Goal: Task Accomplishment & Management: Manage account settings

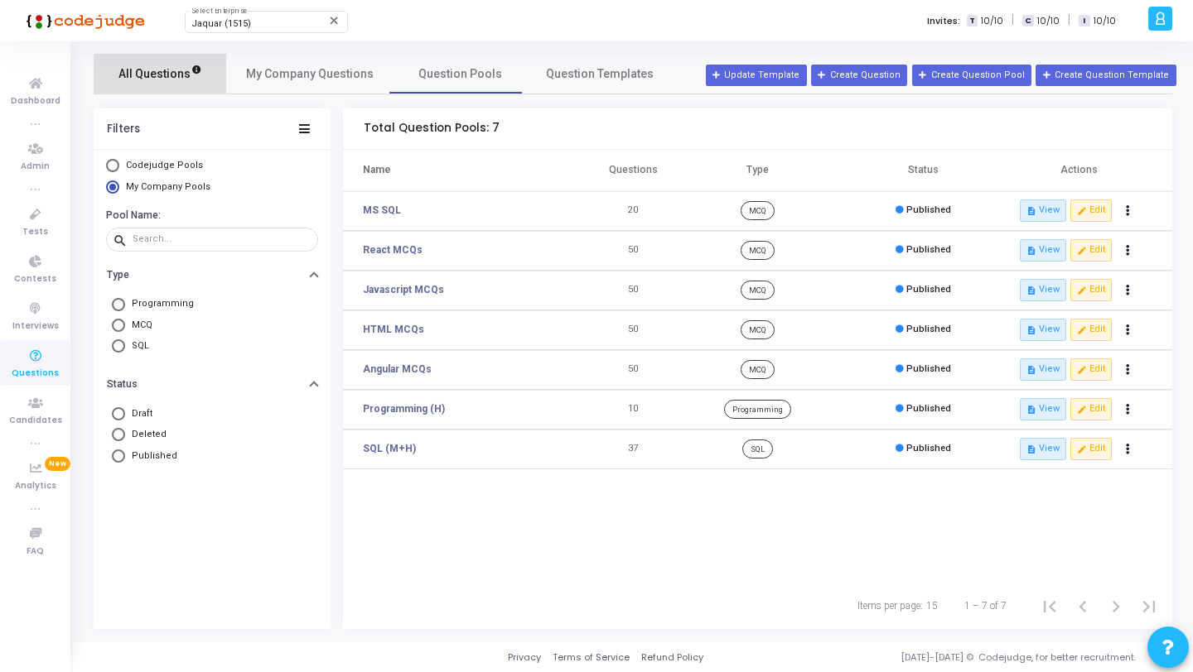
click at [193, 87] on link "All Questions" at bounding box center [160, 74] width 133 height 40
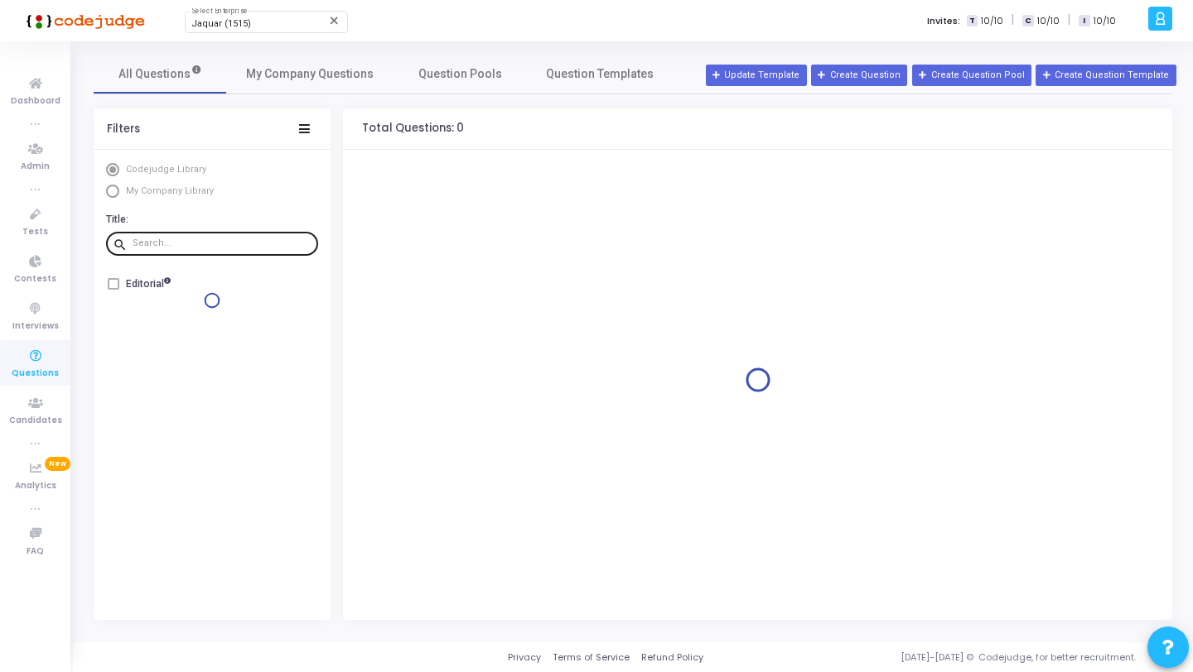
click at [187, 250] on div at bounding box center [222, 243] width 179 height 27
paste input "What will be the final value of resultRef.current after all effects have run?"
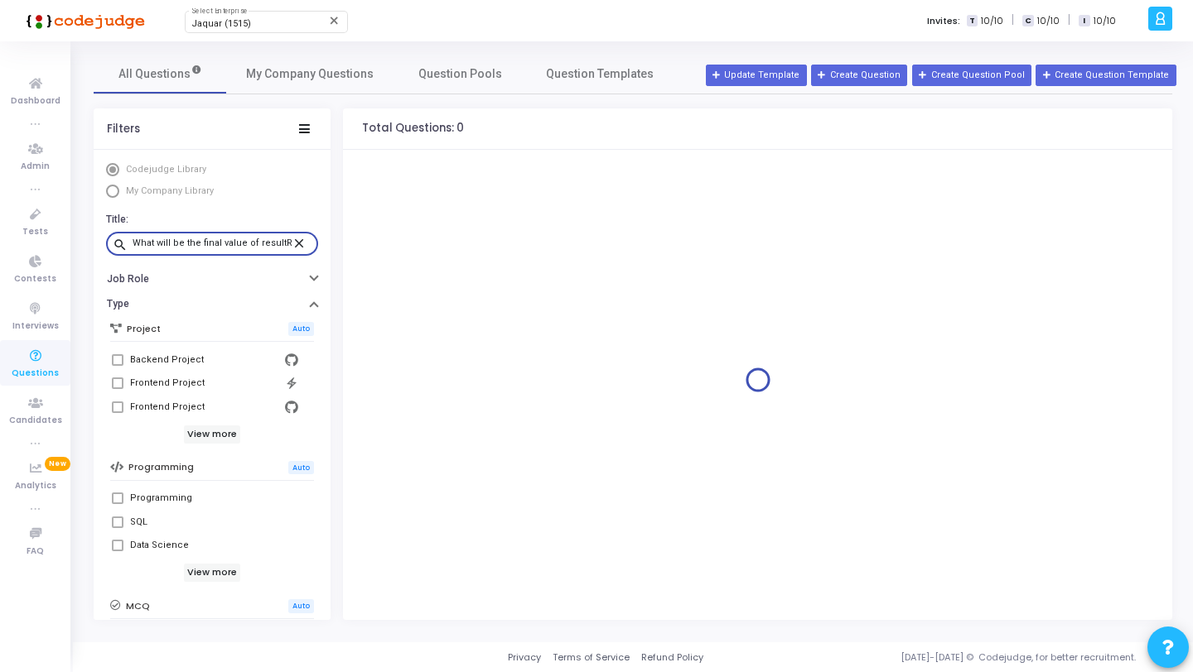
scroll to position [0, 133]
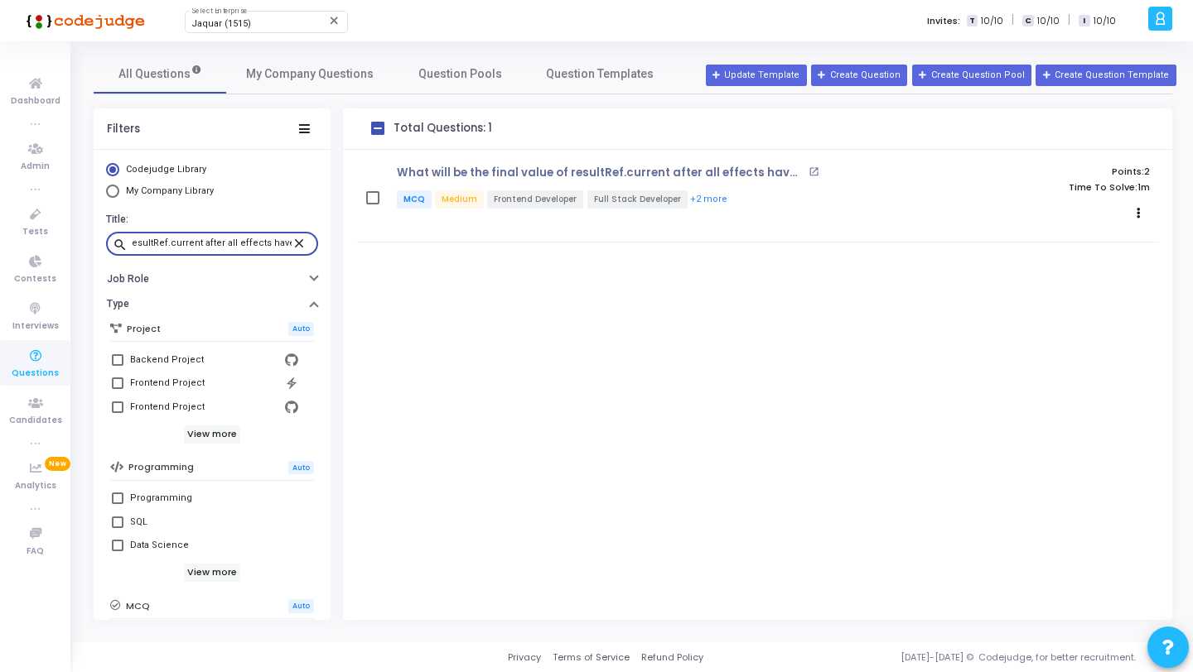
type input "What will be the final value of resultRef.current after all effects have run?"
click at [292, 247] on mat-icon "close" at bounding box center [302, 242] width 20 height 15
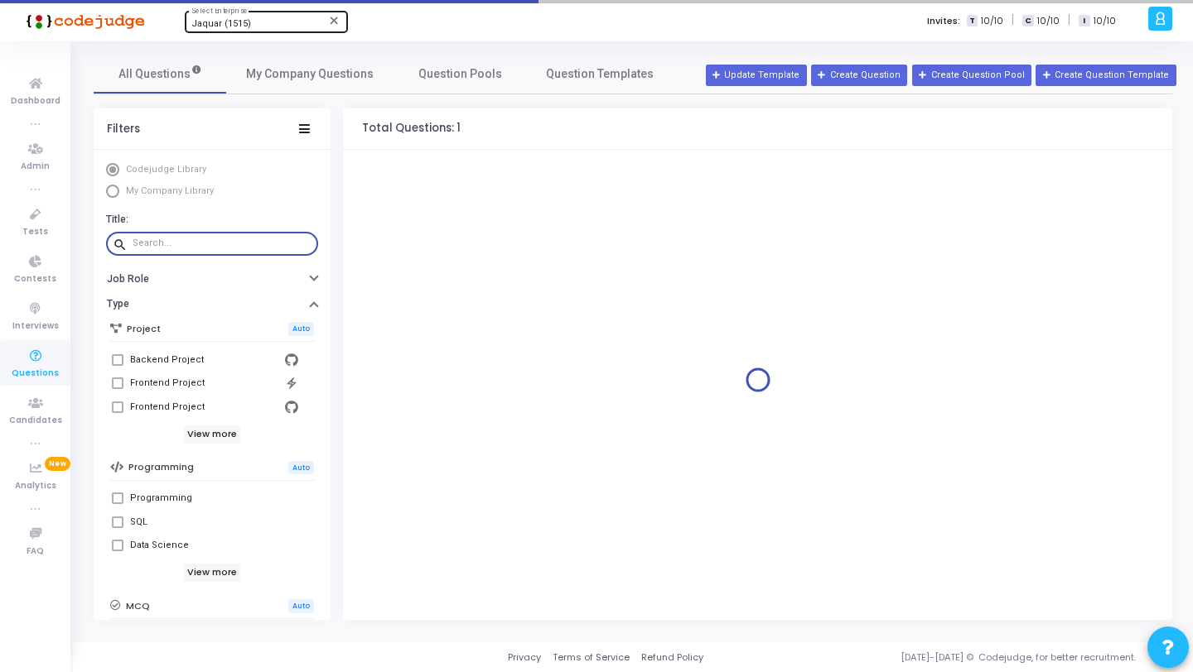
click at [271, 19] on div "Jaquar (1515)" at bounding box center [258, 24] width 134 height 10
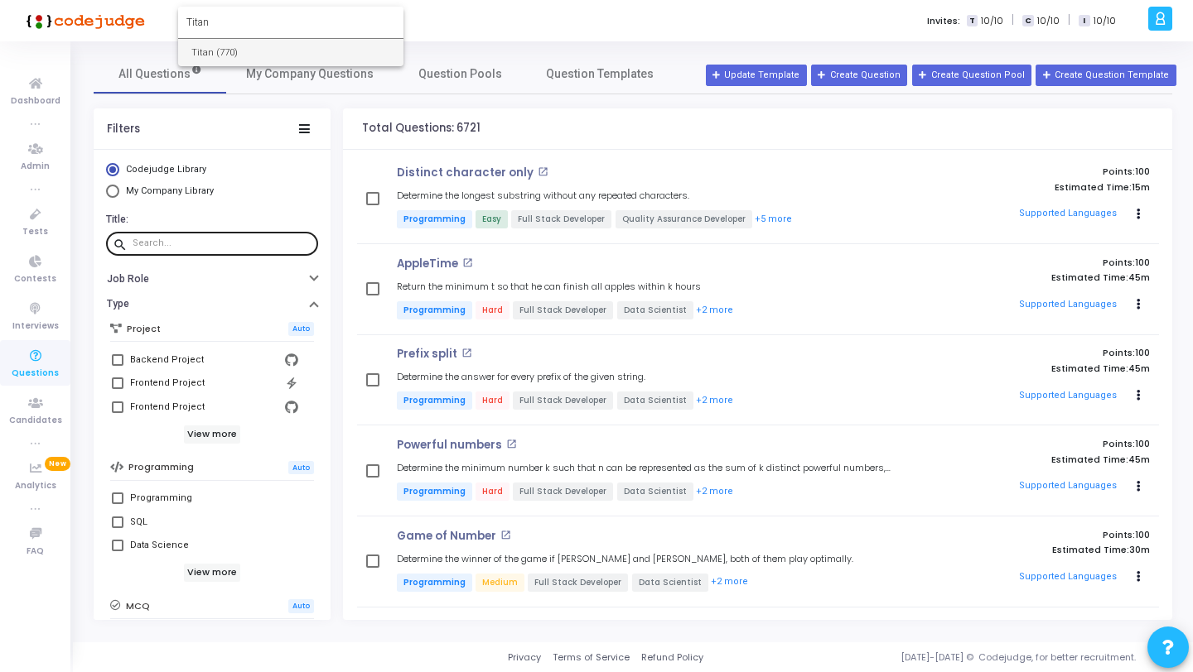
type input "Titan"
click at [293, 47] on span "Titan (770)" at bounding box center [290, 52] width 199 height 27
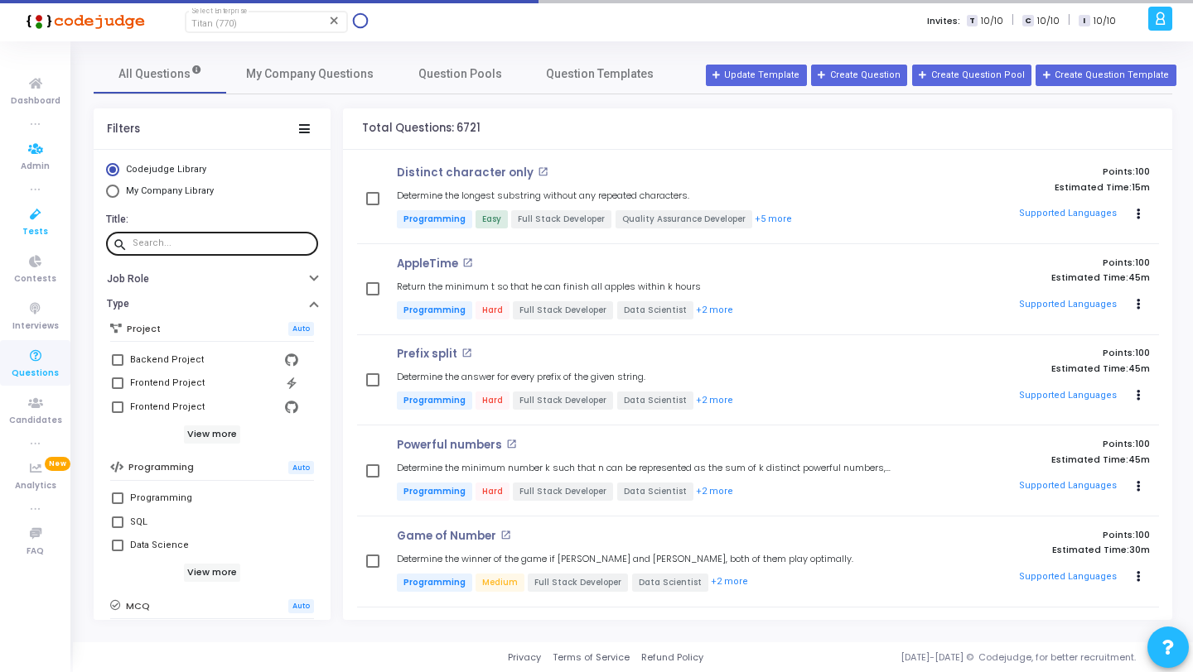
click at [23, 208] on icon at bounding box center [35, 215] width 35 height 21
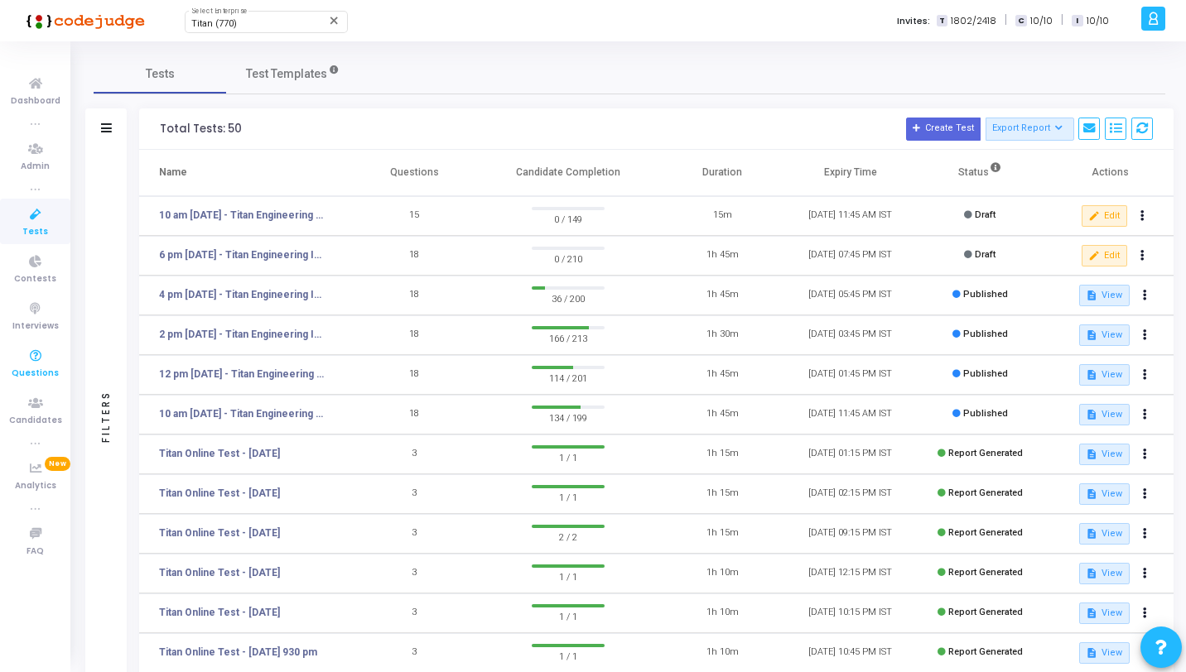
click at [41, 369] on span "Questions" at bounding box center [35, 374] width 47 height 14
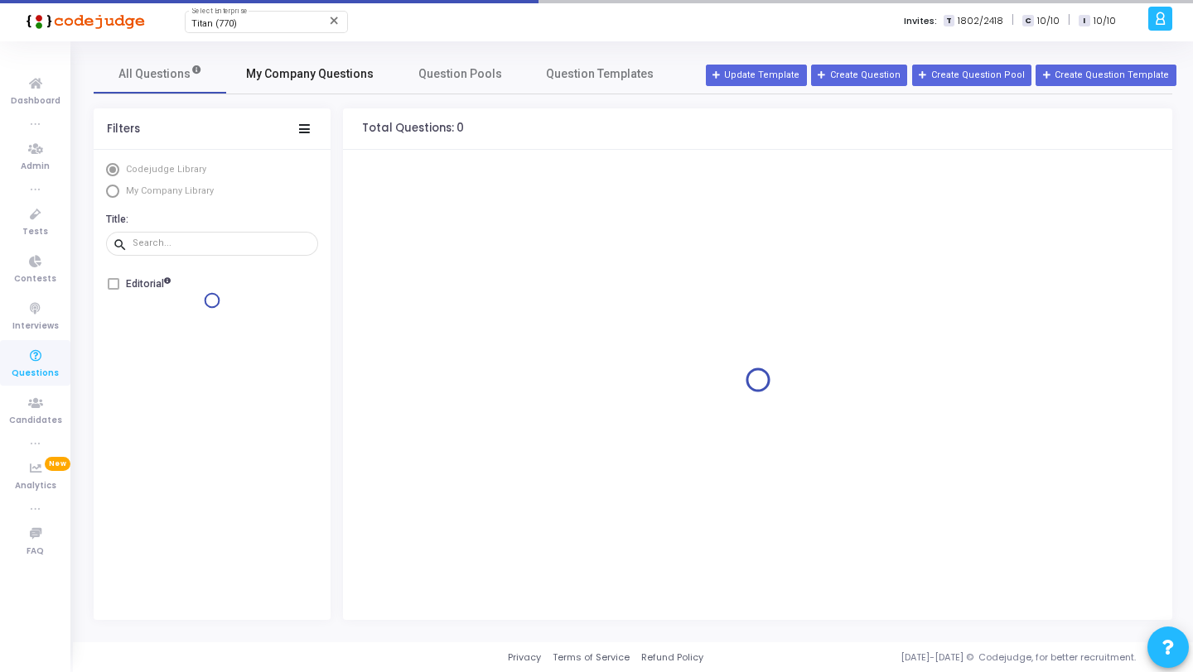
click at [269, 77] on span "My Company Questions" at bounding box center [310, 73] width 128 height 17
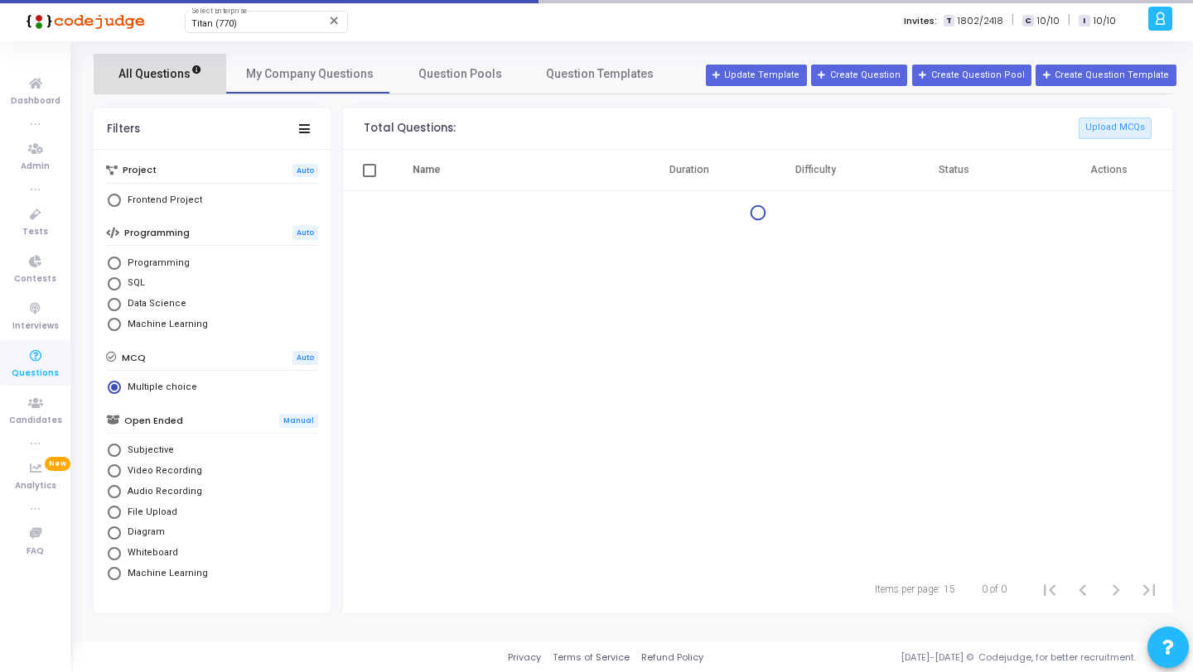
click at [197, 79] on span "All Questions" at bounding box center [160, 73] width 84 height 17
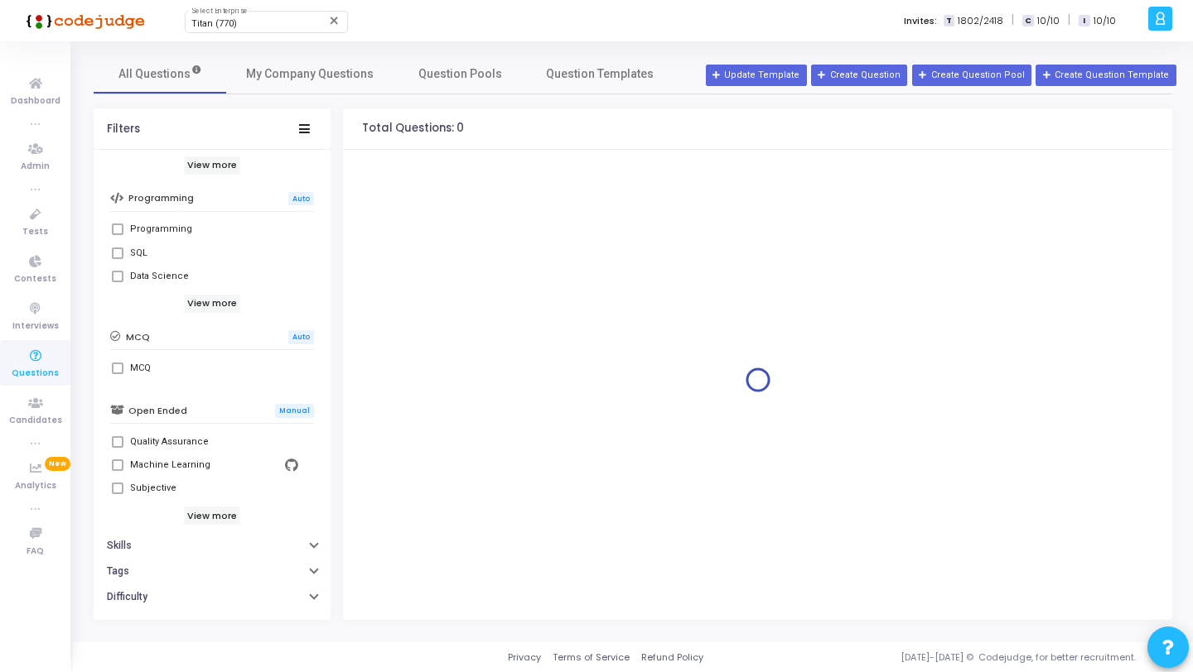
scroll to position [295, 0]
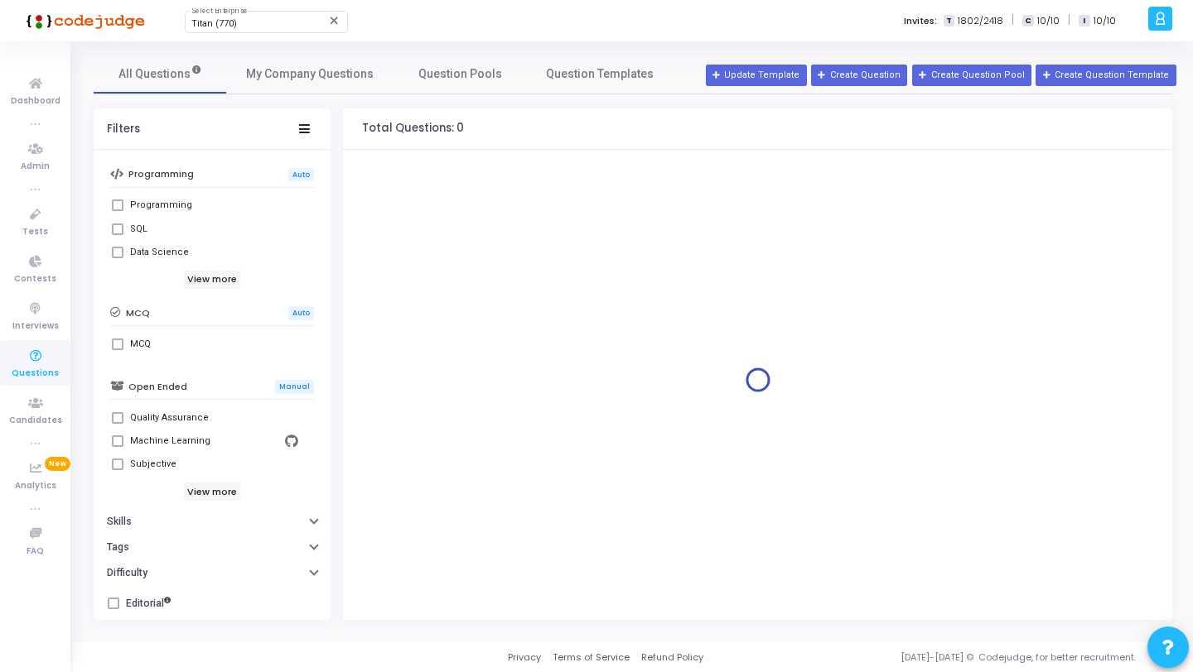
click at [151, 339] on div "MCQ" at bounding box center [214, 345] width 168 height 20
click at [133, 341] on div "MCQ" at bounding box center [140, 345] width 21 height 20
click at [118, 350] on input "MCQ" at bounding box center [117, 350] width 1 height 1
checkbox input "true"
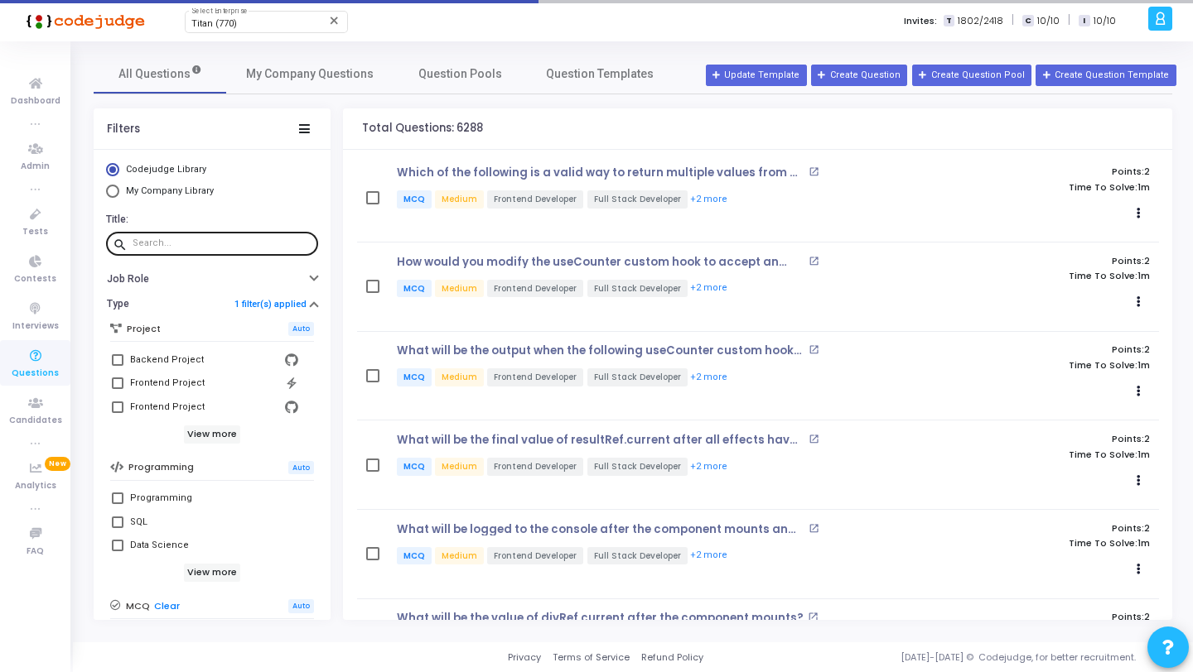
click at [198, 248] on input "text" at bounding box center [222, 244] width 179 height 10
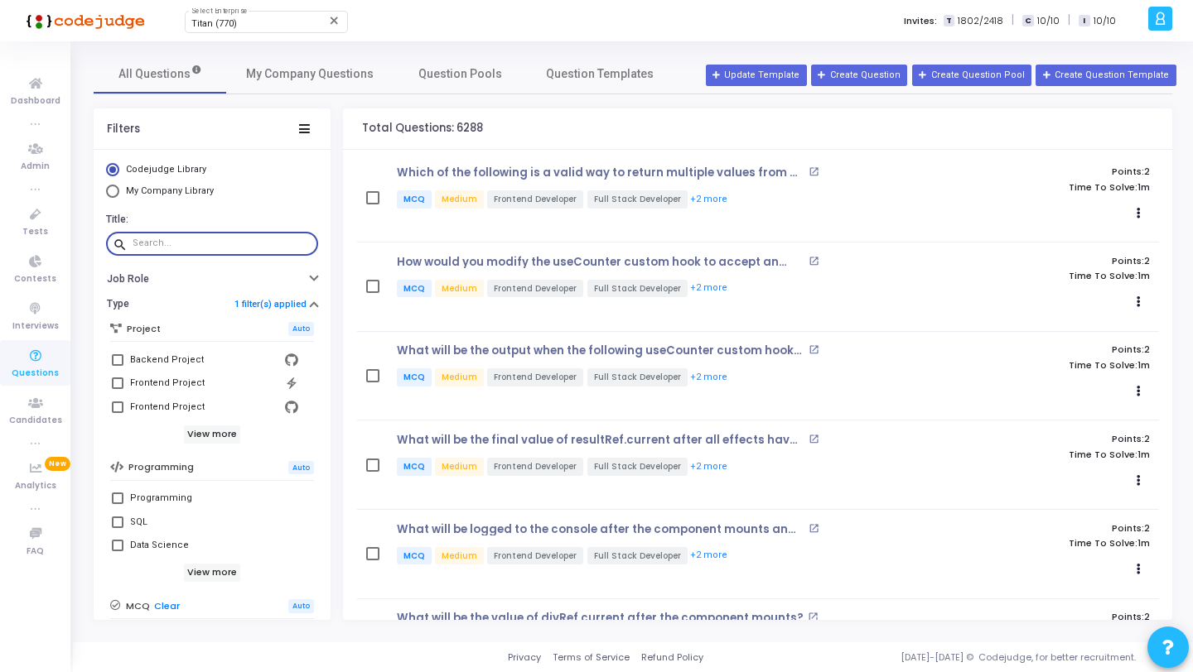
paste input "Which of the following is a valid way to return multiple values from a custom h…"
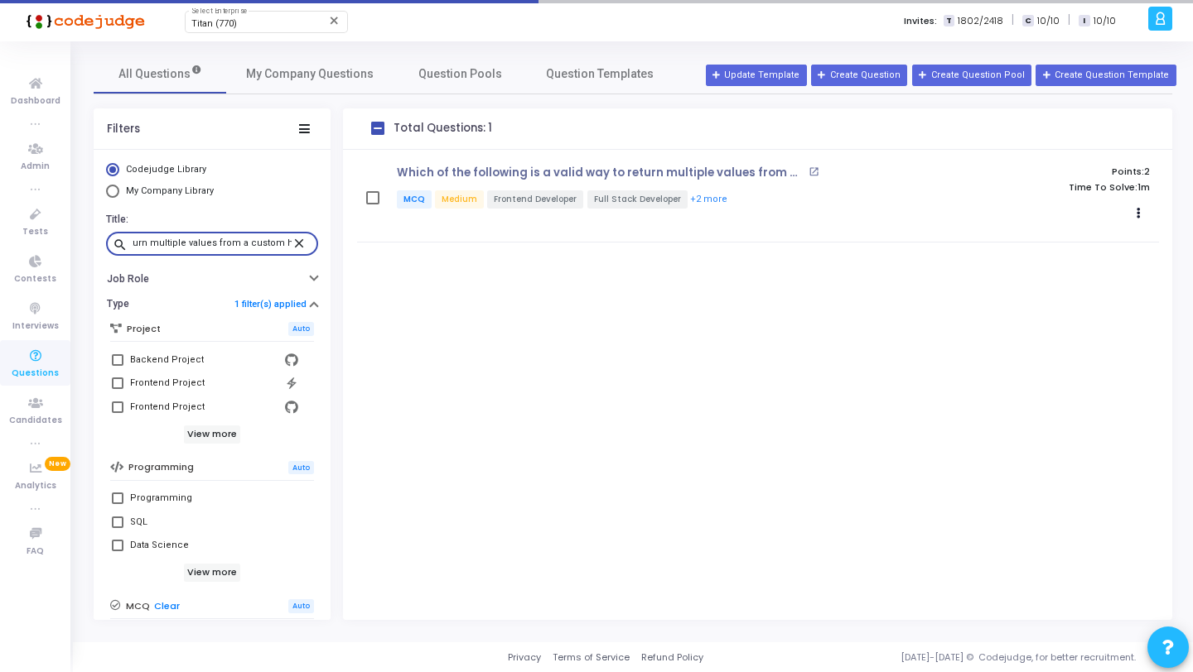
type input "Which of the following is a valid way to return multiple values from a custom h…"
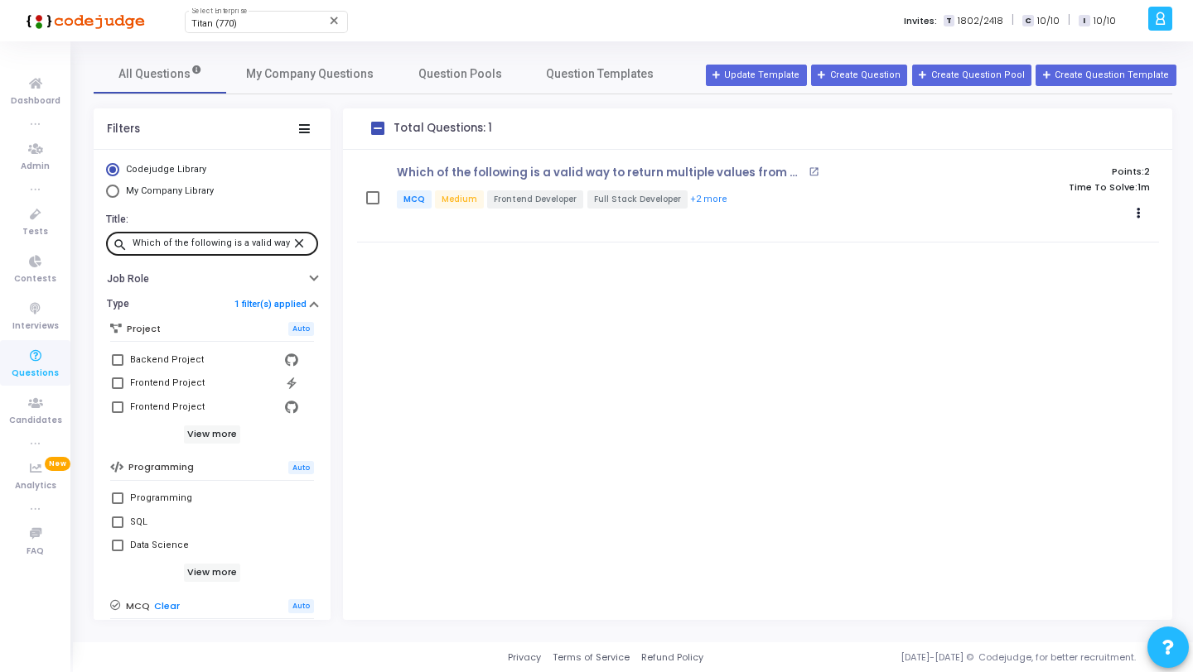
click at [292, 248] on mat-icon "close" at bounding box center [302, 242] width 20 height 15
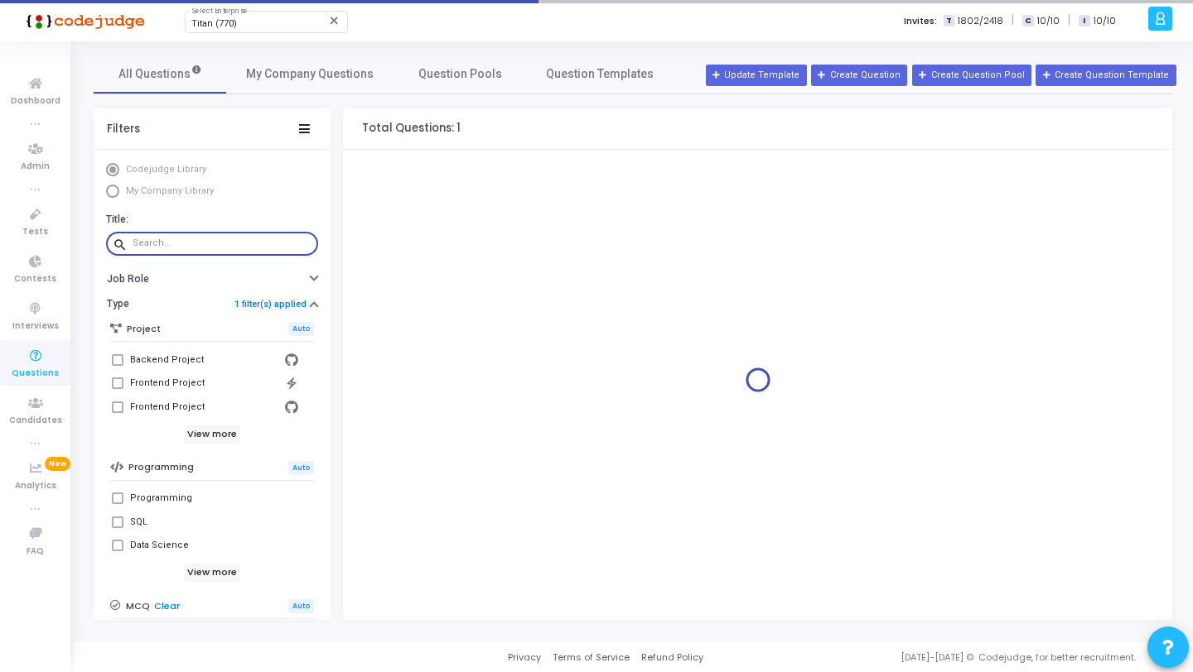
paste input "In the following code, what is the most efficient way to avoid unnecessary re-r…"
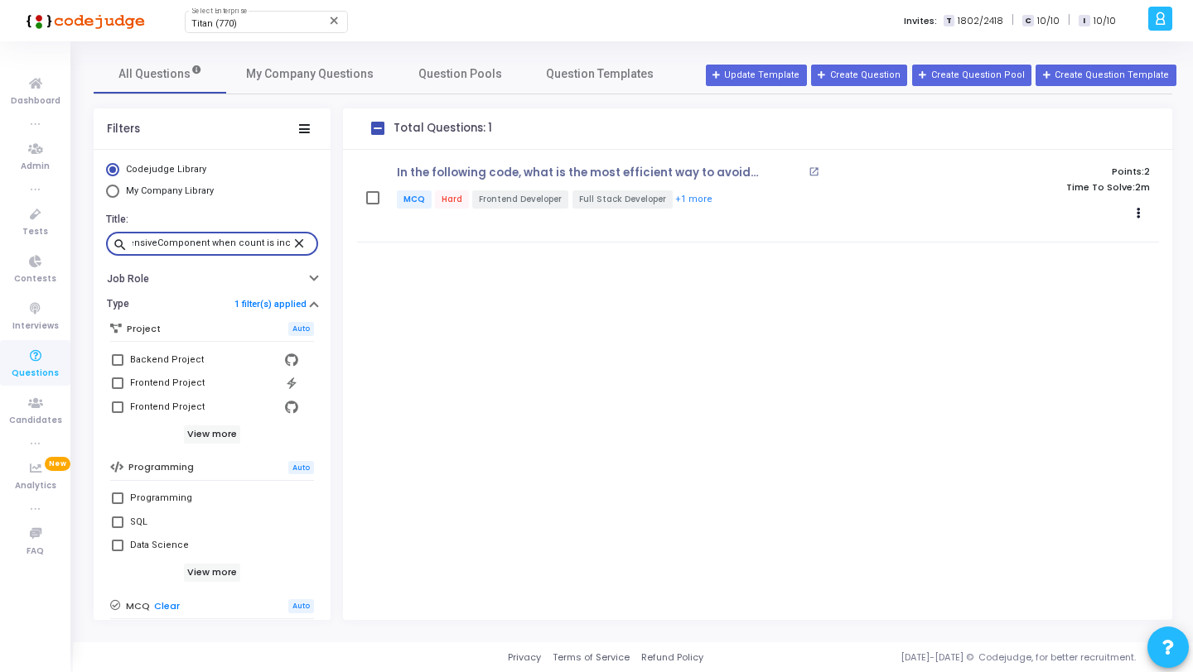
type input "In the following code, what is the most efficient way to avoid unnecessary re-r…"
click at [292, 247] on mat-icon "close" at bounding box center [302, 242] width 20 height 15
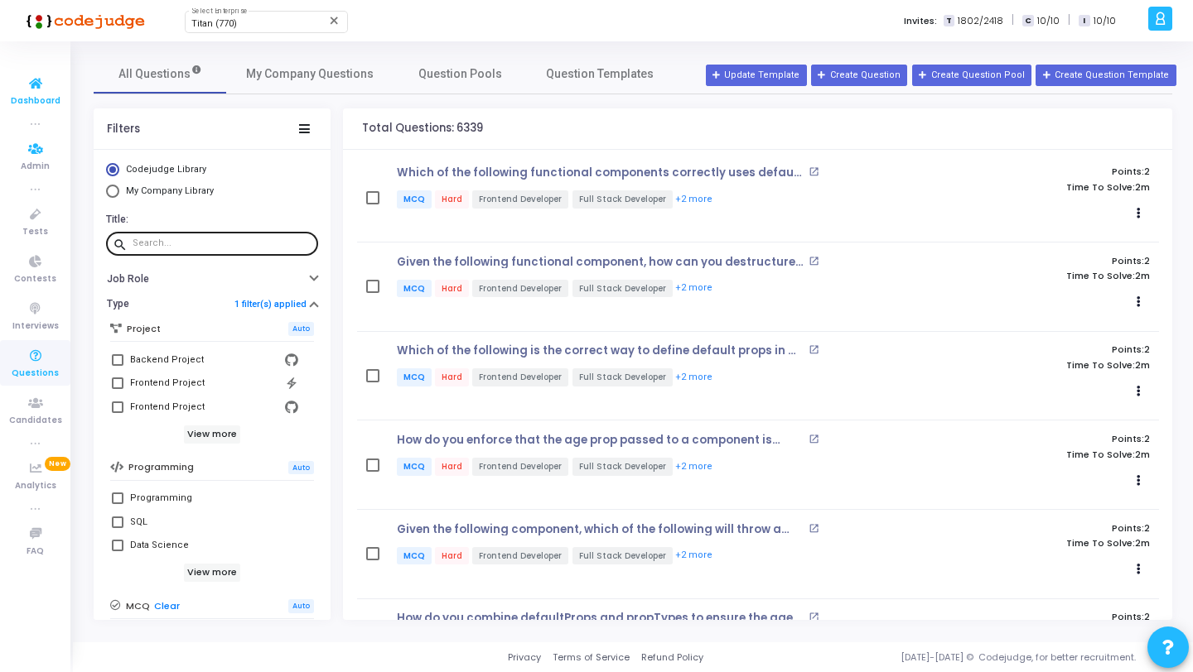
click at [39, 68] on link "Dashboard" at bounding box center [35, 91] width 70 height 46
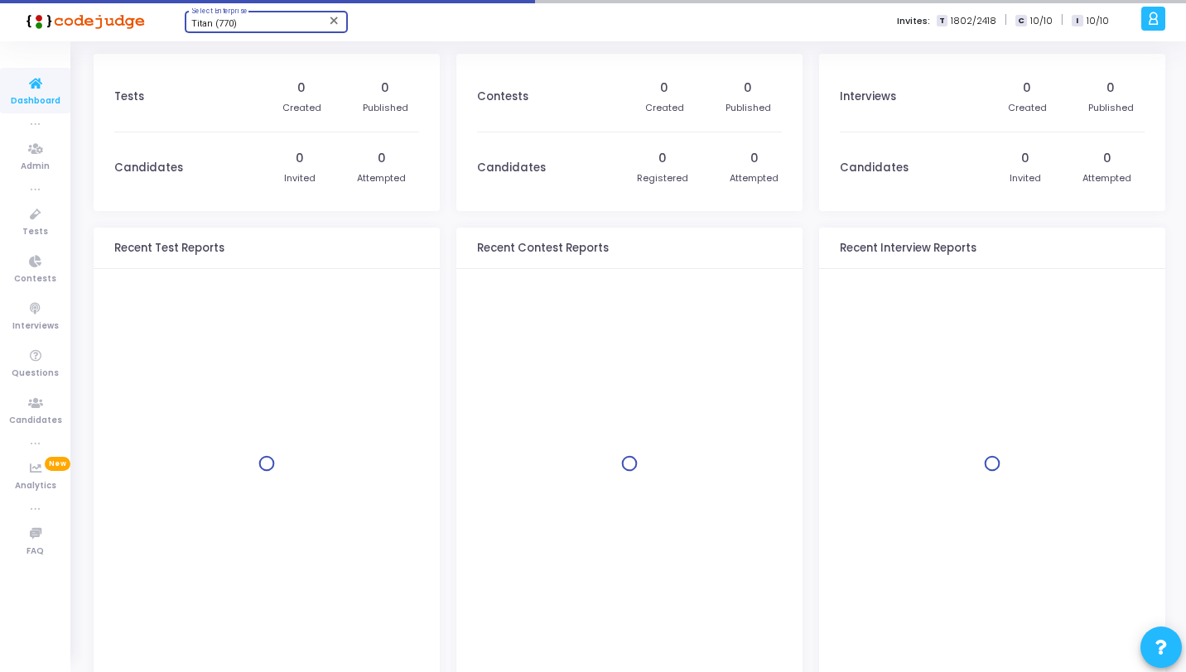
click at [284, 22] on div "Titan (770)" at bounding box center [258, 24] width 134 height 10
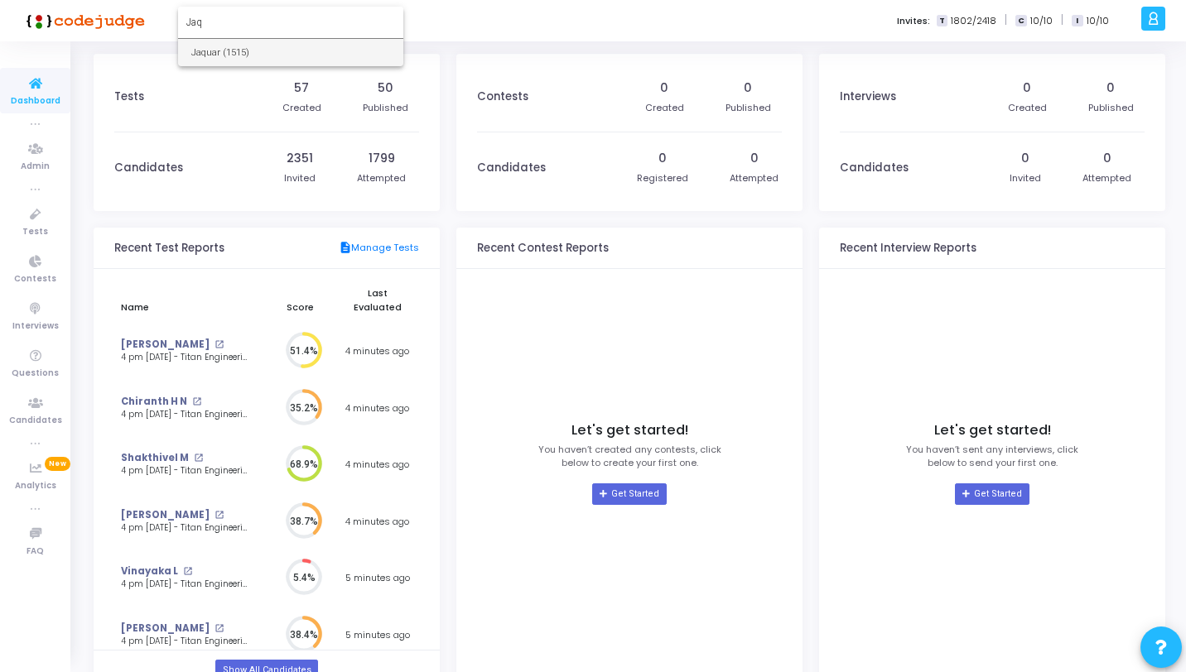
type input "Jaq"
click at [265, 51] on span "Jaquar (1515)" at bounding box center [290, 52] width 199 height 27
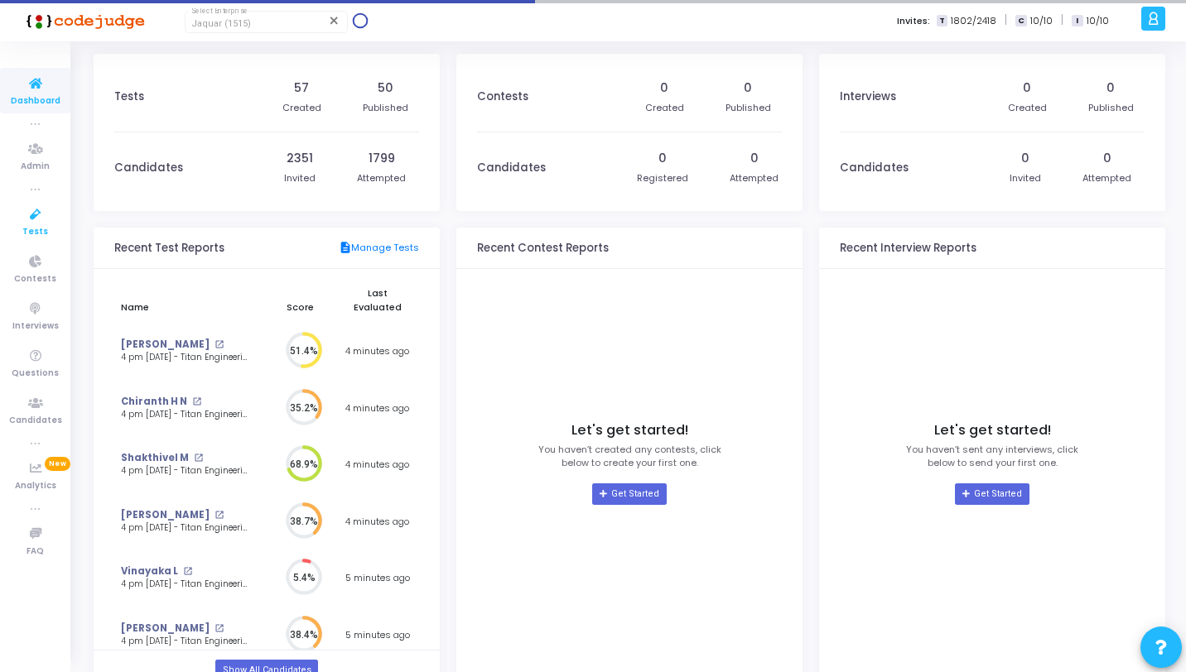
click at [43, 213] on icon at bounding box center [35, 215] width 35 height 21
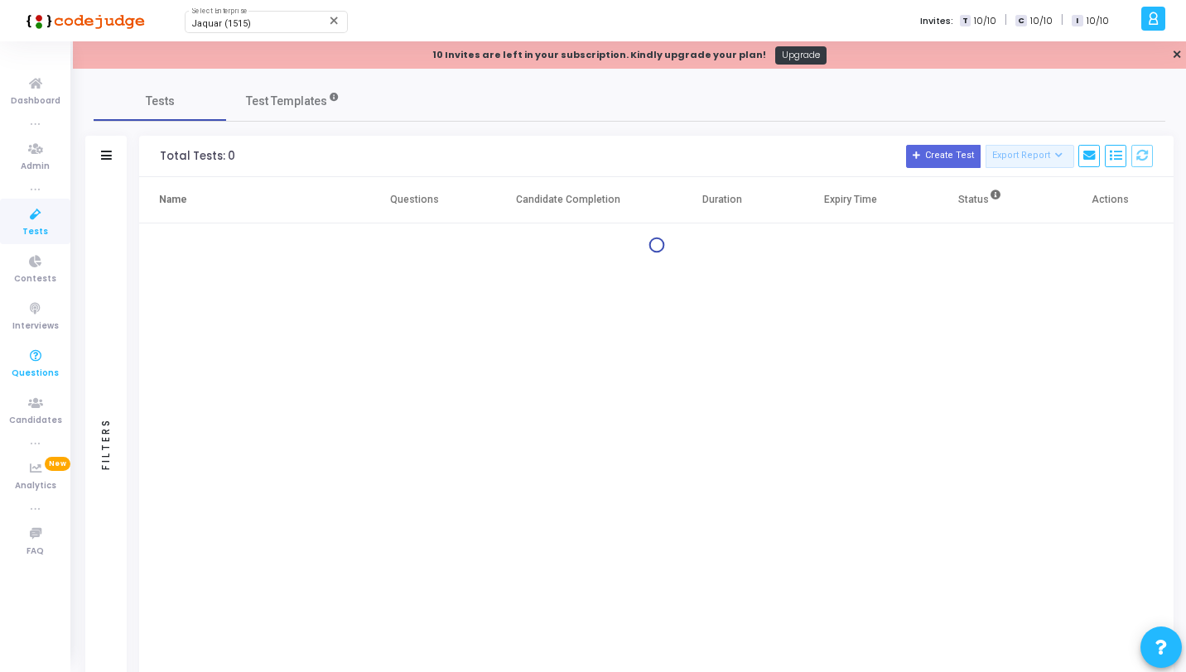
click at [37, 370] on span "Questions" at bounding box center [35, 374] width 47 height 14
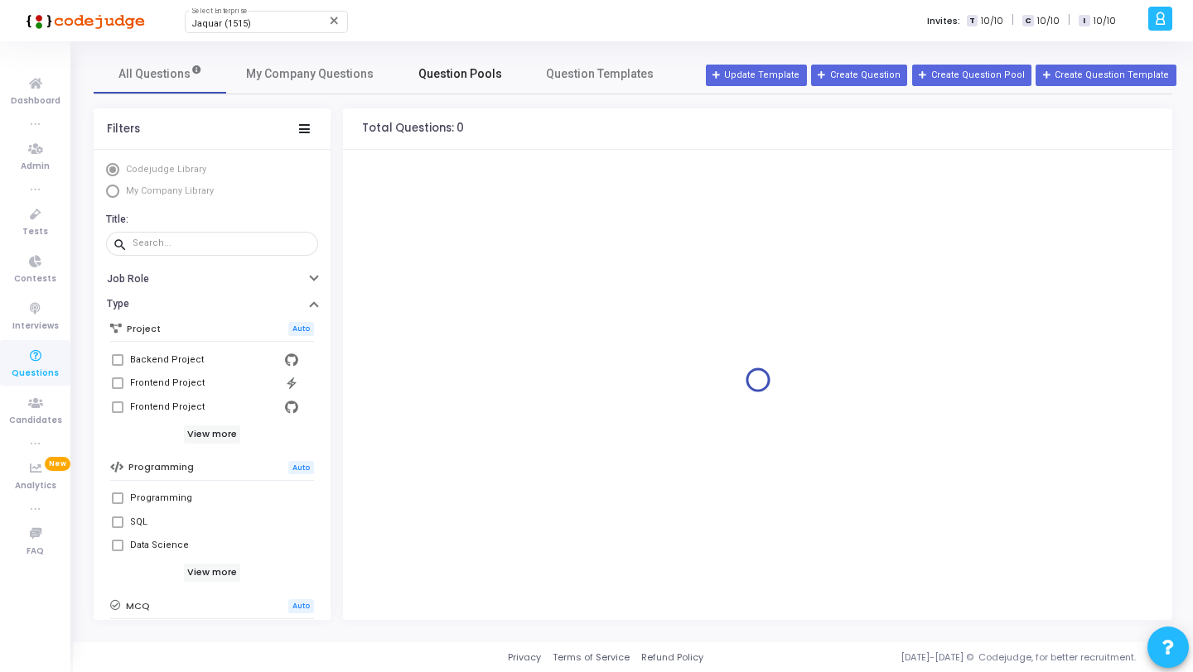
click at [437, 73] on span "Question Pools" at bounding box center [460, 73] width 84 height 17
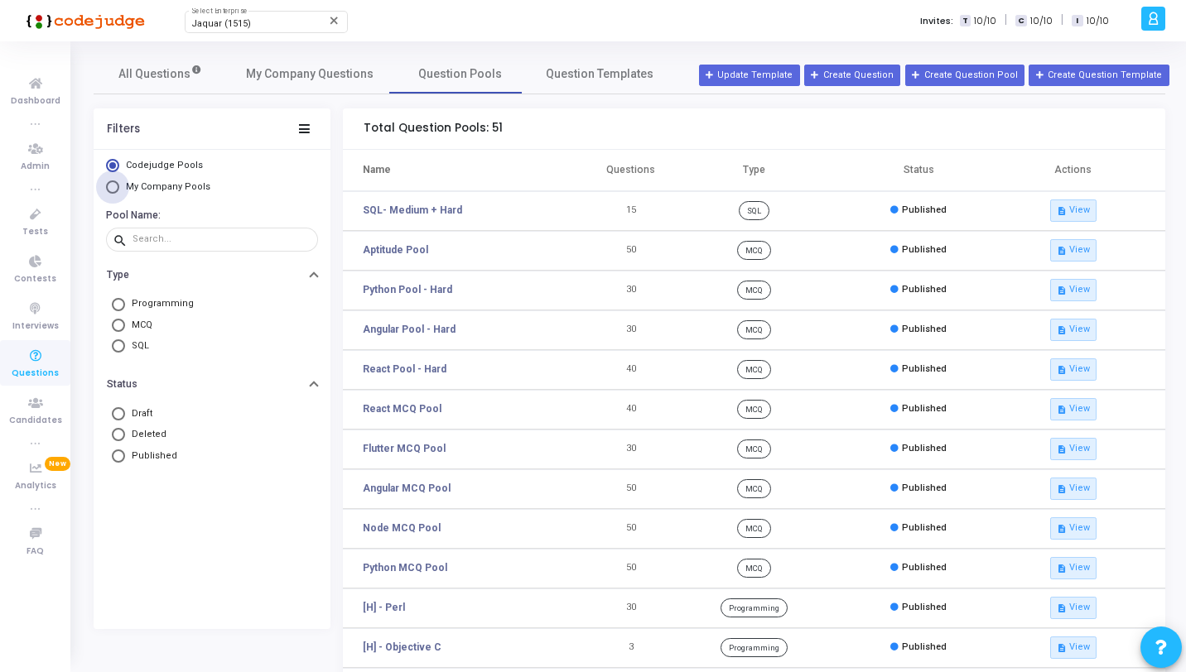
click at [190, 184] on span "My Company Pools" at bounding box center [168, 186] width 84 height 11
click at [119, 184] on input "My Company Pools" at bounding box center [112, 187] width 13 height 13
radio input "true"
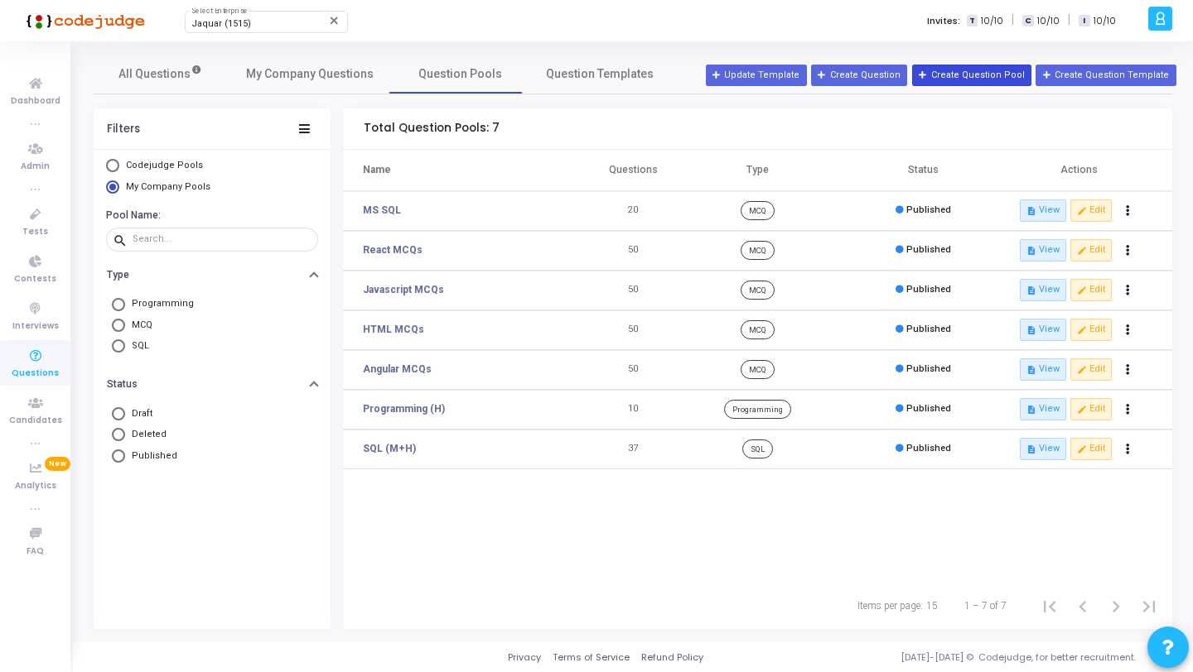
click at [948, 70] on button "Create Question Pool" at bounding box center [971, 76] width 119 height 22
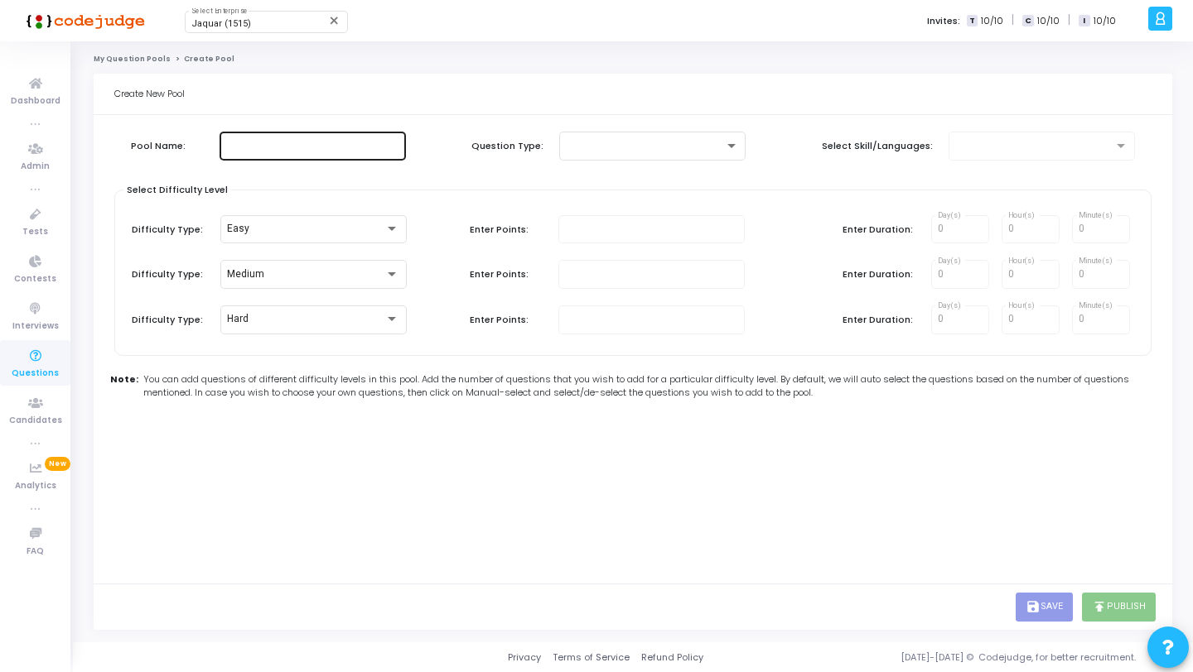
click at [275, 150] on input "text" at bounding box center [312, 146] width 173 height 12
type input ".Net MCQs"
click at [665, 144] on div at bounding box center [645, 146] width 158 height 12
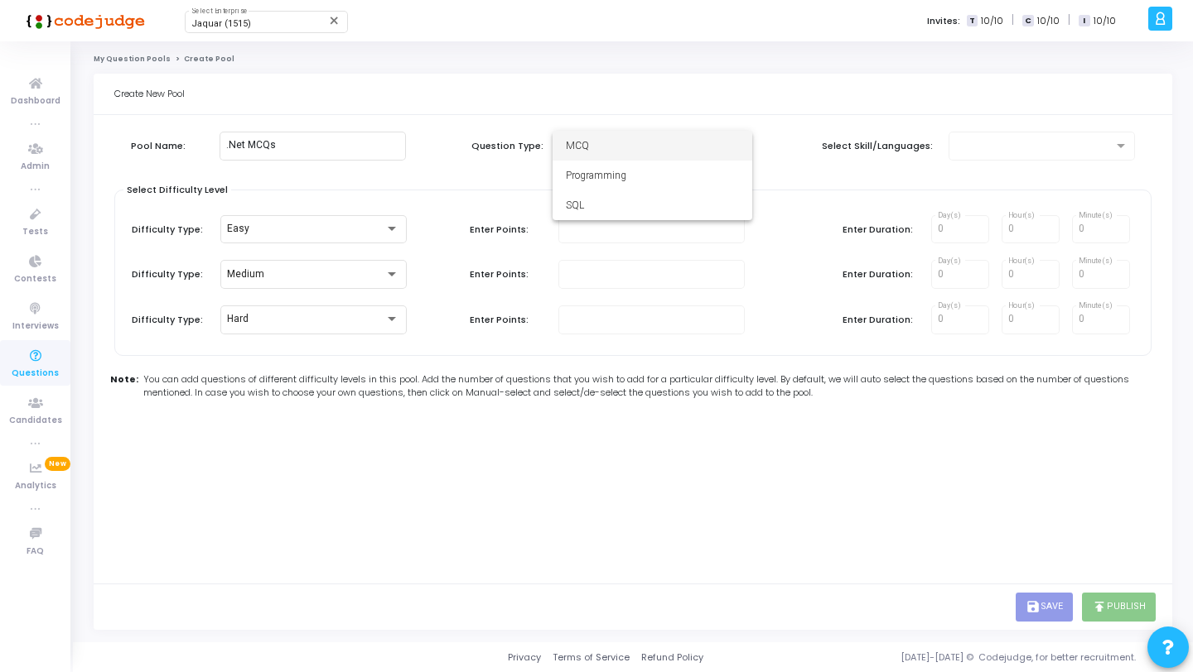
click at [634, 148] on span "MCQ" at bounding box center [652, 146] width 173 height 30
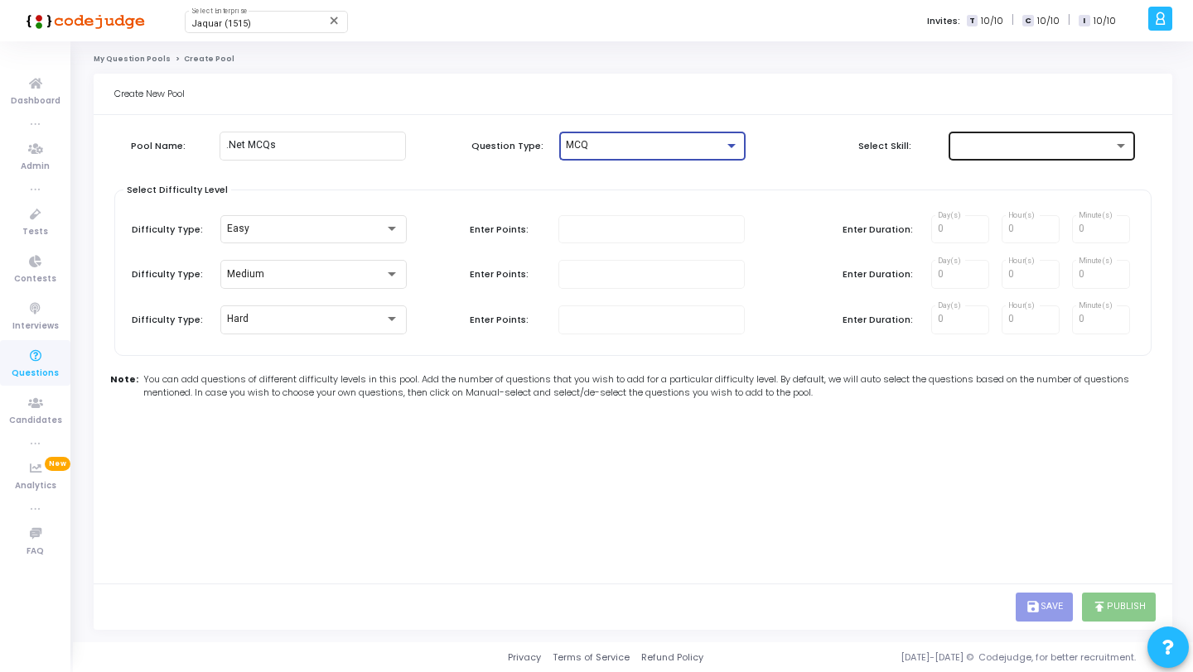
click at [997, 144] on div at bounding box center [1034, 146] width 158 height 12
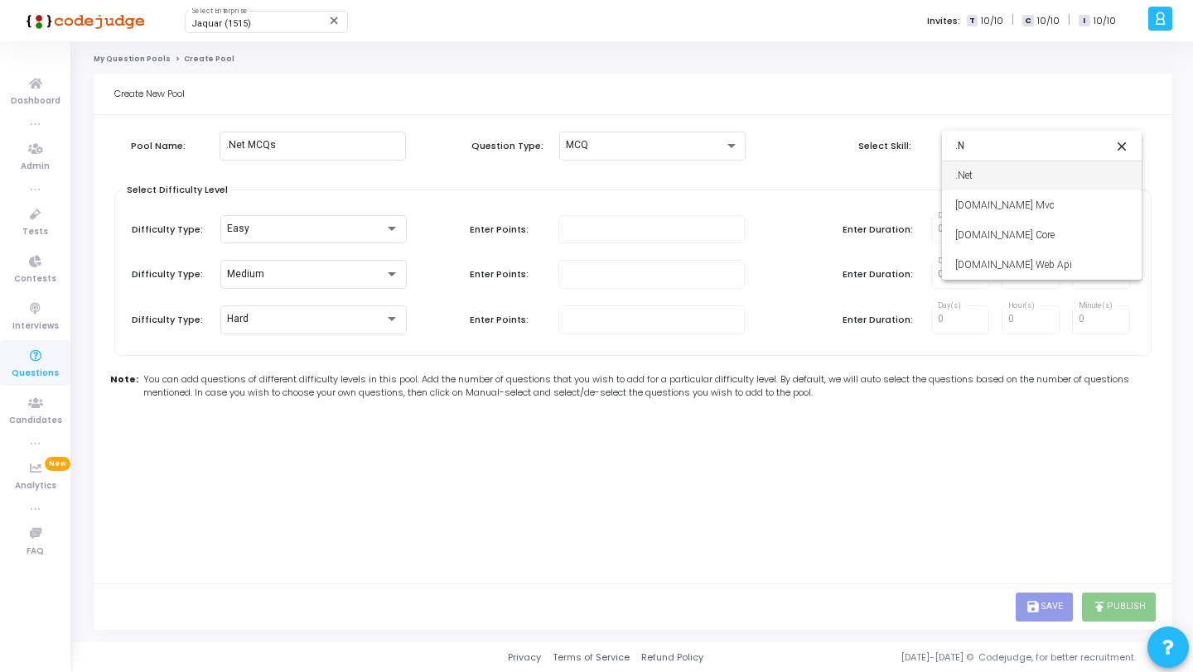
type input ".N"
click at [997, 177] on span ".Net" at bounding box center [1041, 176] width 173 height 30
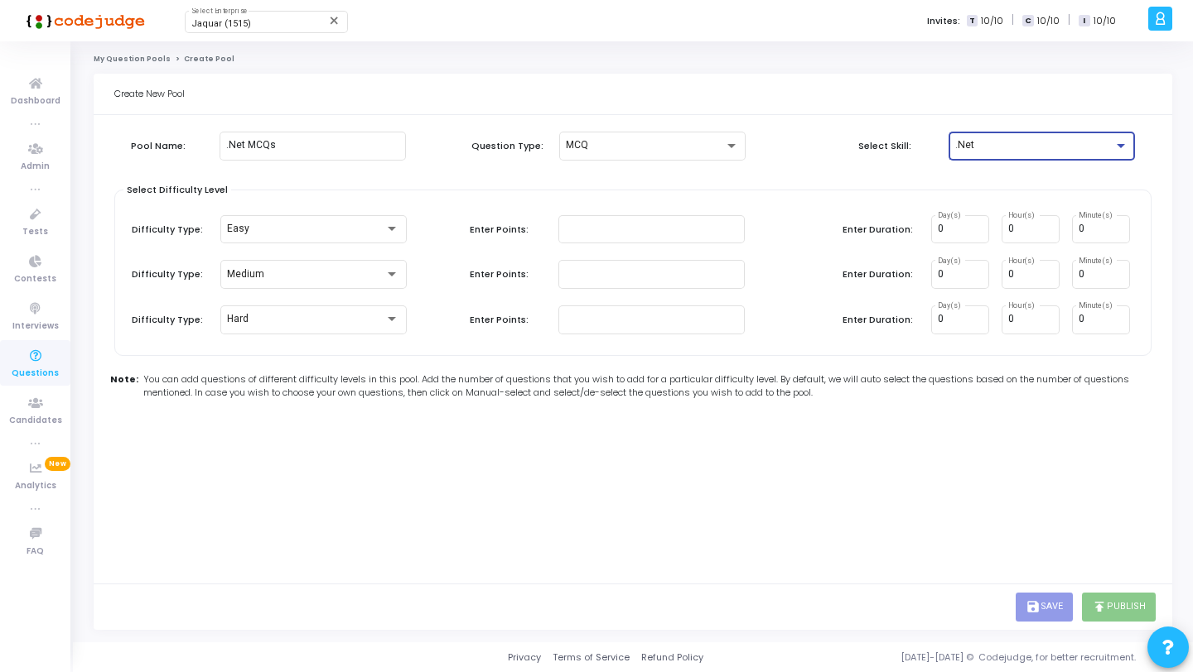
click at [804, 176] on div "Pool Name: .Net MCQs Question Type: MCQ Select Skill: .Net" at bounding box center [632, 161] width 1037 height 58
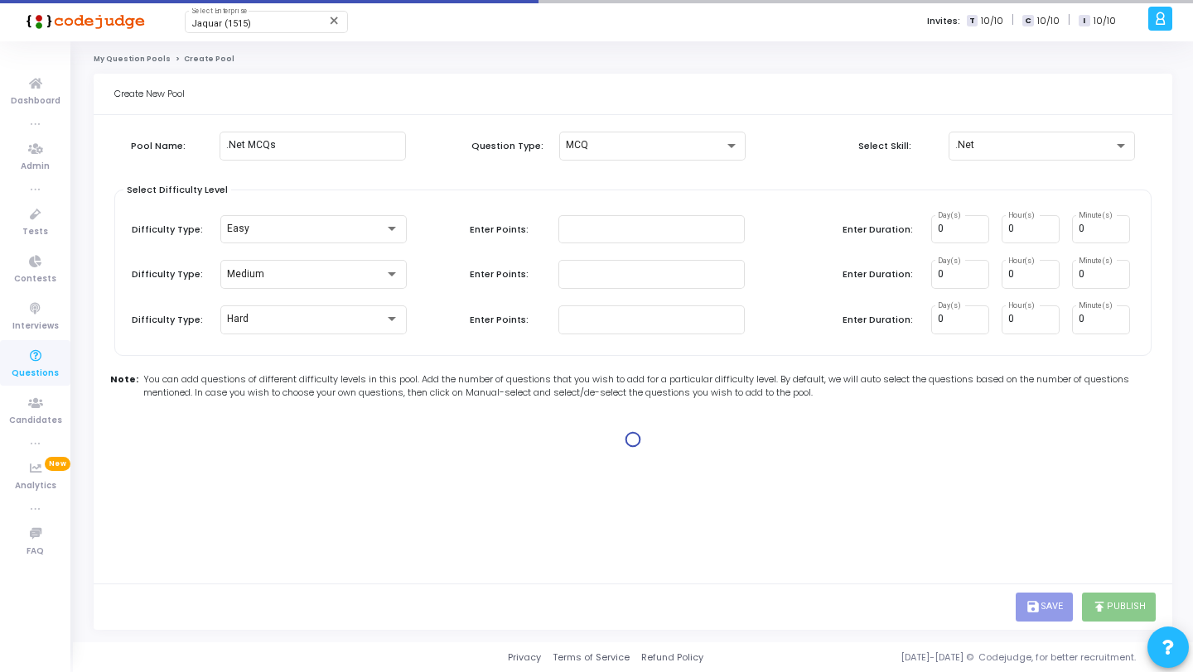
type input "1"
type input "2"
type input "1"
type input "2"
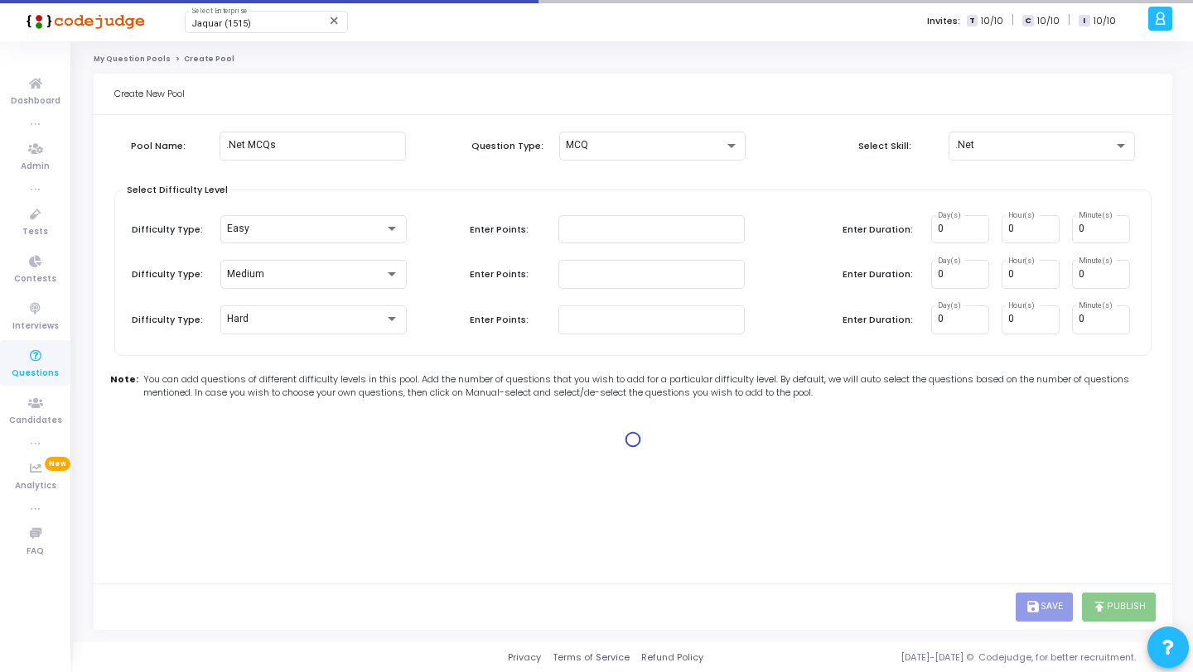
type input "2"
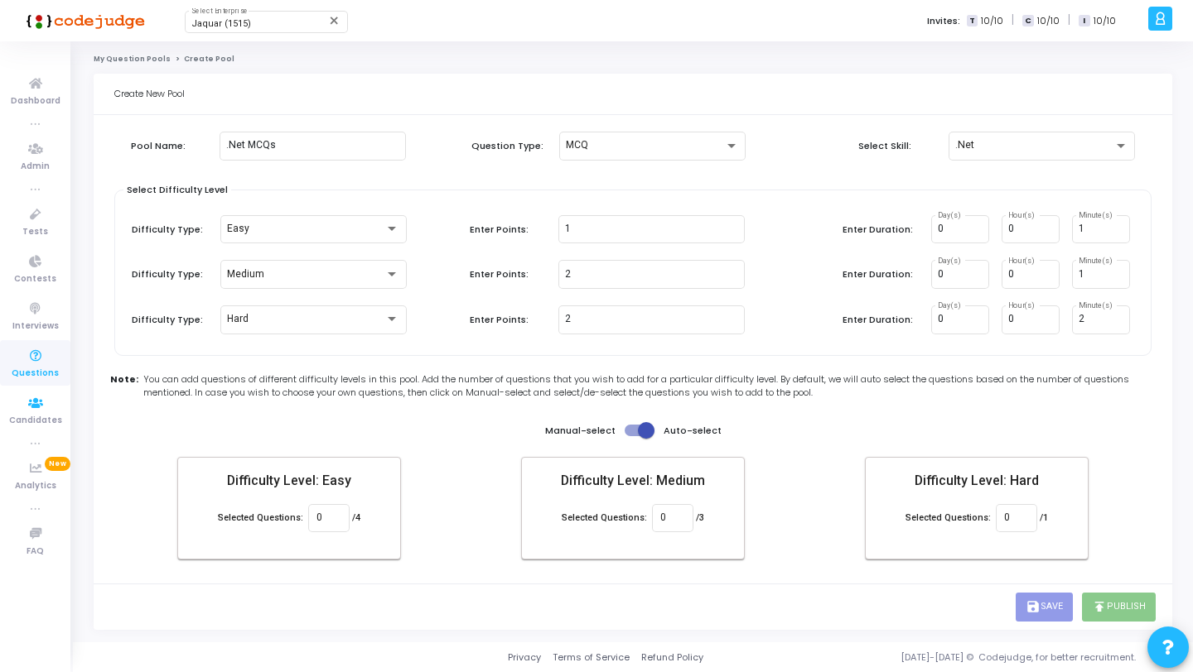
click at [36, 358] on icon at bounding box center [35, 356] width 35 height 21
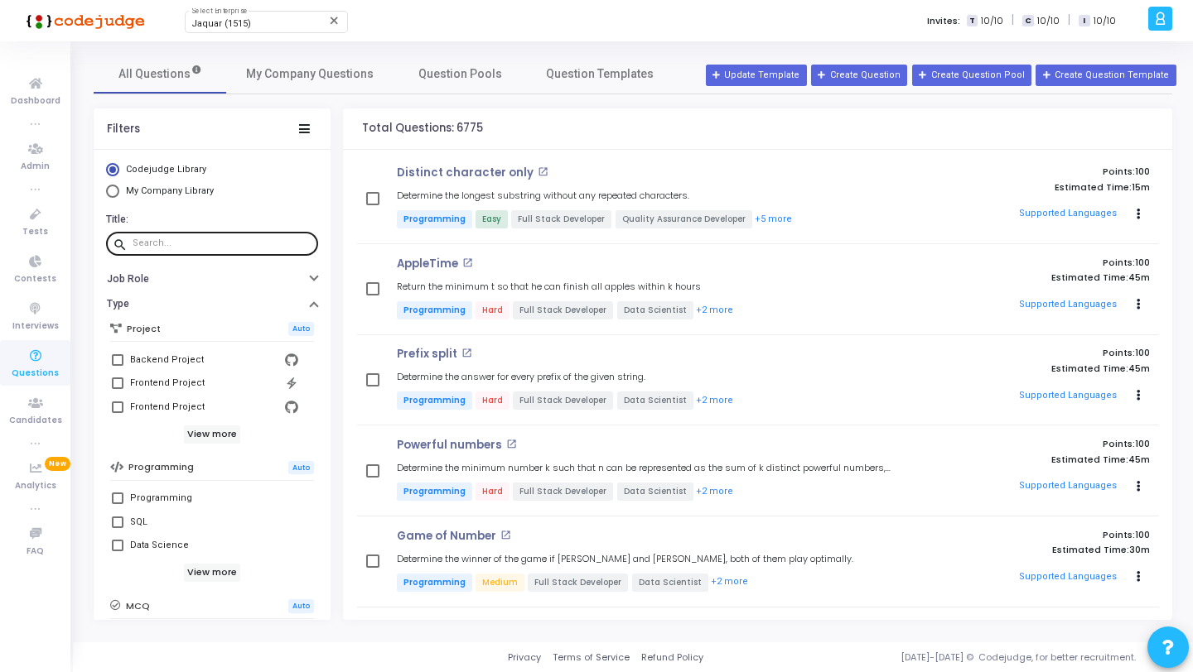
click at [170, 236] on div at bounding box center [222, 243] width 179 height 27
paste input "How can you ensure that a piece of code in a functional component runs only onc…"
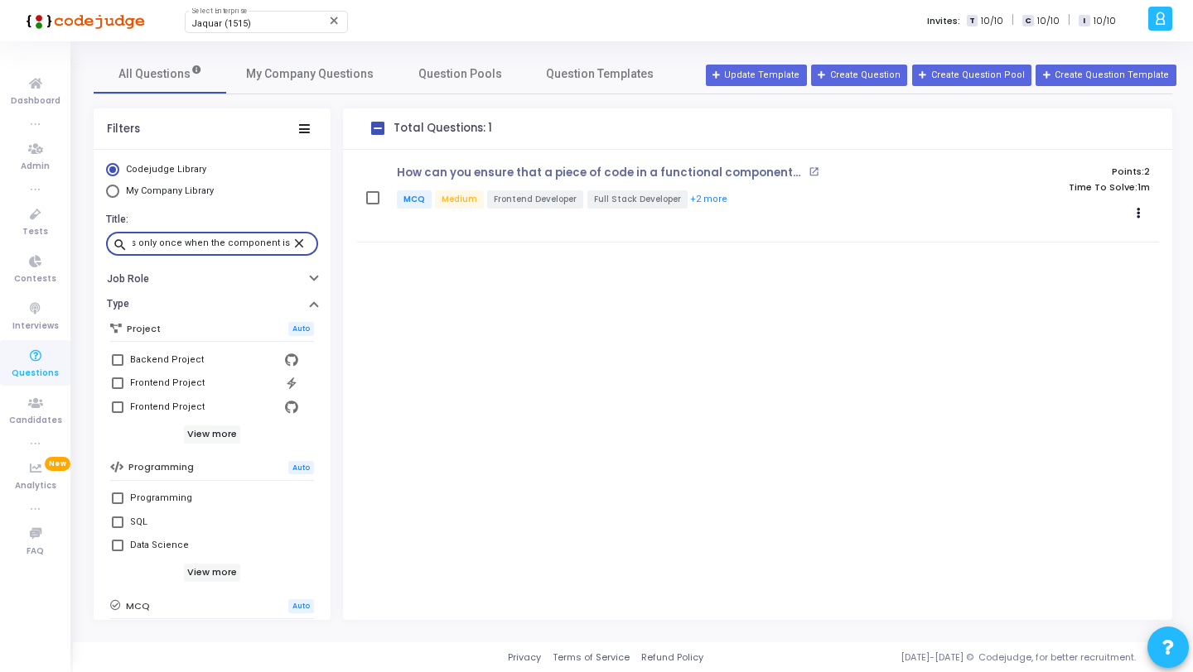
type input "How can you ensure that a piece of code in a functional component runs only onc…"
click at [292, 242] on mat-icon "close" at bounding box center [302, 242] width 20 height 15
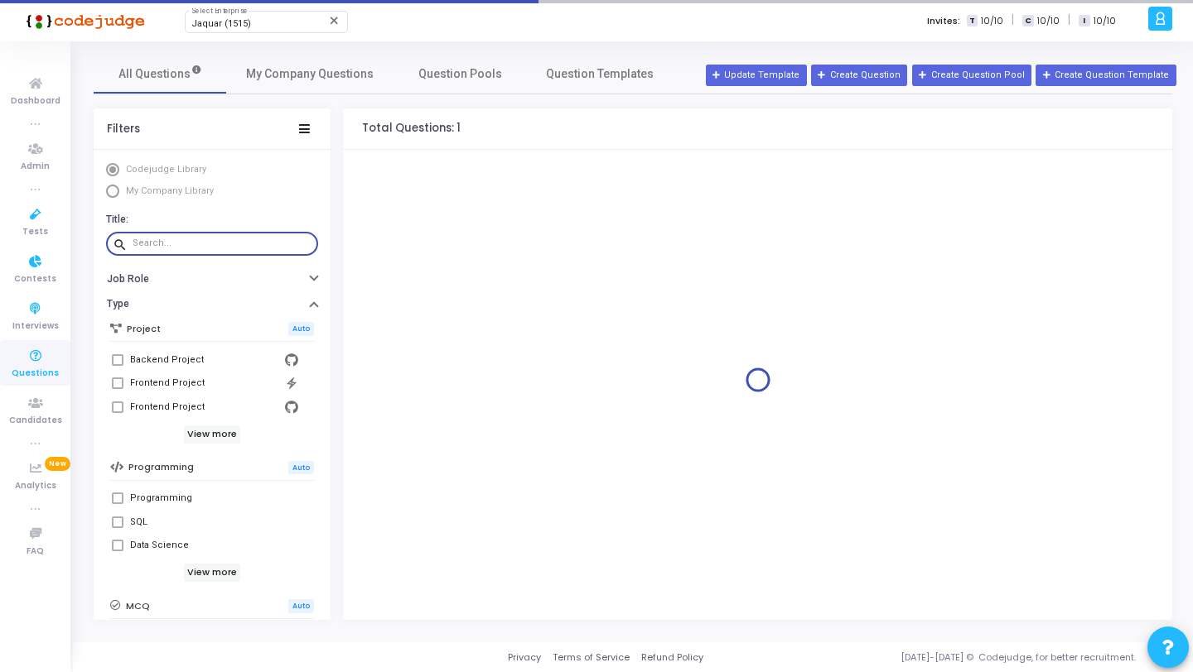
click at [37, 354] on icon at bounding box center [35, 356] width 35 height 21
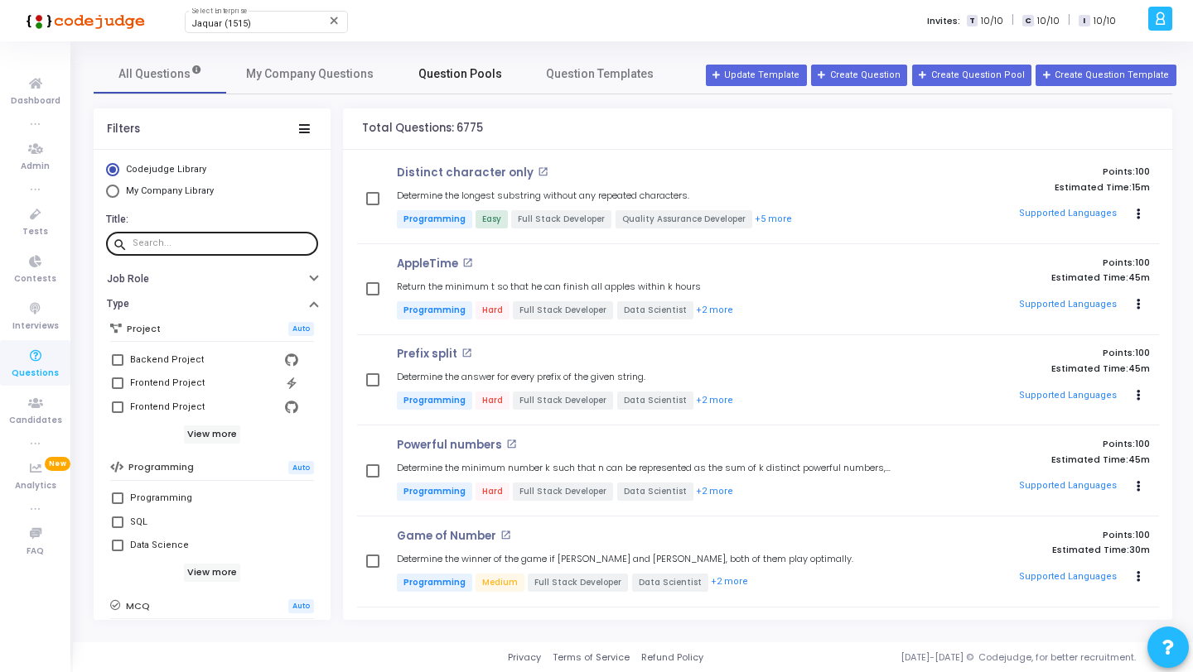
click at [454, 57] on link "Question Pools" at bounding box center [459, 74] width 133 height 40
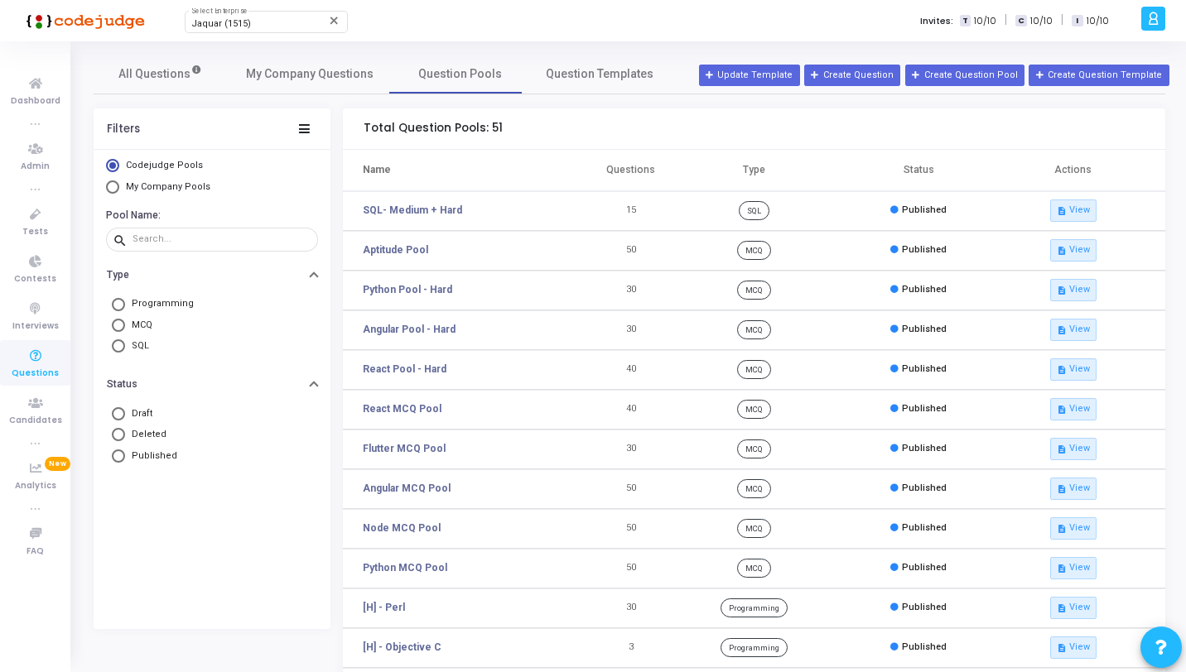
click at [157, 181] on span "My Company Pools" at bounding box center [166, 188] width 94 height 14
click at [119, 181] on input "My Company Pools" at bounding box center [112, 187] width 13 height 13
radio input "true"
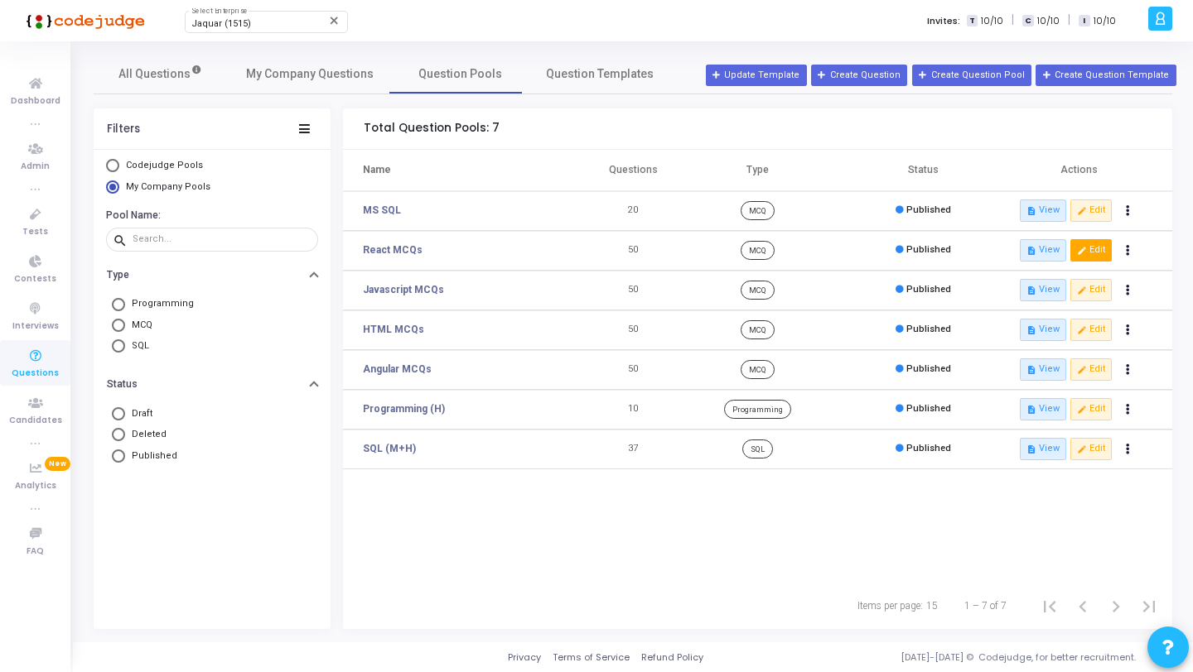
click at [1093, 258] on button "edit Edit" at bounding box center [1090, 250] width 41 height 22
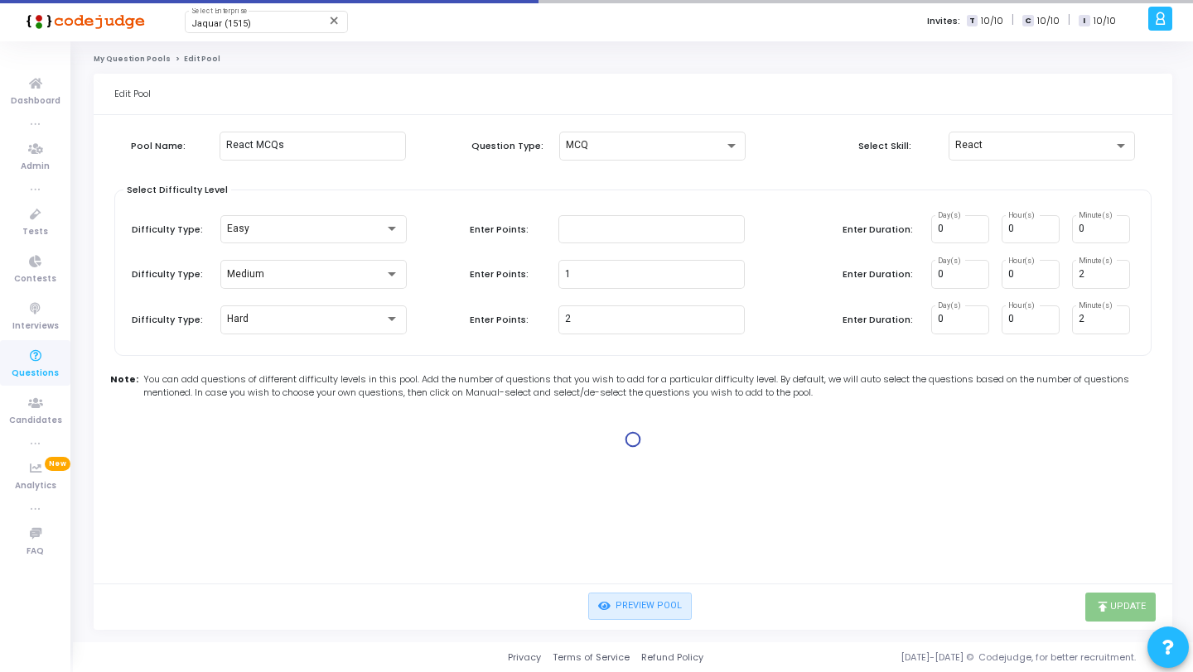
type input "1"
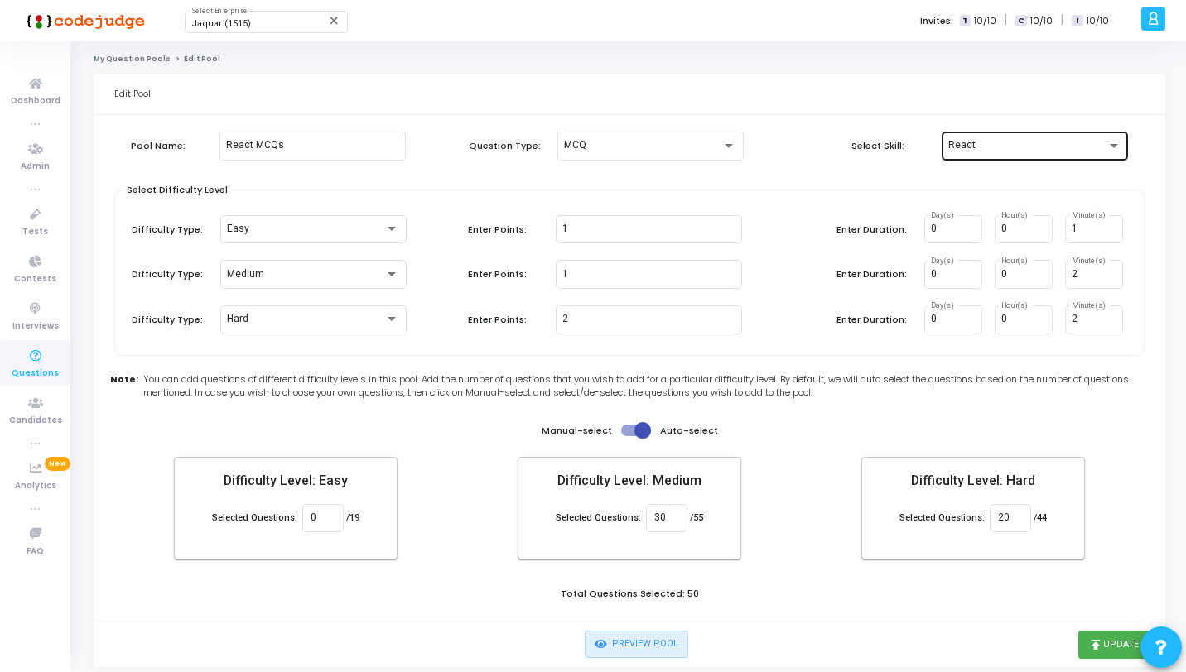
click at [1041, 148] on div "React" at bounding box center [1027, 146] width 158 height 12
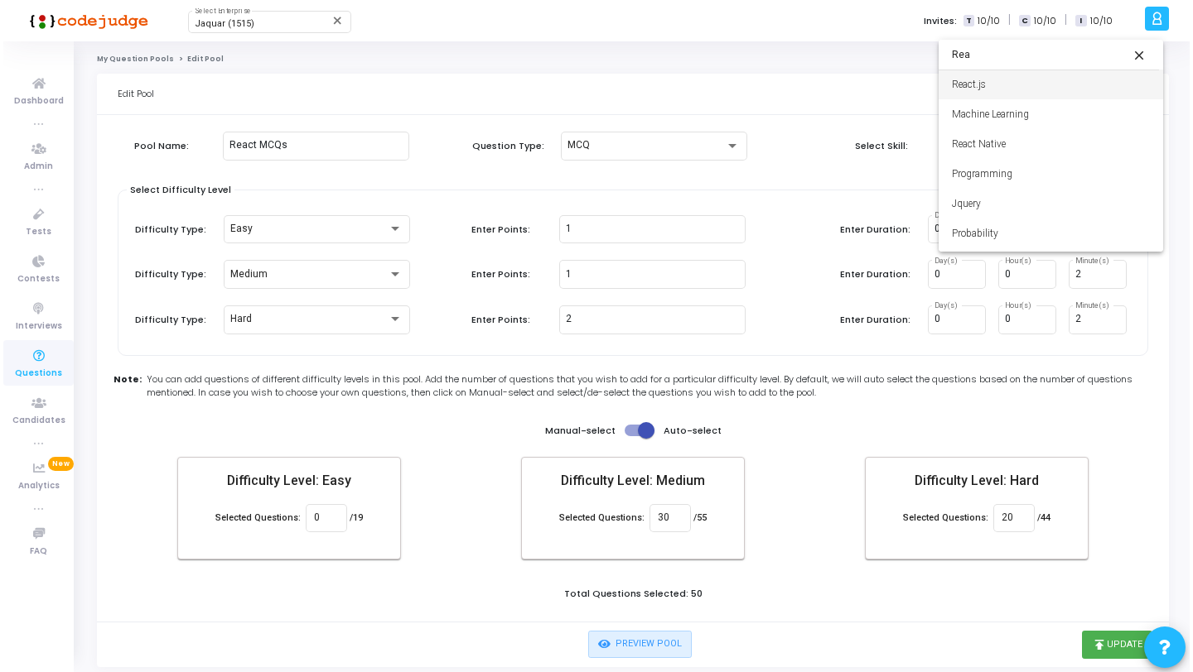
scroll to position [116, 0]
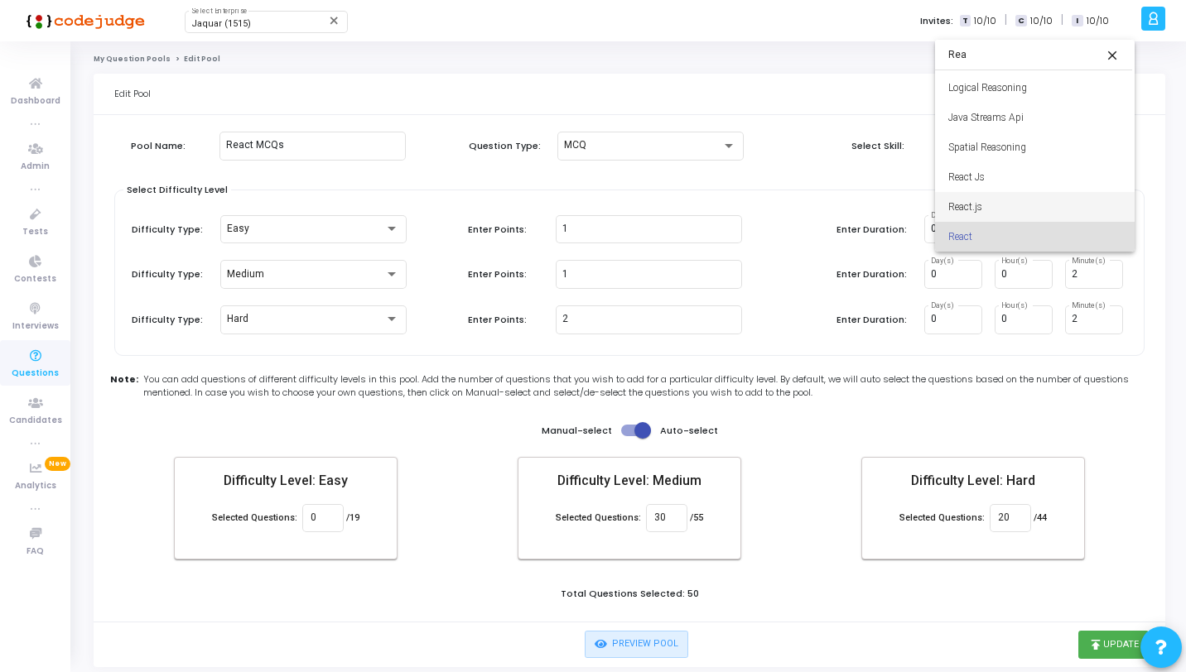
type input "Rea"
click at [978, 205] on span "React.js" at bounding box center [1034, 207] width 173 height 30
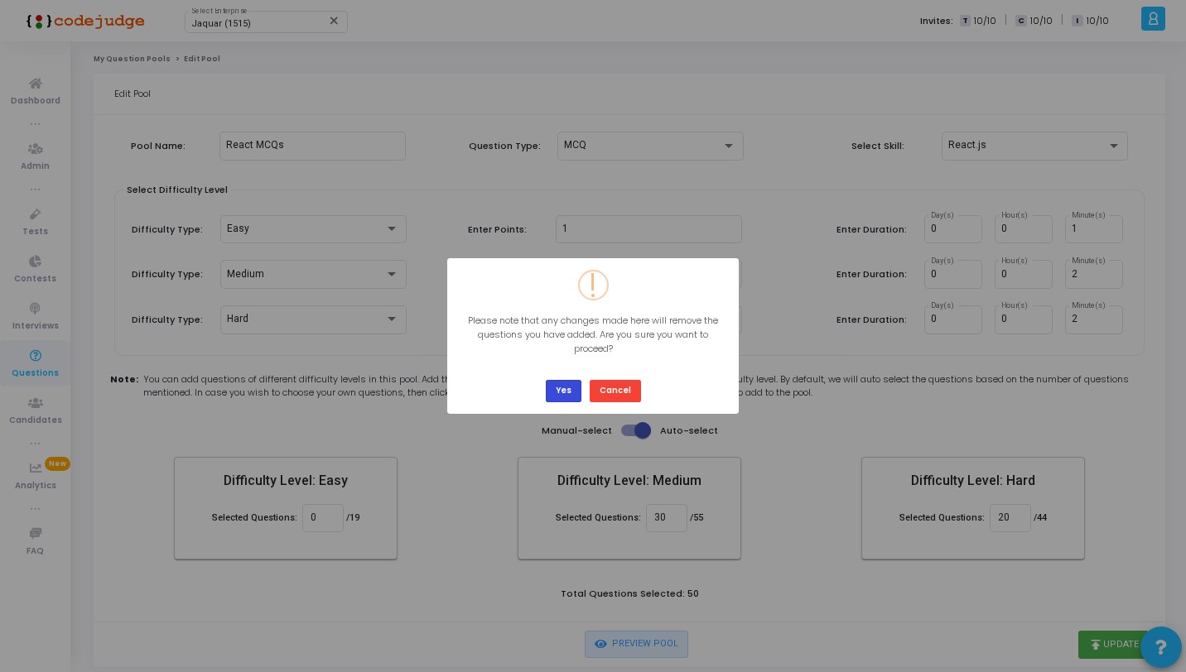
click at [575, 391] on button "Yes" at bounding box center [564, 391] width 36 height 22
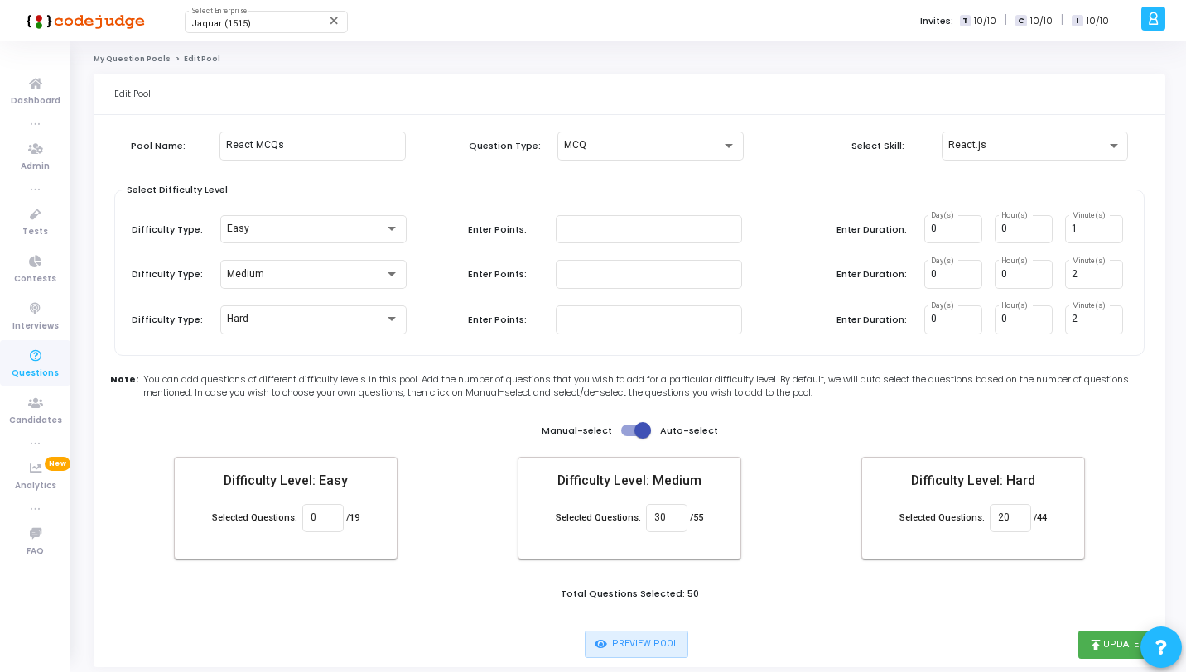
type input "0"
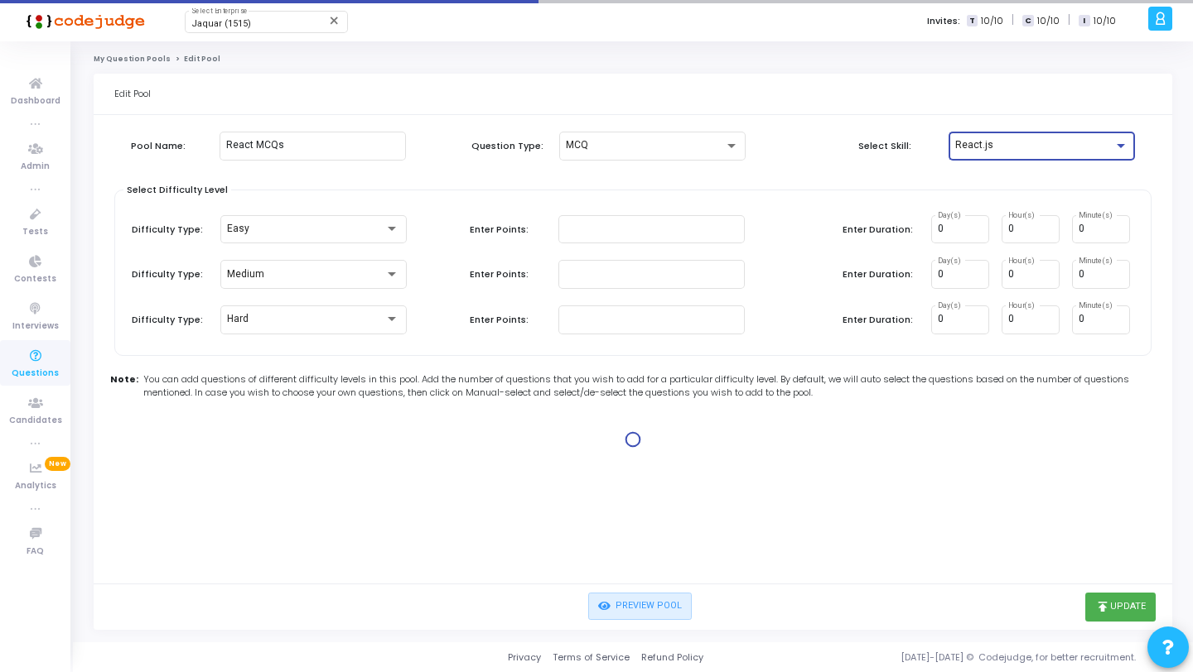
type input "1"
type input "2"
type input "1"
type input "2"
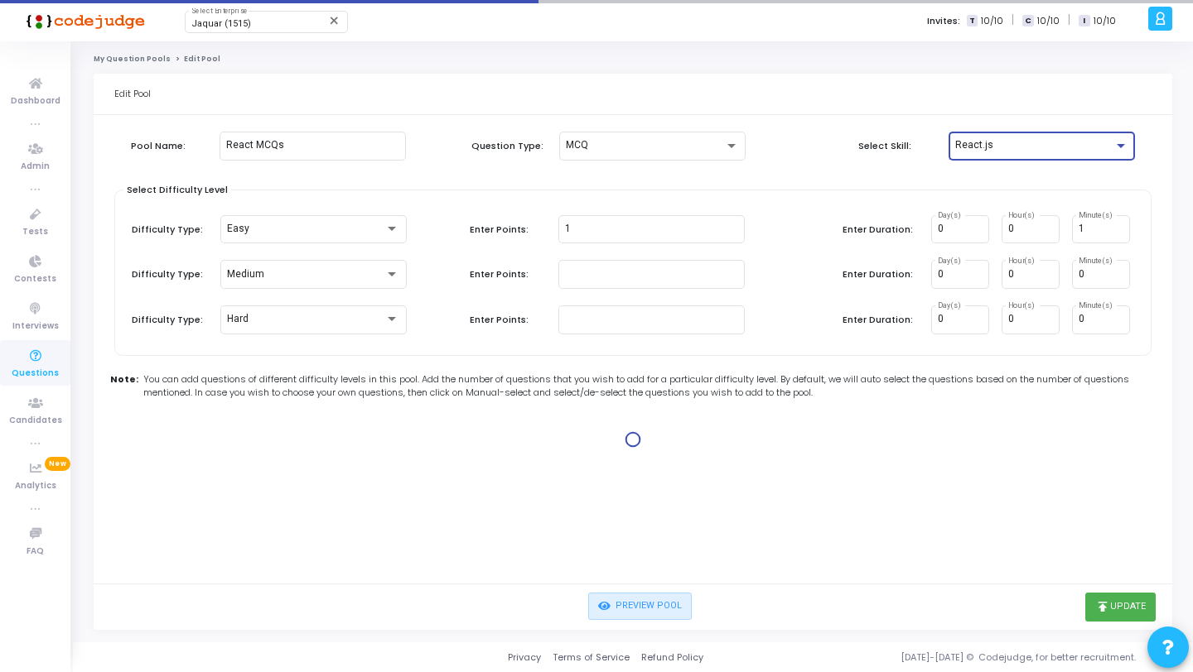
type input "2"
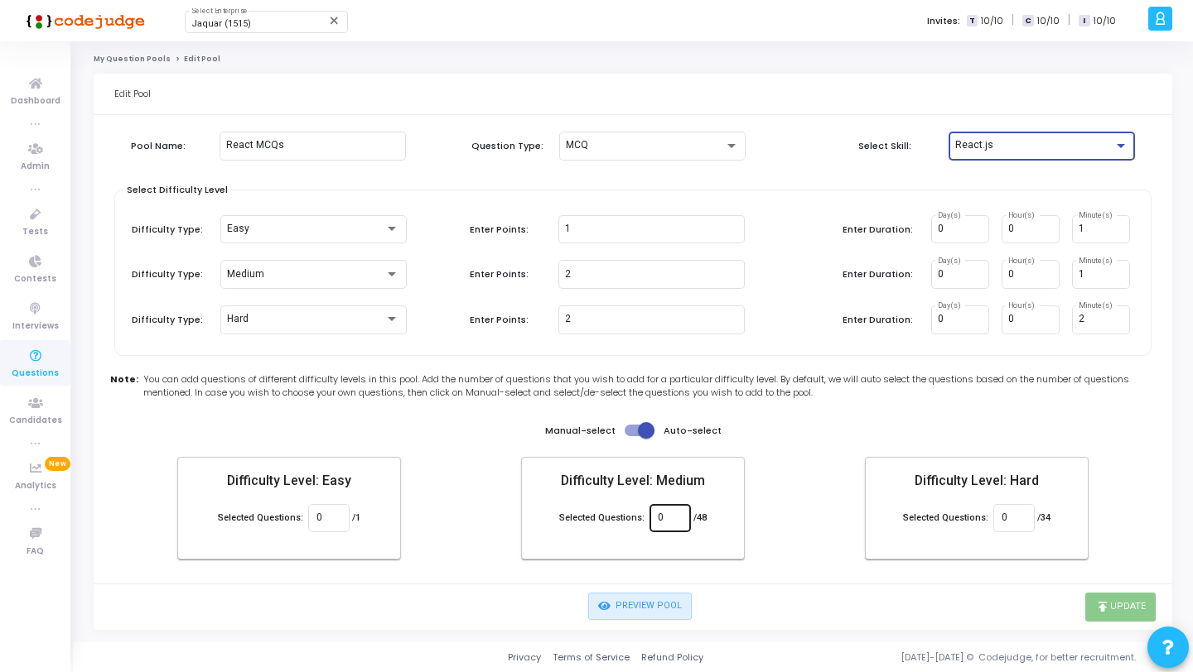
click at [674, 521] on input "0" at bounding box center [670, 519] width 24 height 12
type input "30"
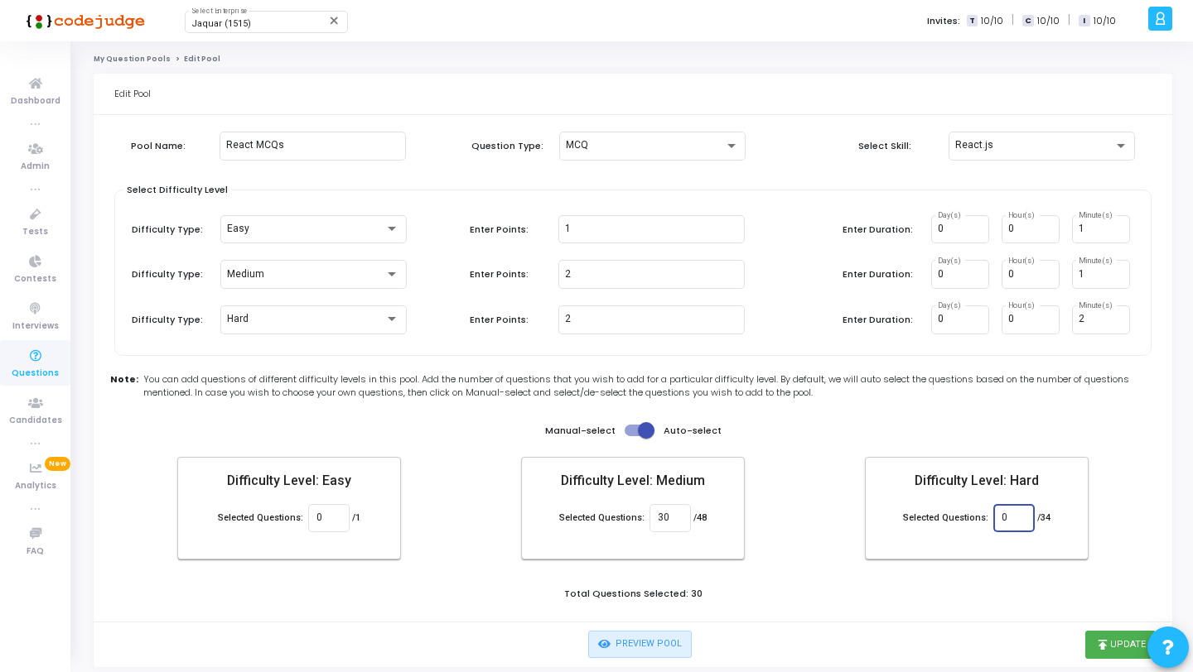
click at [1009, 517] on input "0" at bounding box center [1013, 519] width 24 height 12
type input "20"
click at [952, 568] on div "Pool Name: React MCQs Question Type: MCQ Select Skill: React.js Select Difficul…" at bounding box center [629, 372] width 1030 height 499
click at [1105, 643] on button "publish Update" at bounding box center [1113, 645] width 70 height 28
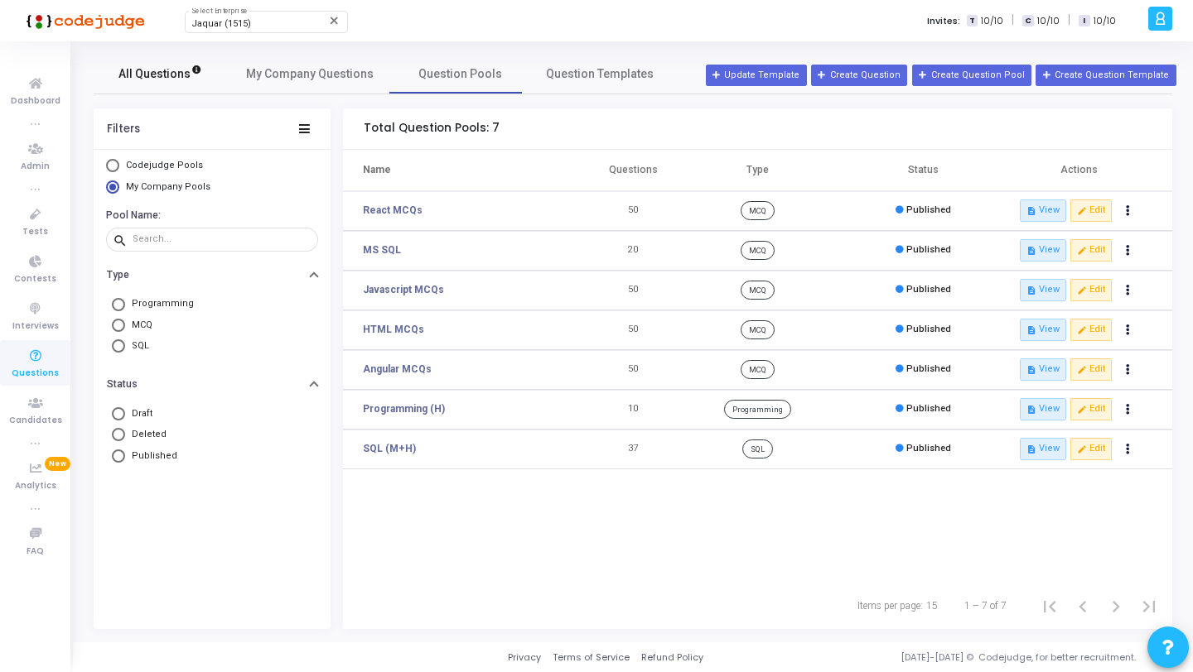
click at [171, 62] on link "All Questions" at bounding box center [160, 74] width 133 height 40
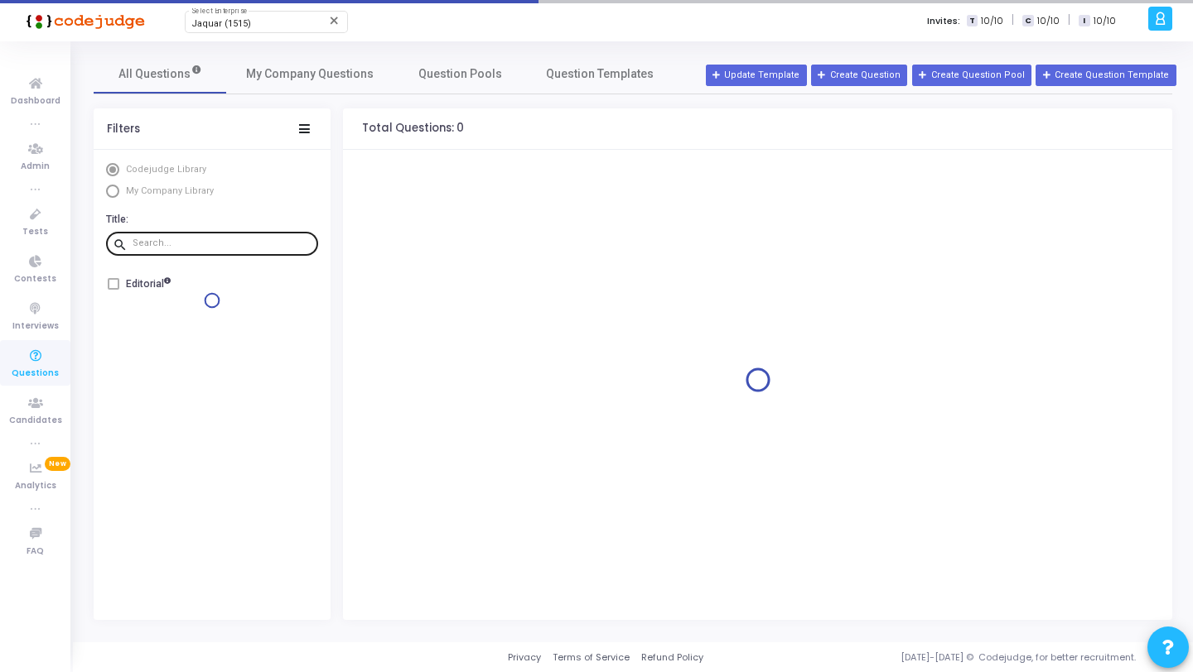
click at [198, 244] on input "text" at bounding box center [222, 244] width 179 height 10
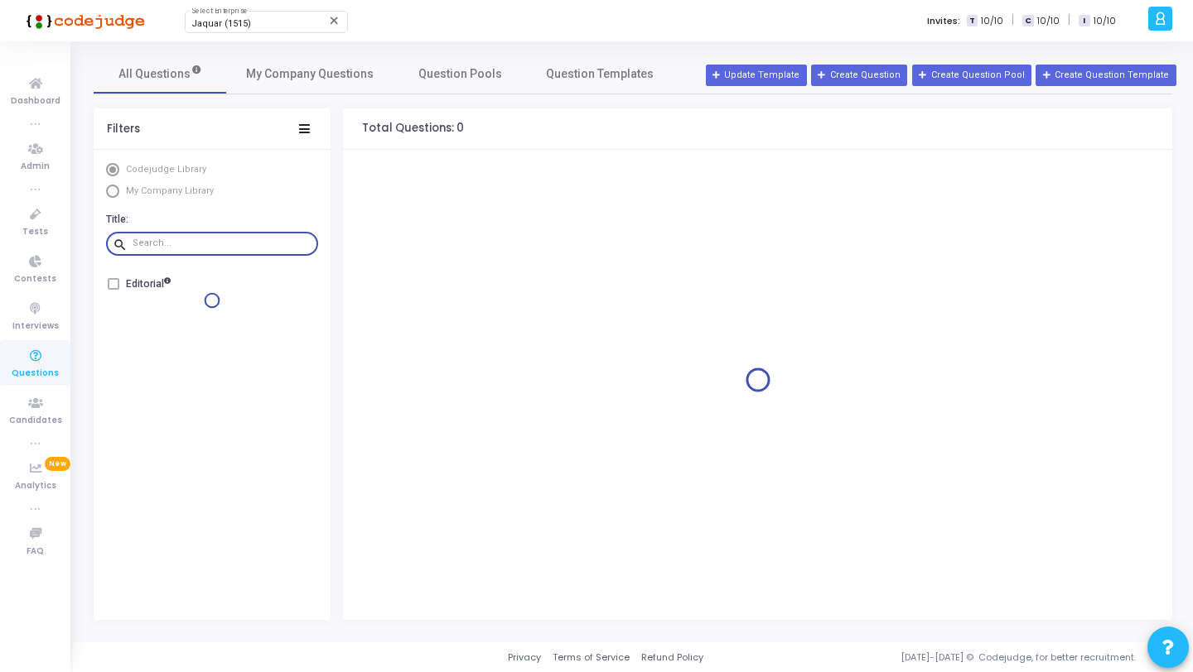
paste input "Given the following Entity Framework Core model and DbContext, what will happen…"
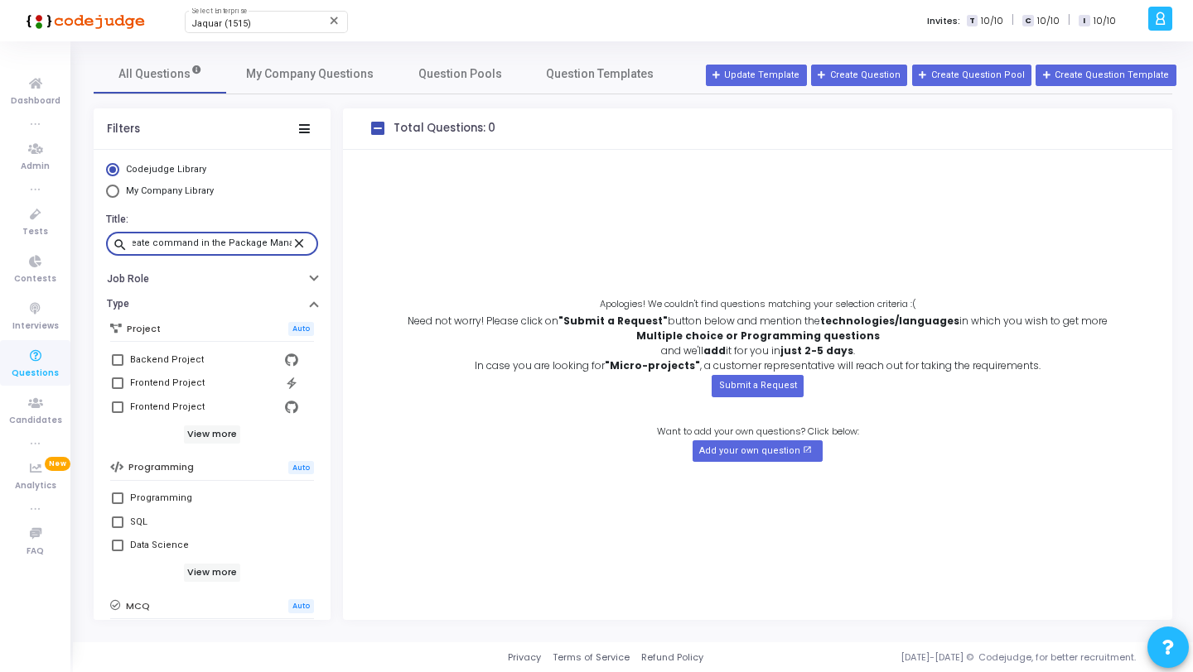
type input "Given the following Entity Framework Core model and DbContext, what will happen…"
click at [299, 249] on mat-icon "close" at bounding box center [302, 242] width 20 height 15
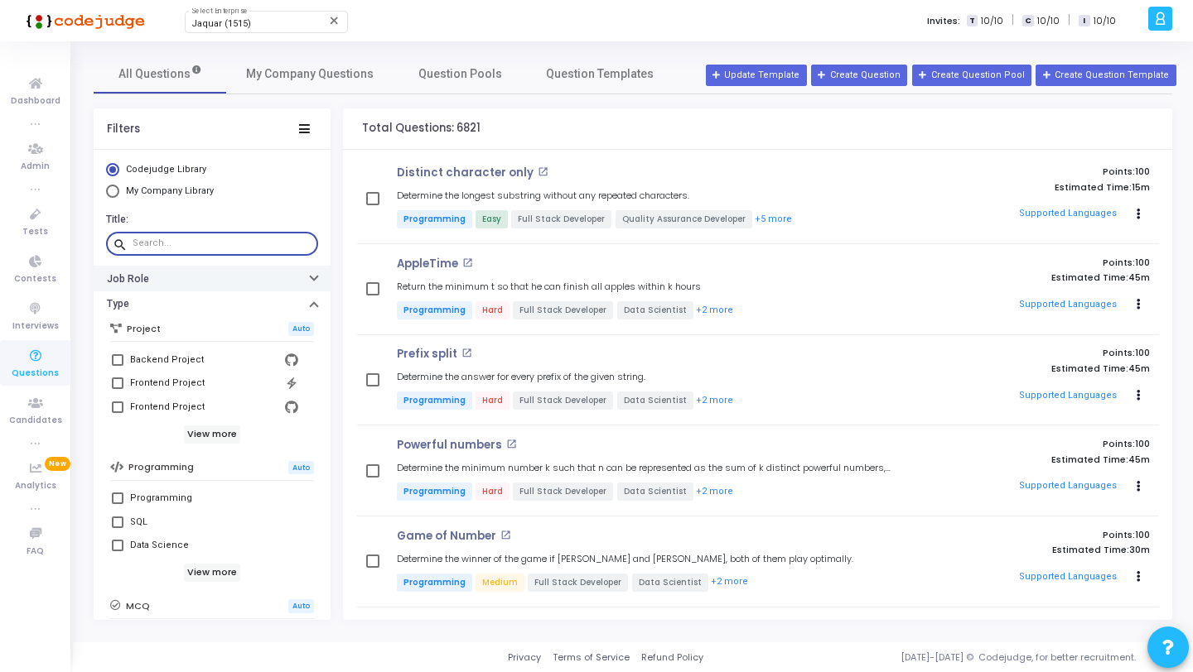
paste input "Which of the following statements best describes Entity Framework Core (EF Core…"
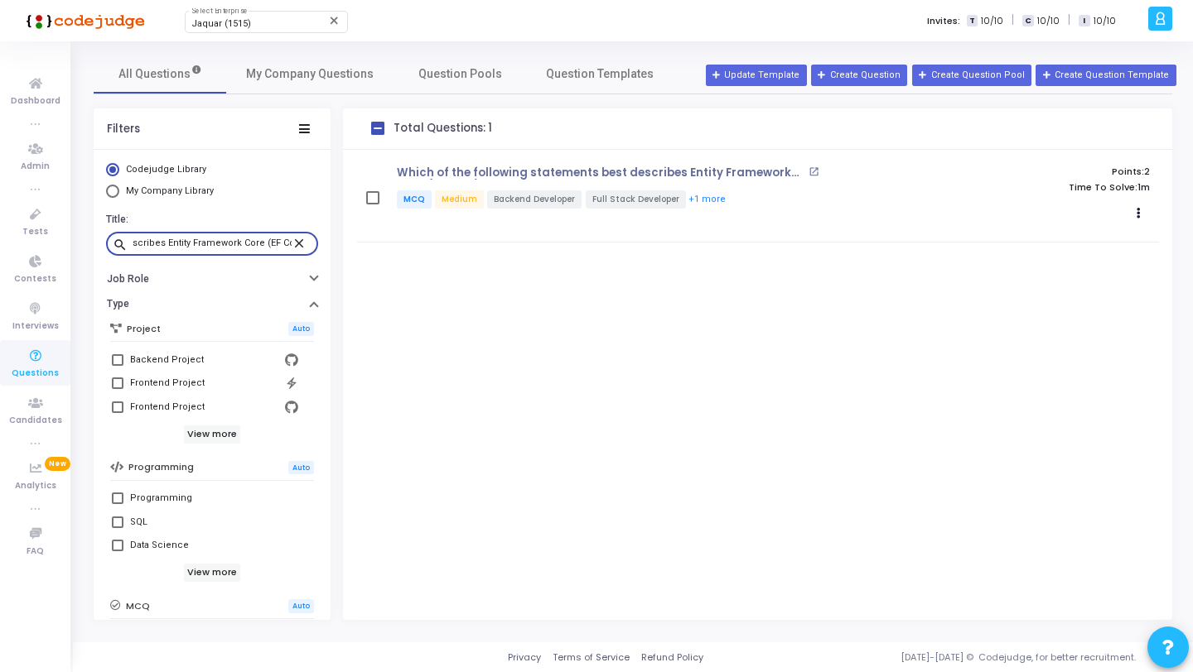
type input "Which of the following statements best describes Entity Framework Core (EF Core…"
click at [292, 242] on mat-icon "close" at bounding box center [302, 242] width 20 height 15
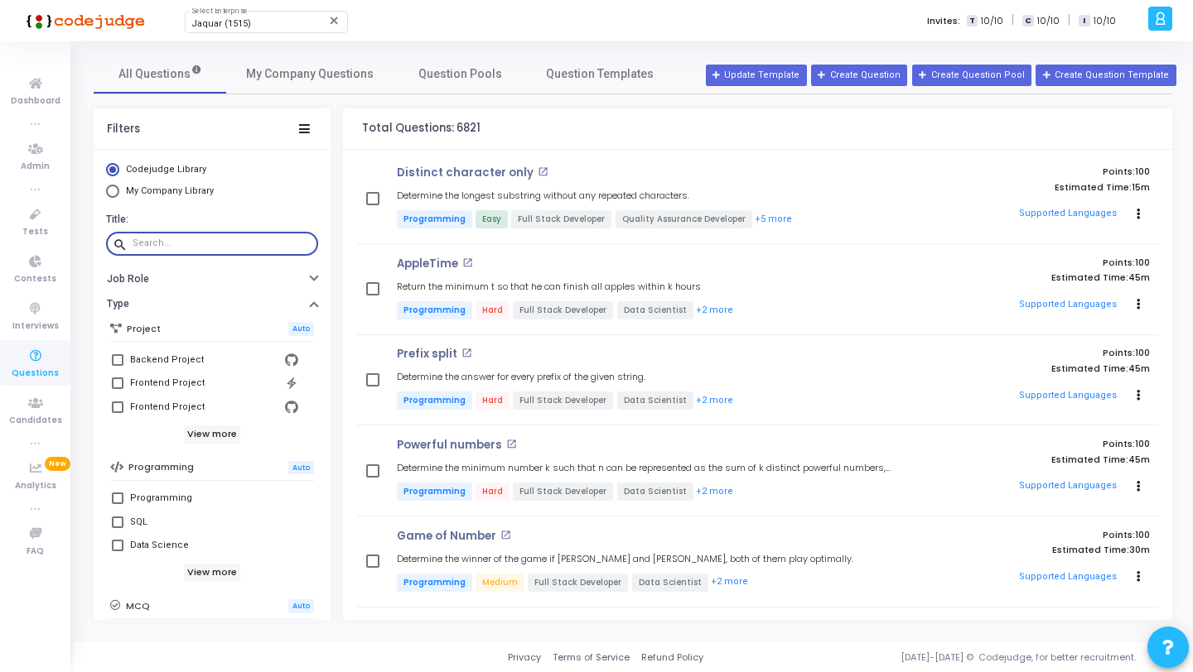
paste input "Given the following Entity Framework Core model and DbContext, what will happen…"
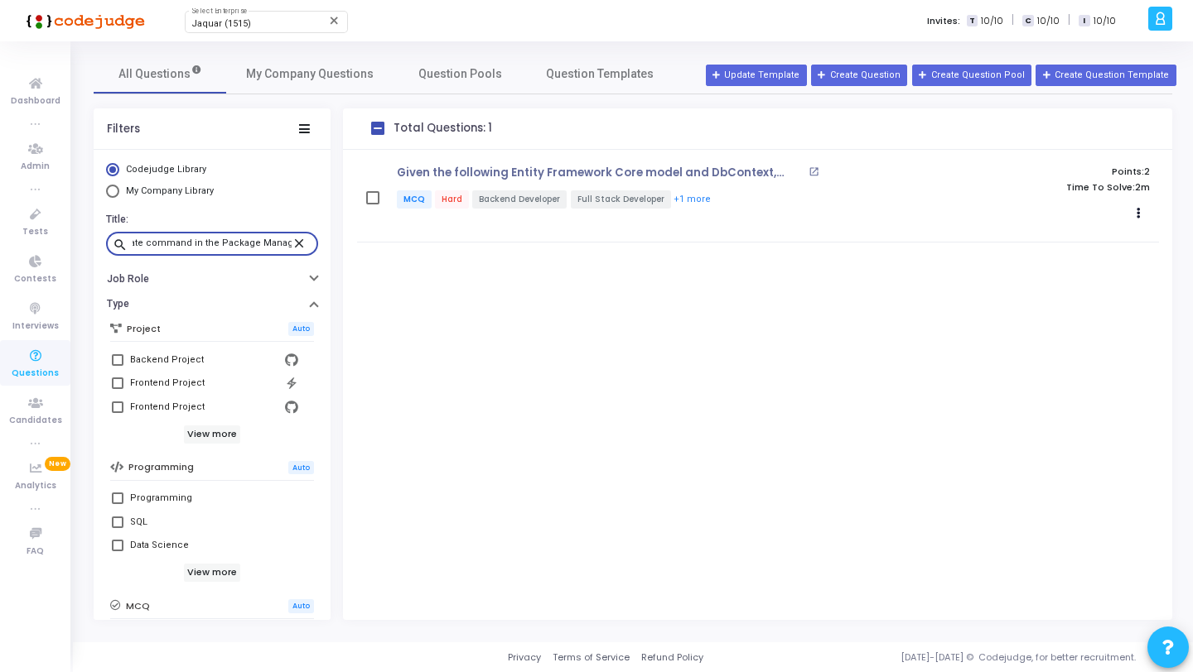
type input "Given the following Entity Framework Core model and DbContext, what will happen…"
click at [292, 243] on mat-icon "close" at bounding box center [302, 242] width 20 height 15
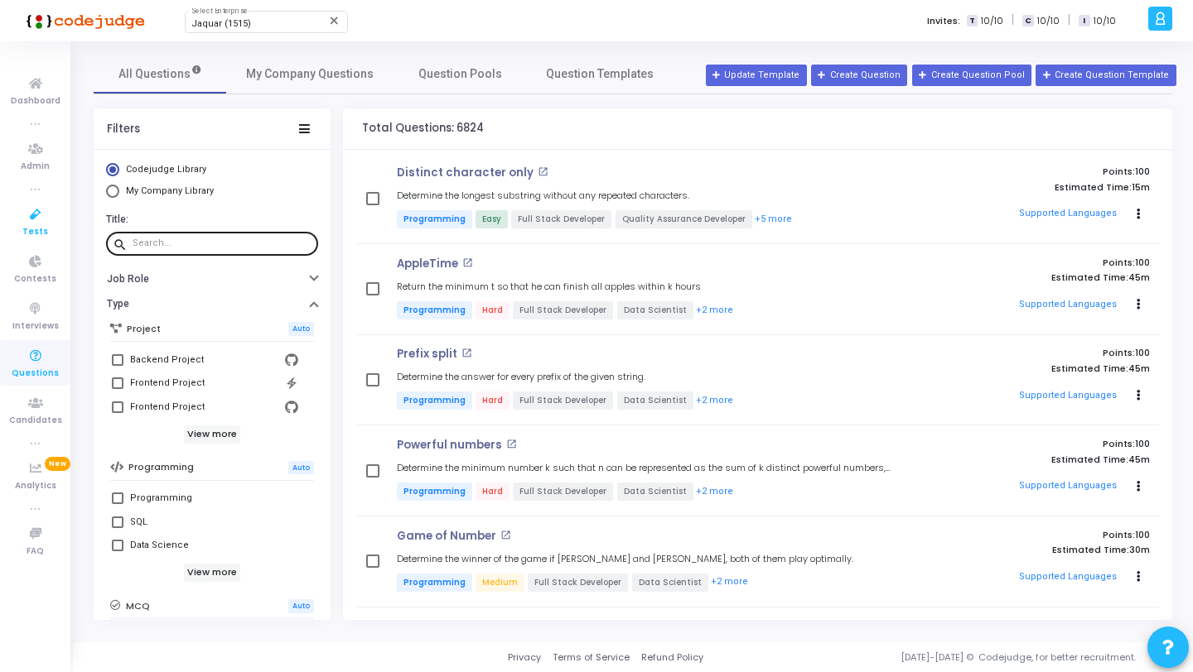
click at [33, 227] on span "Tests" at bounding box center [35, 232] width 26 height 14
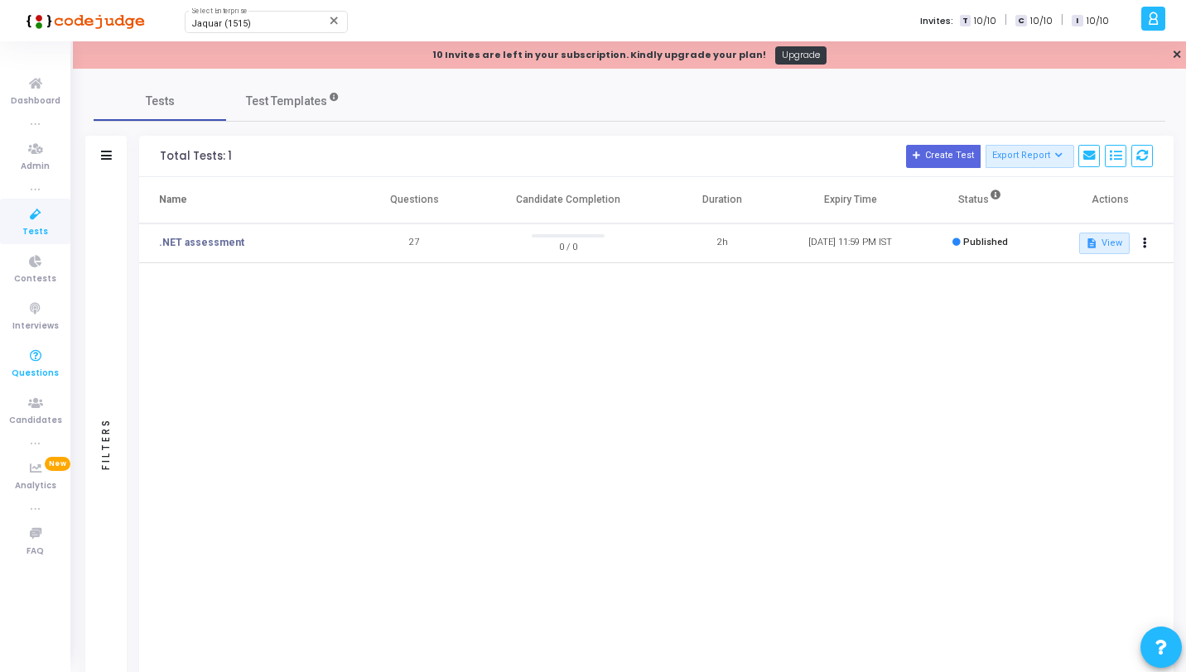
click at [42, 363] on icon at bounding box center [35, 356] width 35 height 21
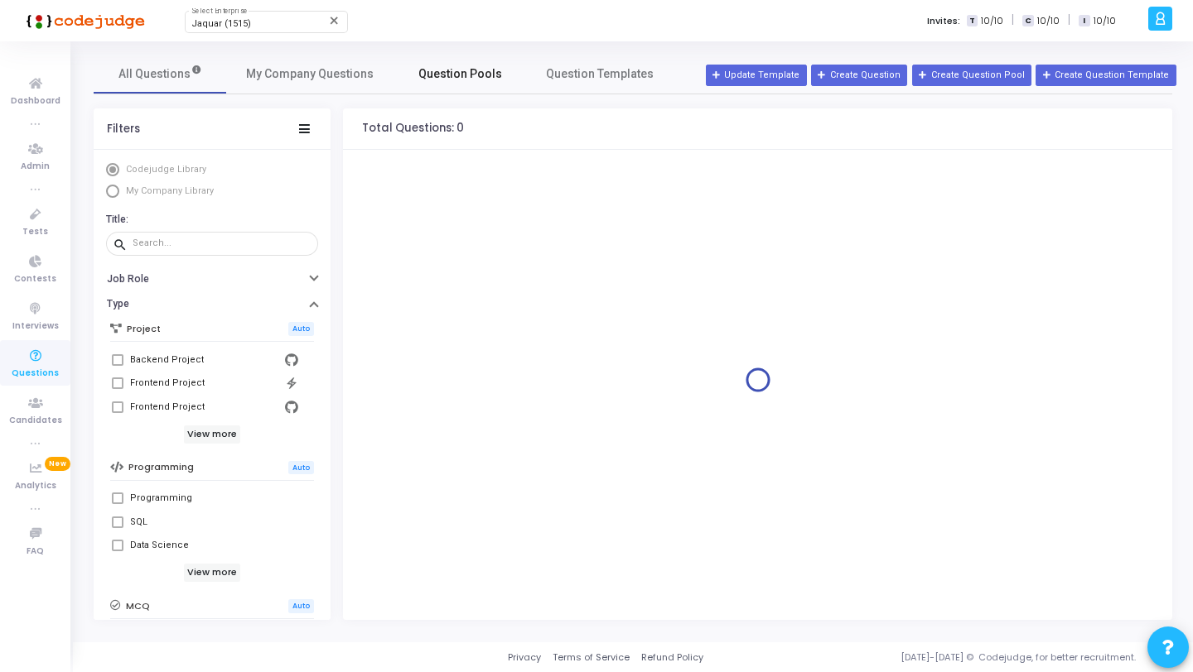
click at [422, 72] on span "Question Pools" at bounding box center [460, 73] width 84 height 17
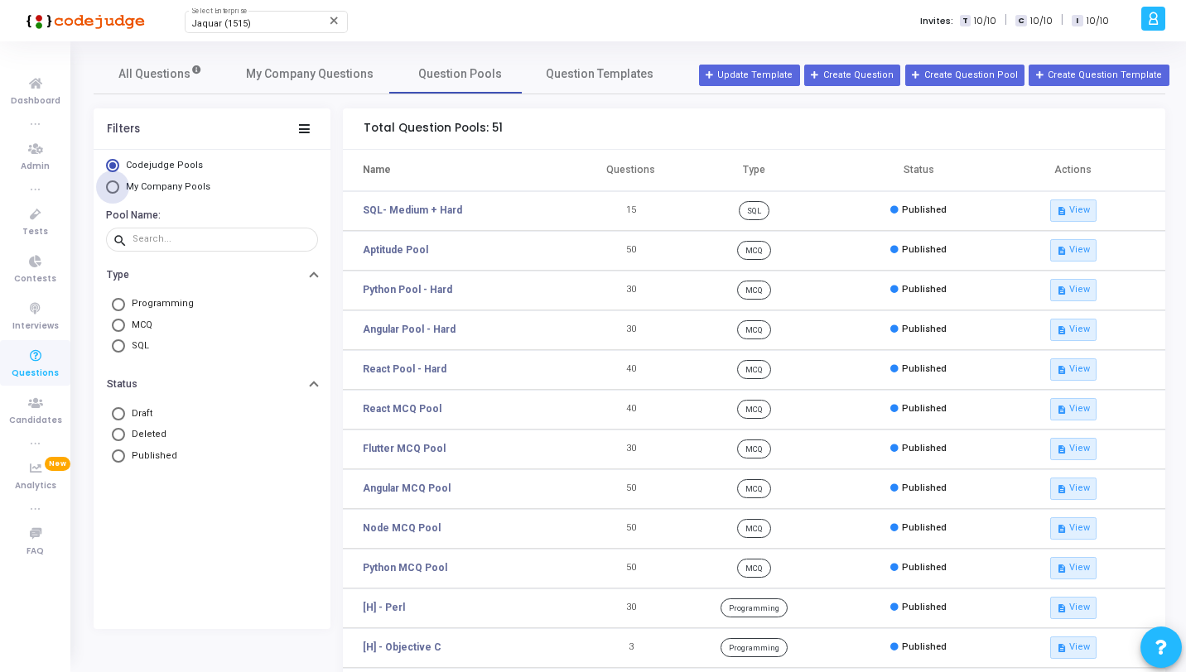
click at [180, 185] on span "My Company Pools" at bounding box center [168, 186] width 84 height 11
click at [119, 185] on input "My Company Pools" at bounding box center [112, 187] width 13 height 13
radio input "true"
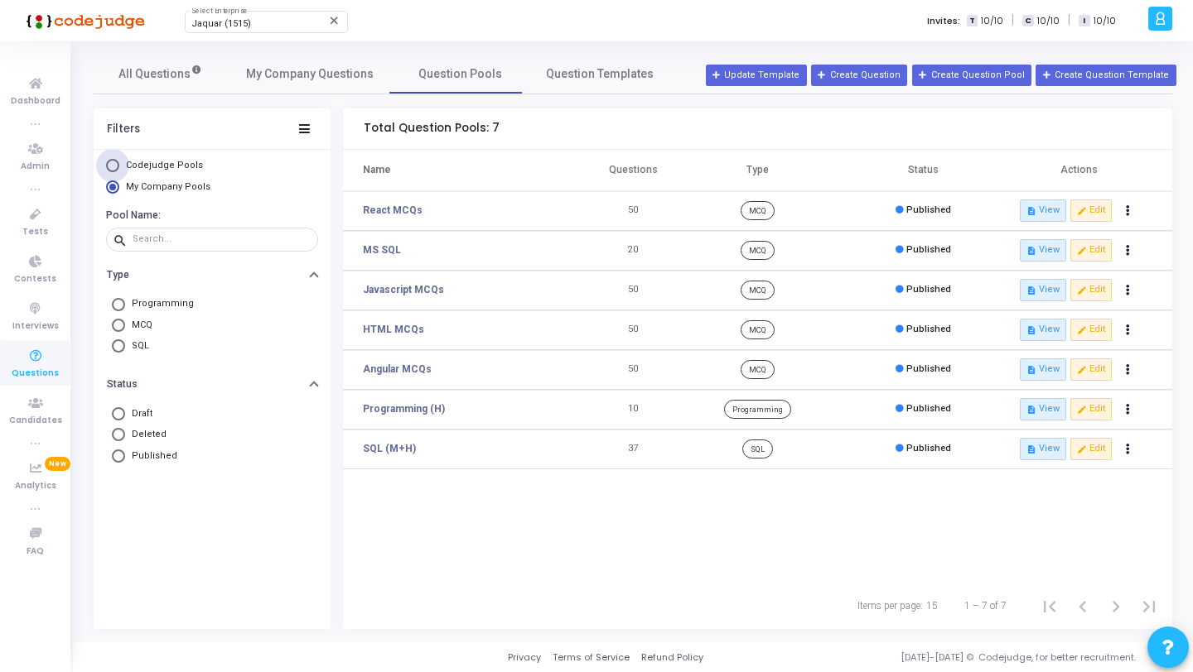
click at [153, 161] on span "Codejudge Pools" at bounding box center [164, 165] width 77 height 11
click at [119, 161] on input "Codejudge Pools" at bounding box center [112, 165] width 13 height 13
radio input "true"
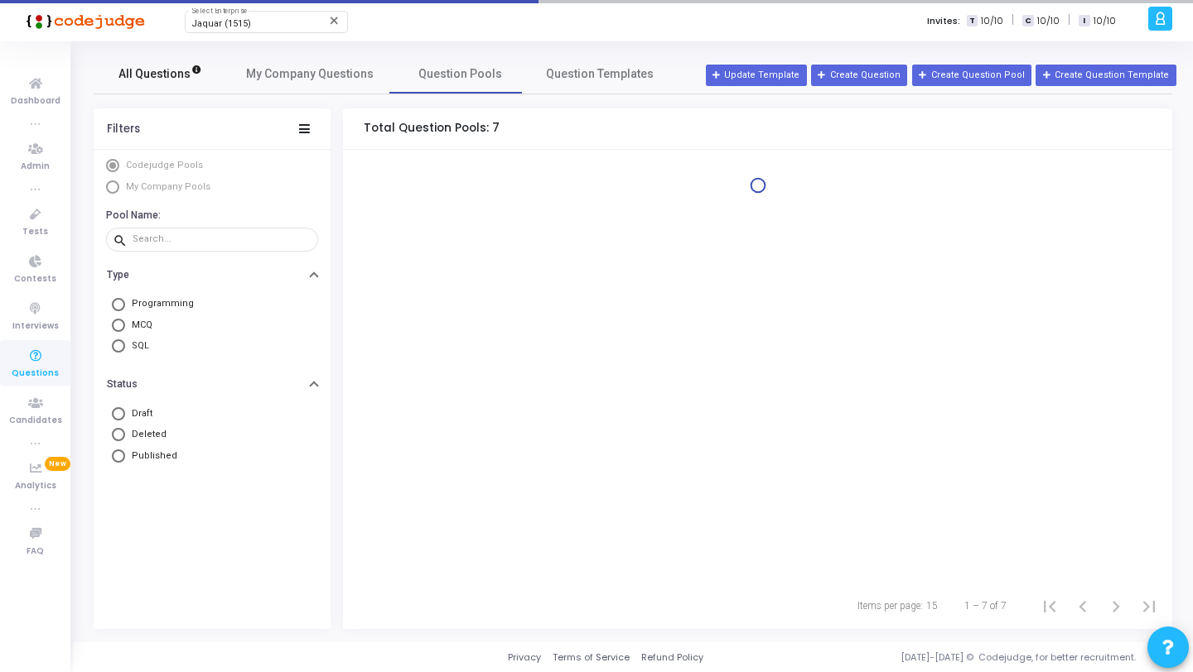
click at [161, 80] on span "All Questions" at bounding box center [160, 73] width 84 height 17
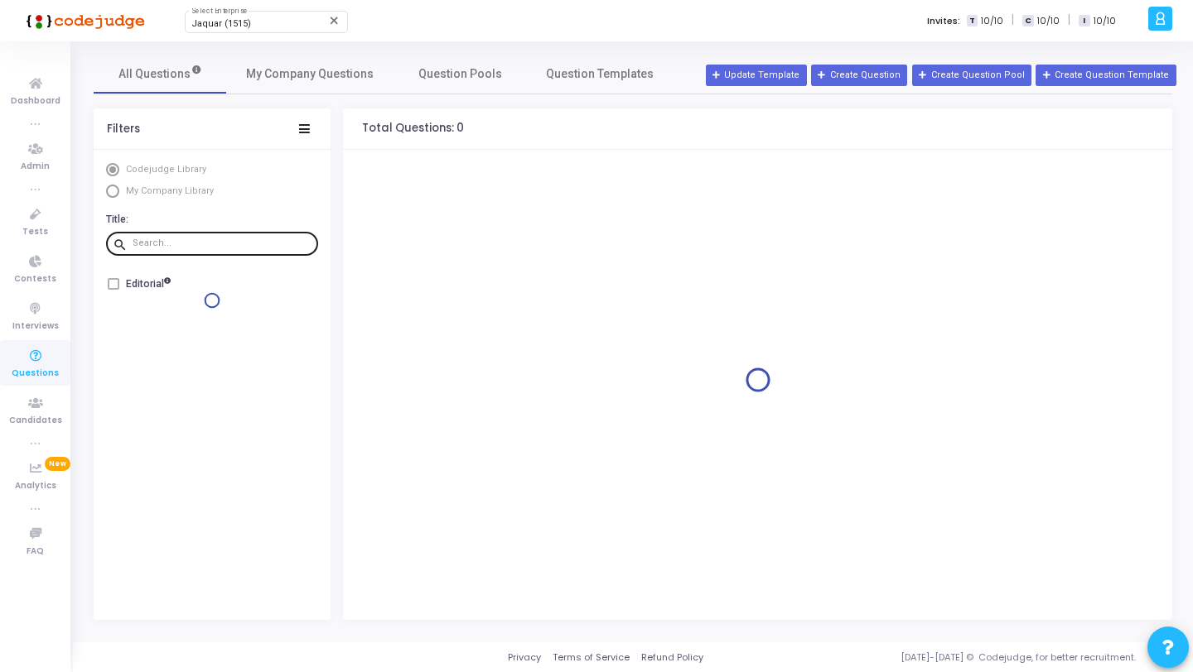
click at [168, 239] on input "text" at bounding box center [222, 244] width 179 height 10
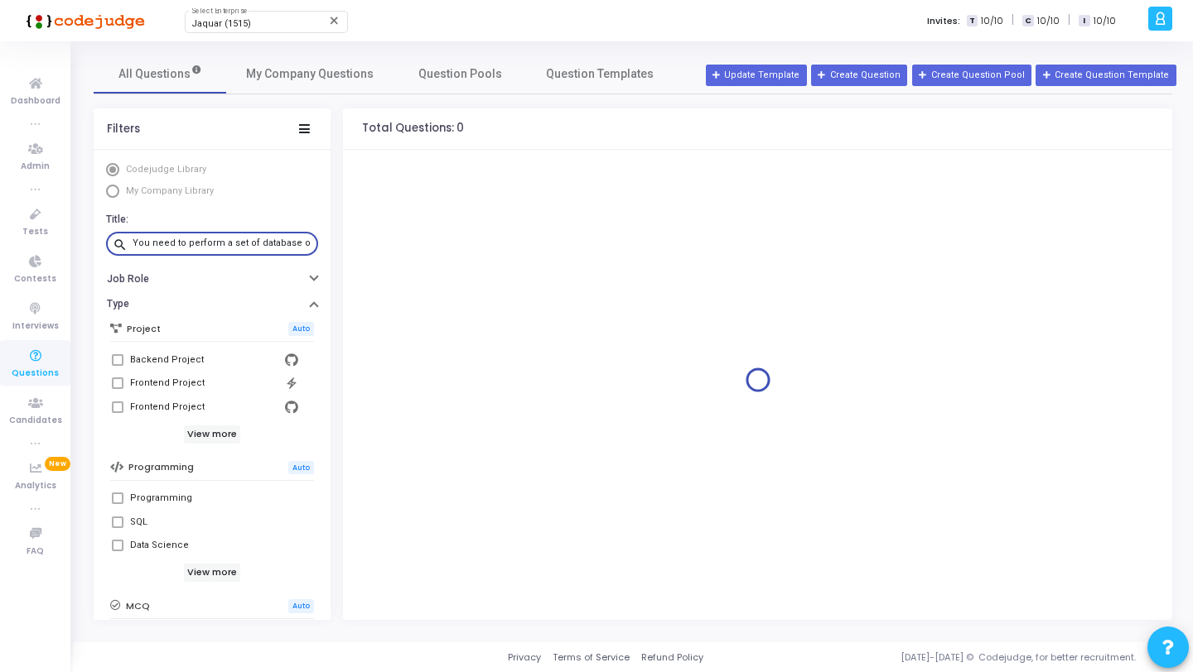
scroll to position [0, 503]
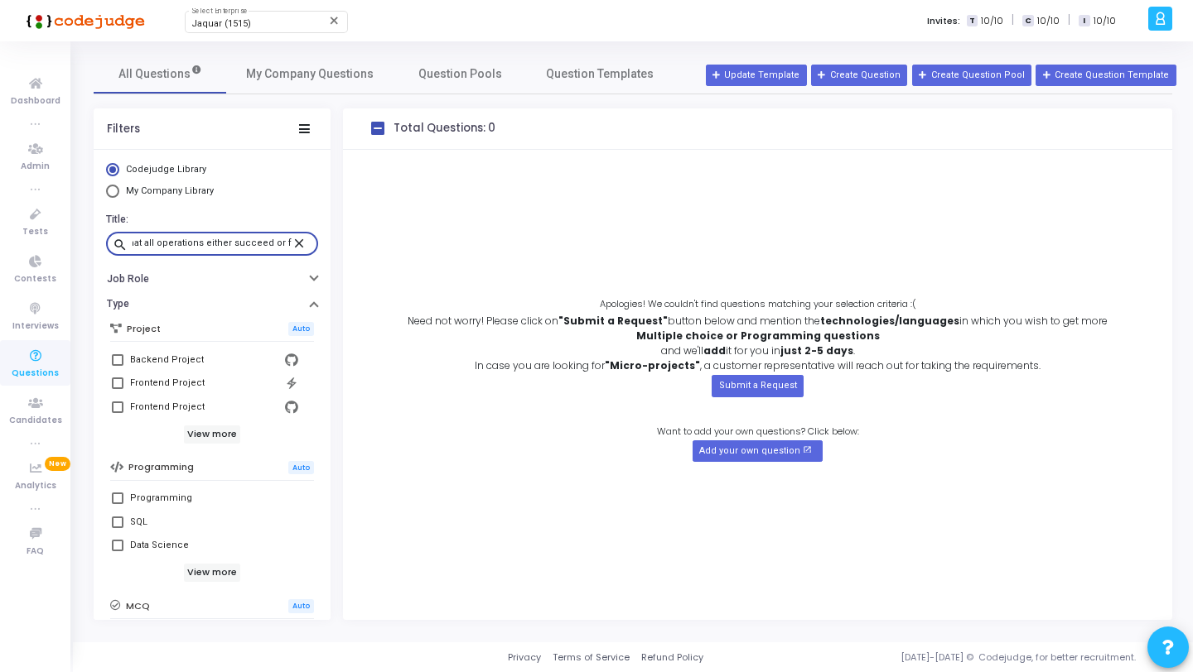
type input "You need to perform a set of database operations atomically in Entity Framework…"
click at [292, 246] on mat-icon "close" at bounding box center [302, 242] width 20 height 15
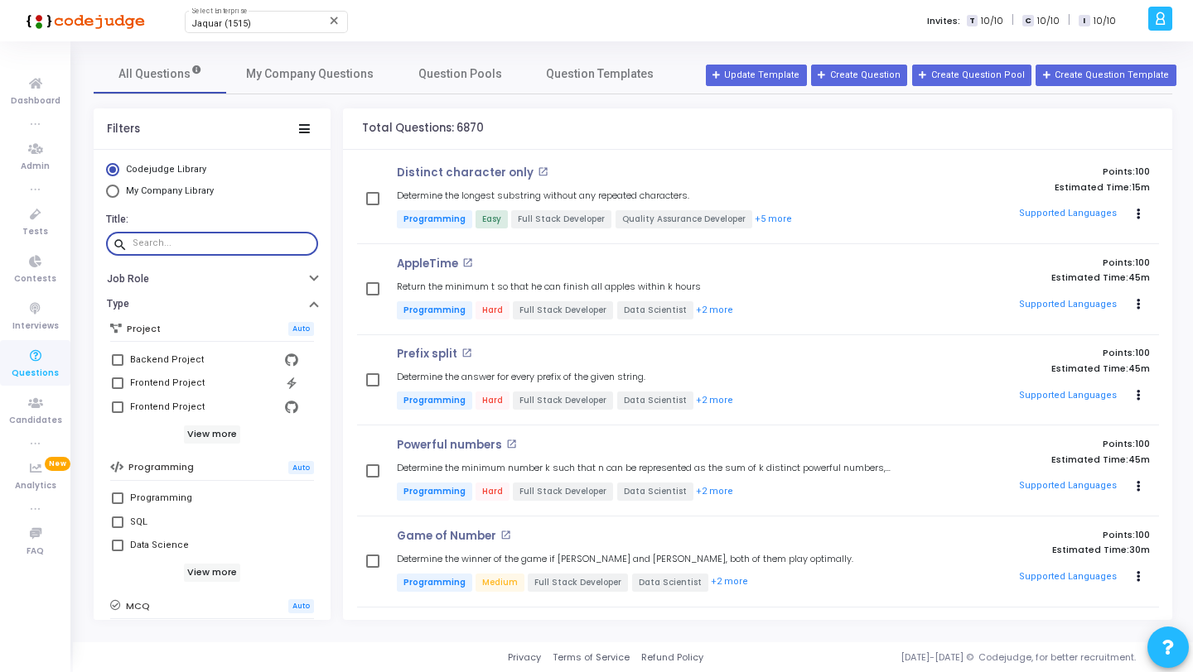
paste input "Why might directly referencing a ref in an event handler lead to unexpected beh…"
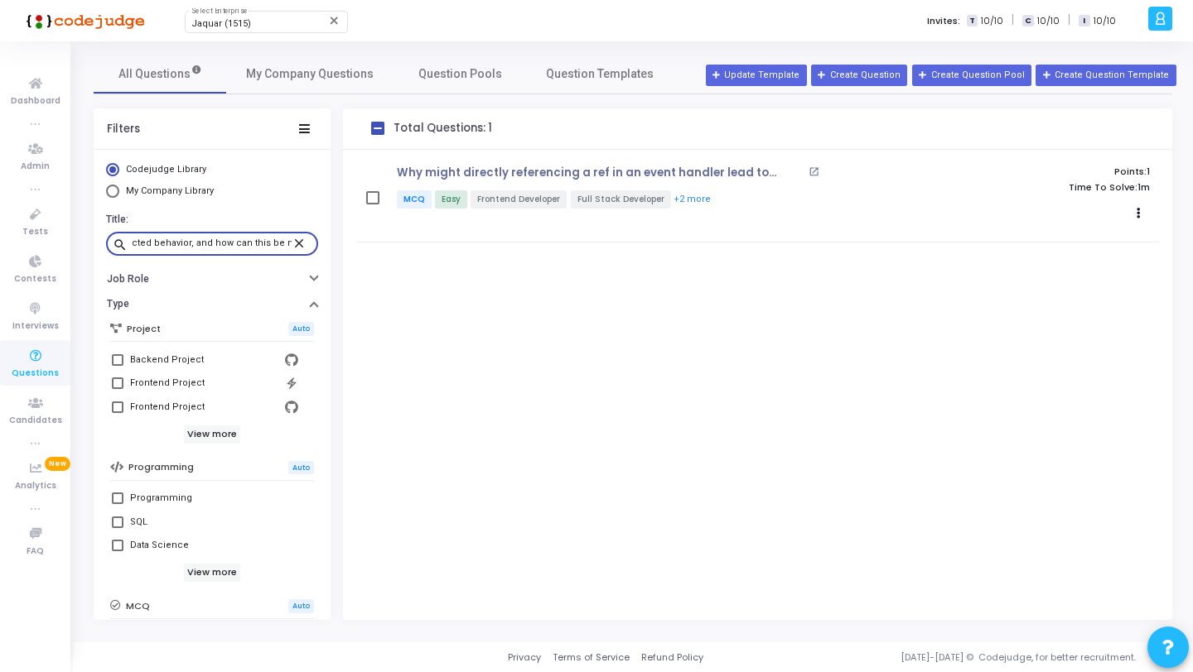
type input "Why might directly referencing a ref in an event handler lead to unexpected beh…"
click at [292, 243] on mat-icon "close" at bounding box center [302, 242] width 20 height 15
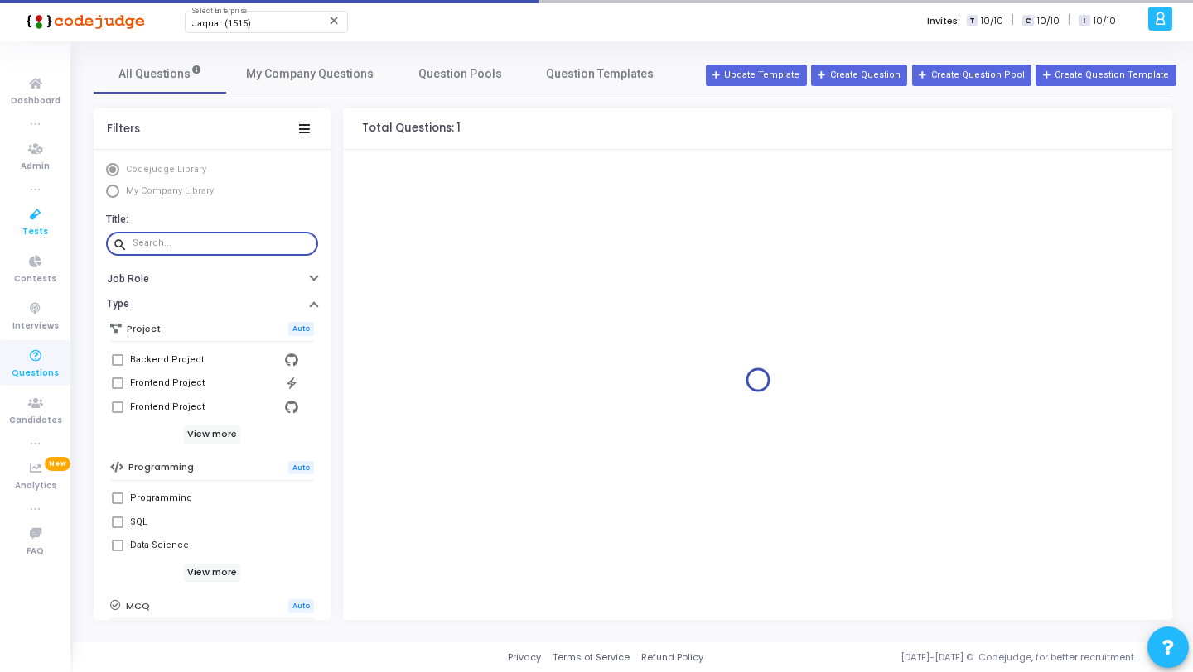
click at [36, 215] on icon at bounding box center [35, 215] width 35 height 21
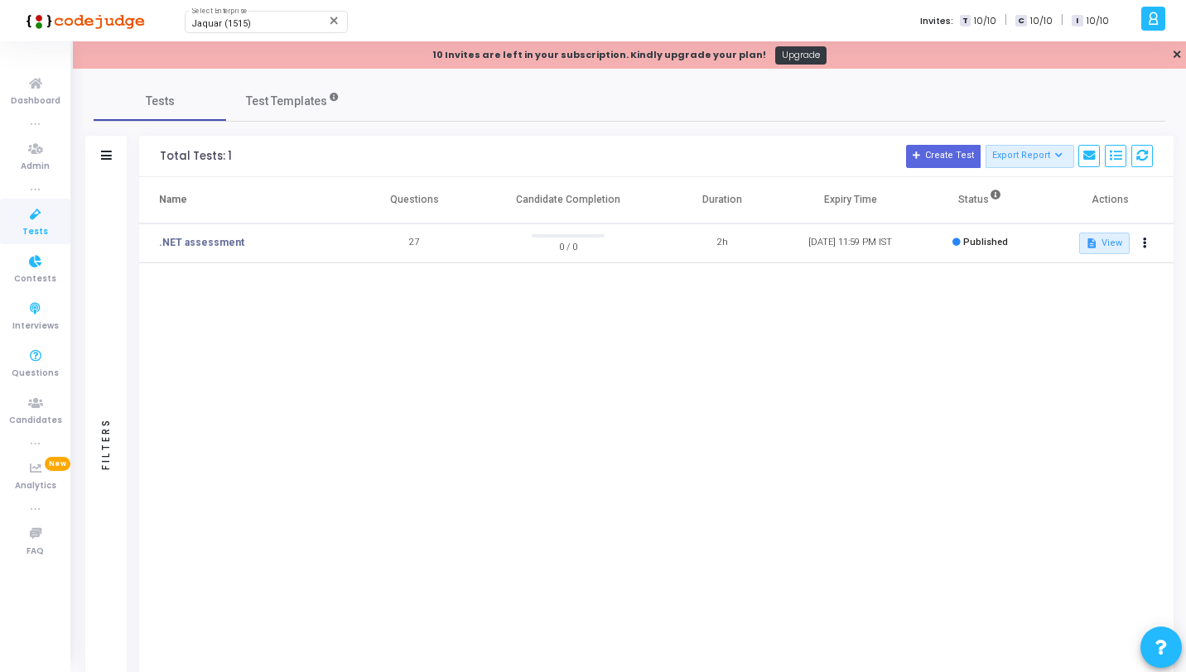
drag, startPoint x: 46, startPoint y: 361, endPoint x: 75, endPoint y: 318, distance: 51.9
click at [46, 361] on icon at bounding box center [35, 356] width 35 height 21
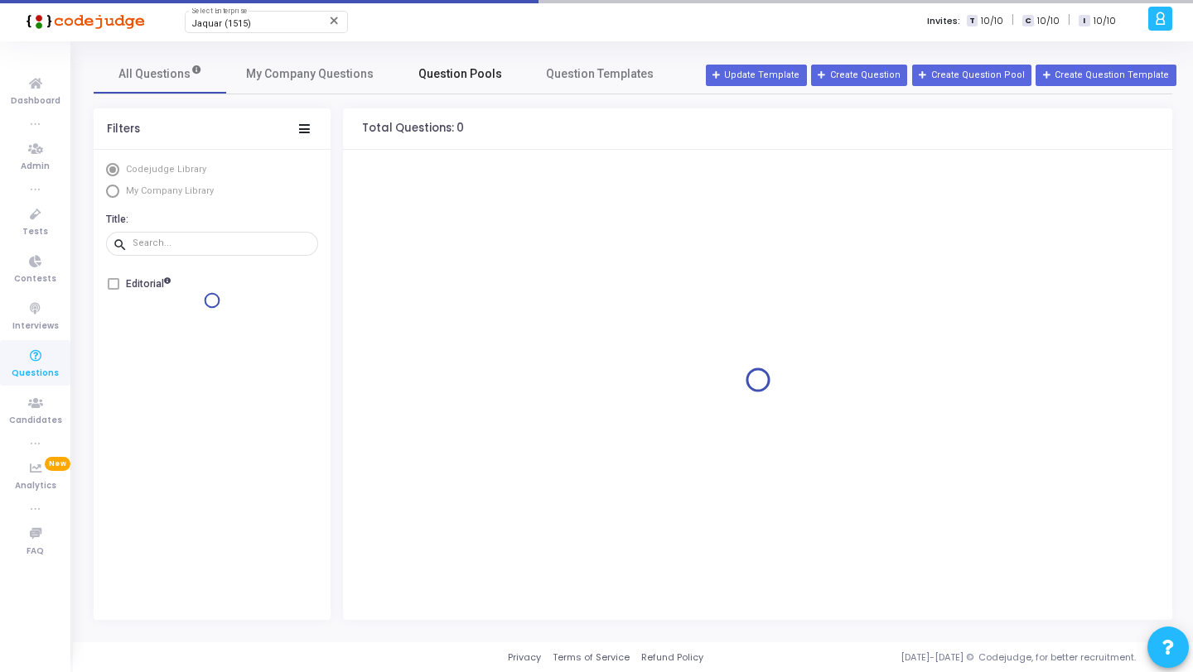
click at [462, 63] on link "Question Pools" at bounding box center [459, 74] width 133 height 40
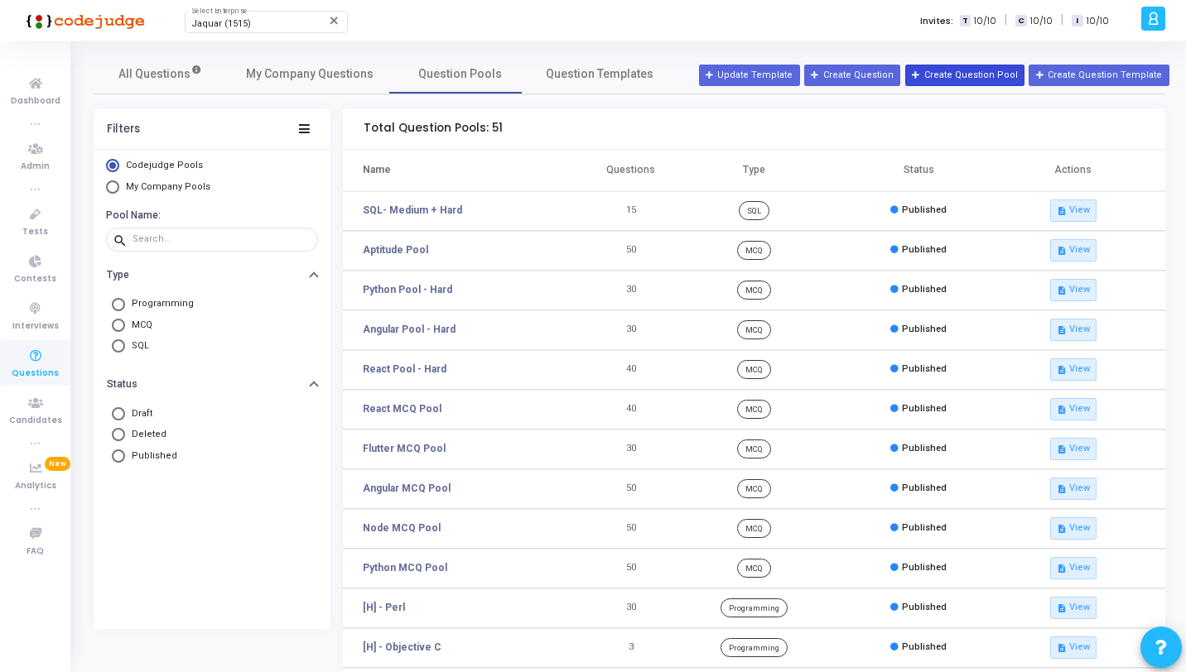
click at [971, 71] on button "Create Question Pool" at bounding box center [964, 76] width 119 height 22
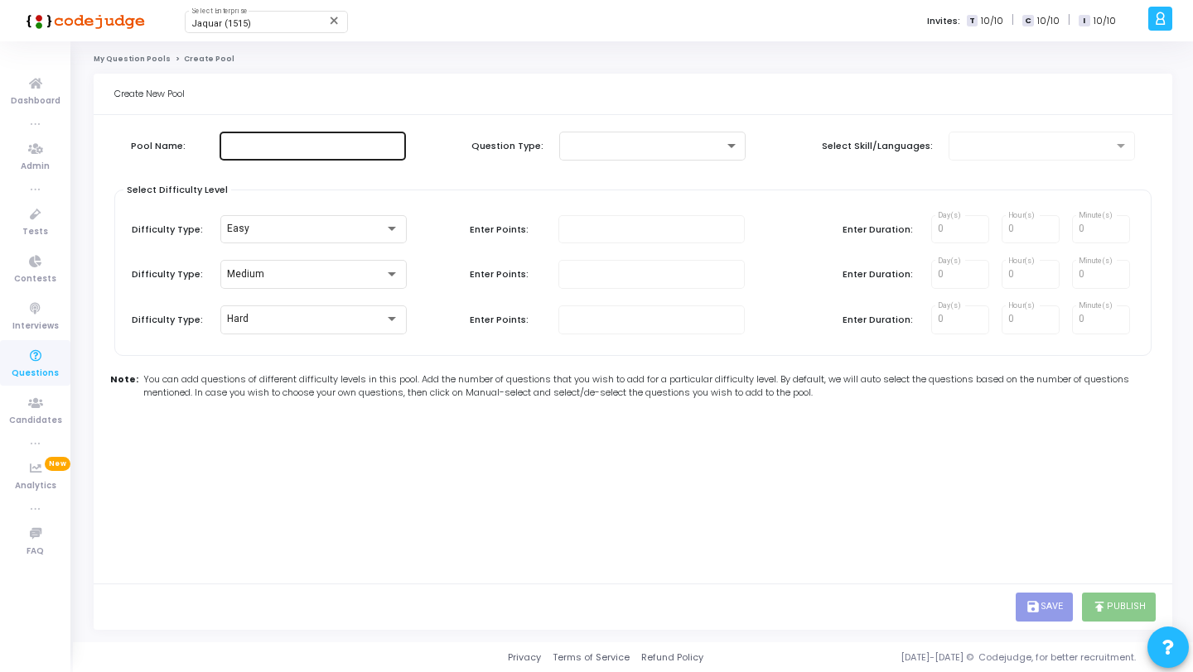
click at [404, 138] on div at bounding box center [312, 144] width 186 height 31
type input ".Net"
click at [621, 145] on div at bounding box center [645, 146] width 158 height 12
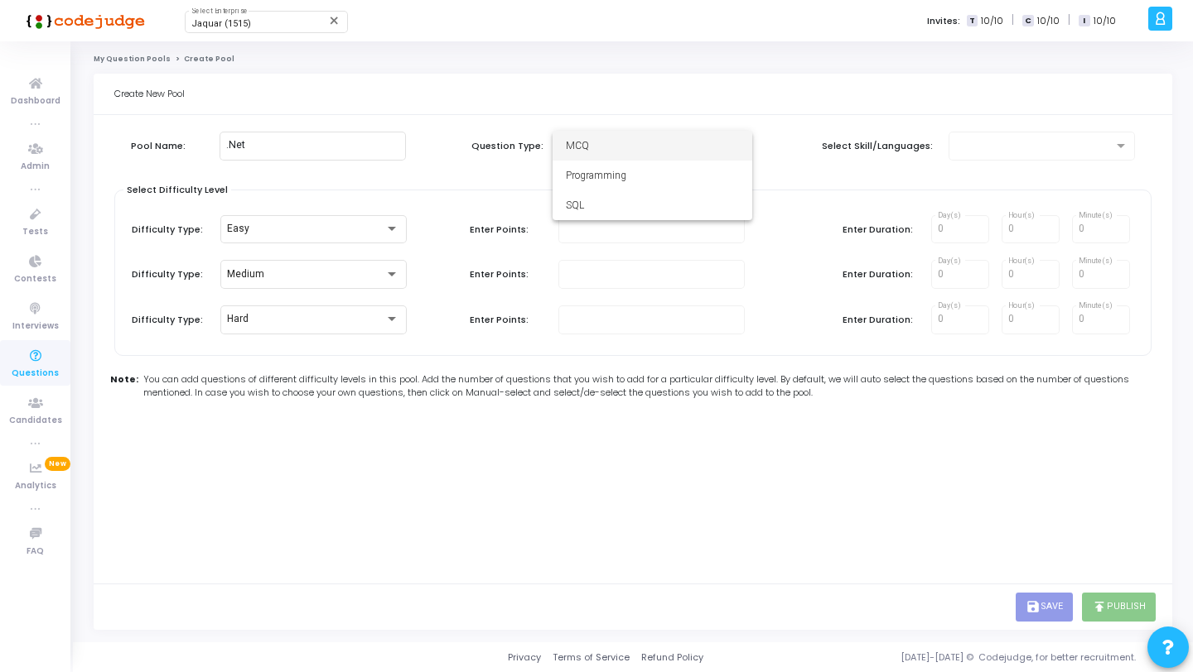
click at [617, 147] on span "MCQ" at bounding box center [652, 146] width 173 height 30
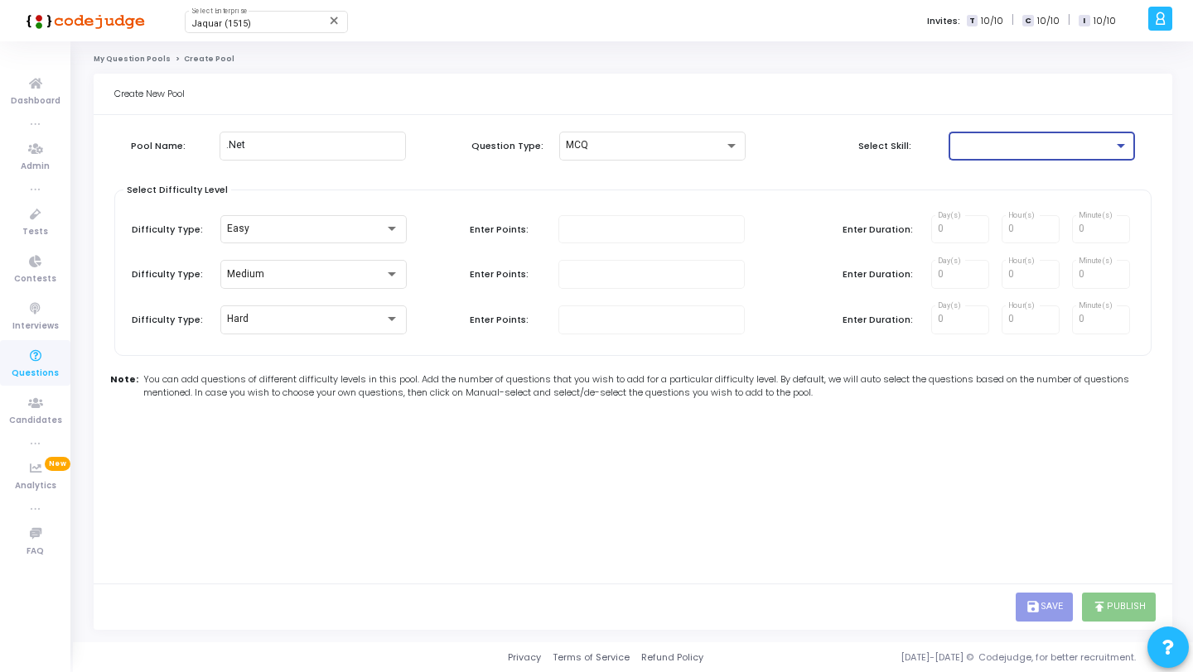
click at [989, 150] on div at bounding box center [1034, 146] width 158 height 12
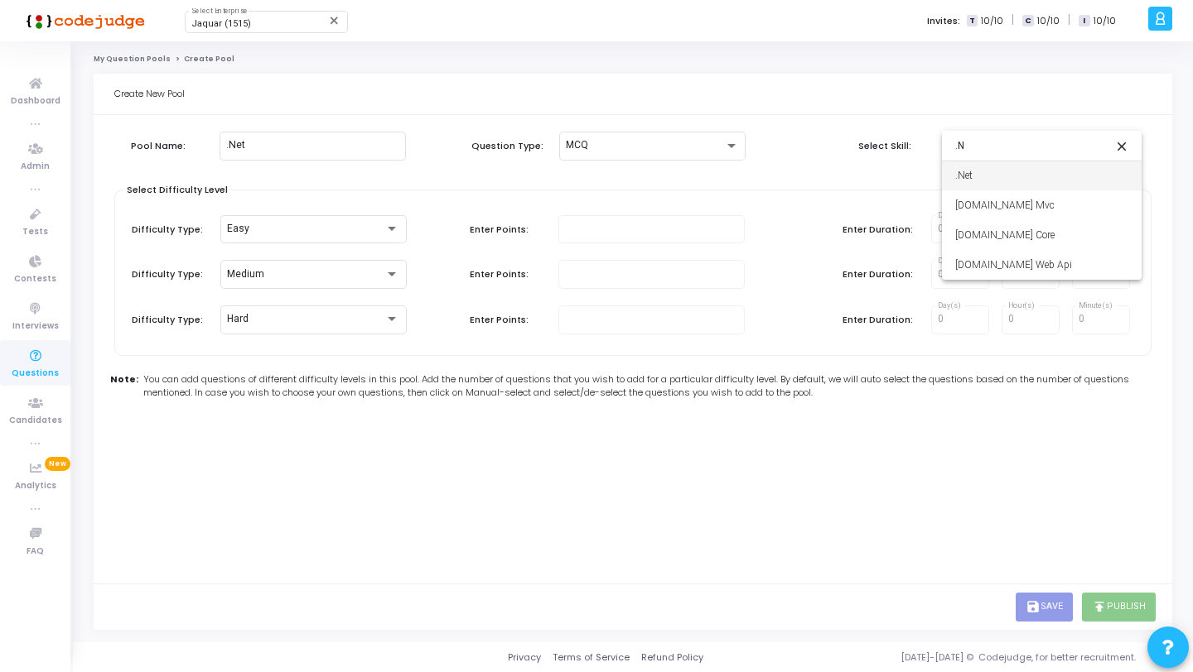
type input ".N"
click at [1003, 169] on span ".Net" at bounding box center [1041, 176] width 173 height 30
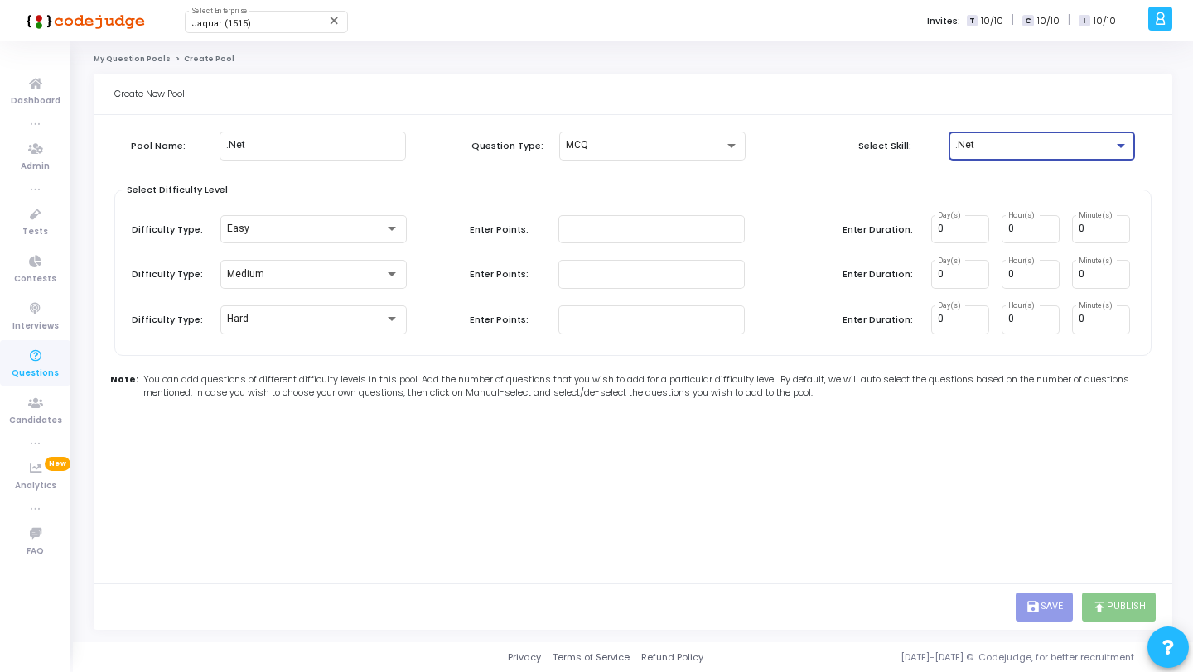
click at [716, 441] on kt-portlet-body "Pool Name: .Net Question Type: MCQ Select Skill: .Net Select Difficulty Level D…" at bounding box center [633, 349] width 1078 height 469
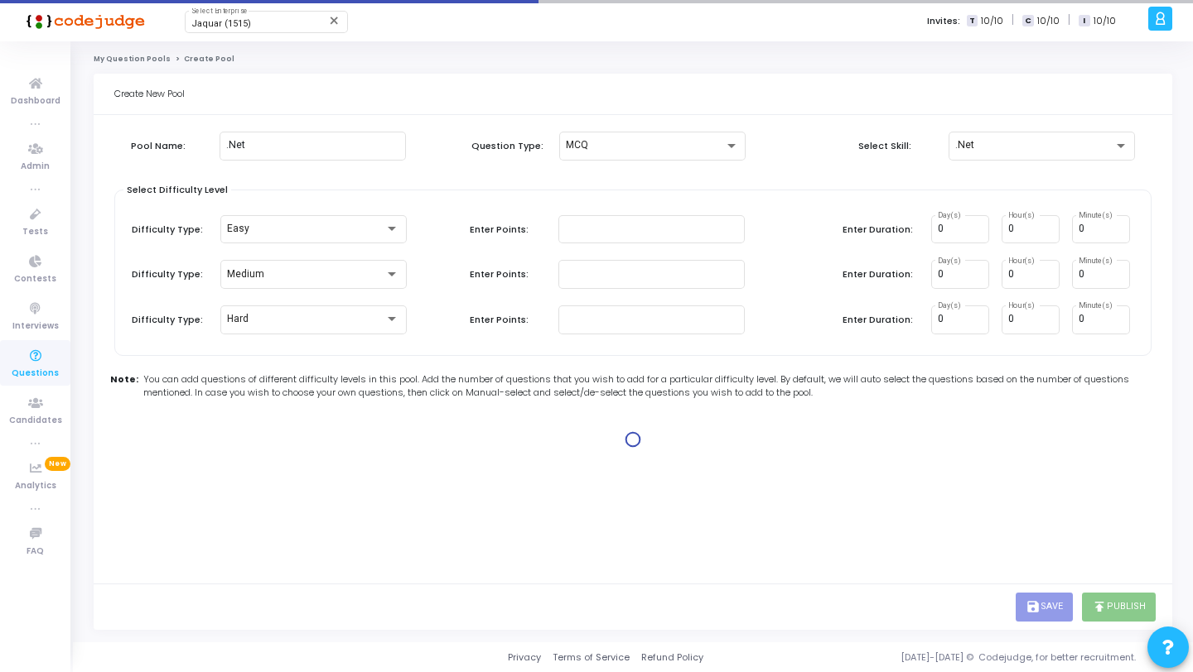
type input "1"
type input "2"
type input "1"
type input "2"
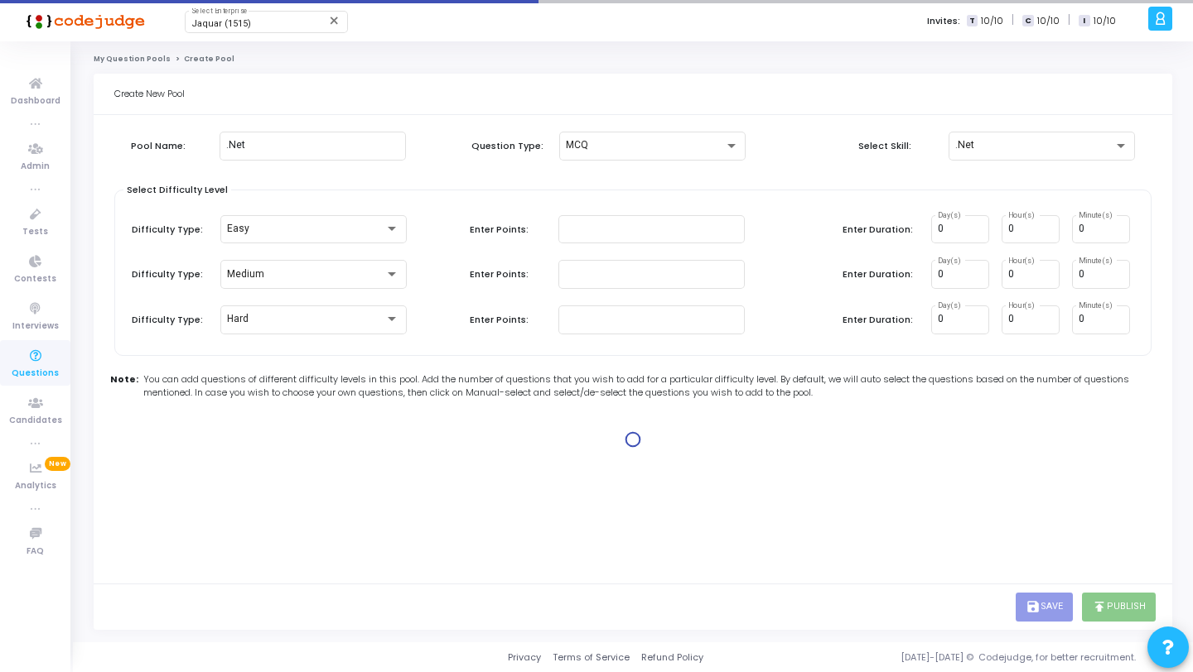
type input "2"
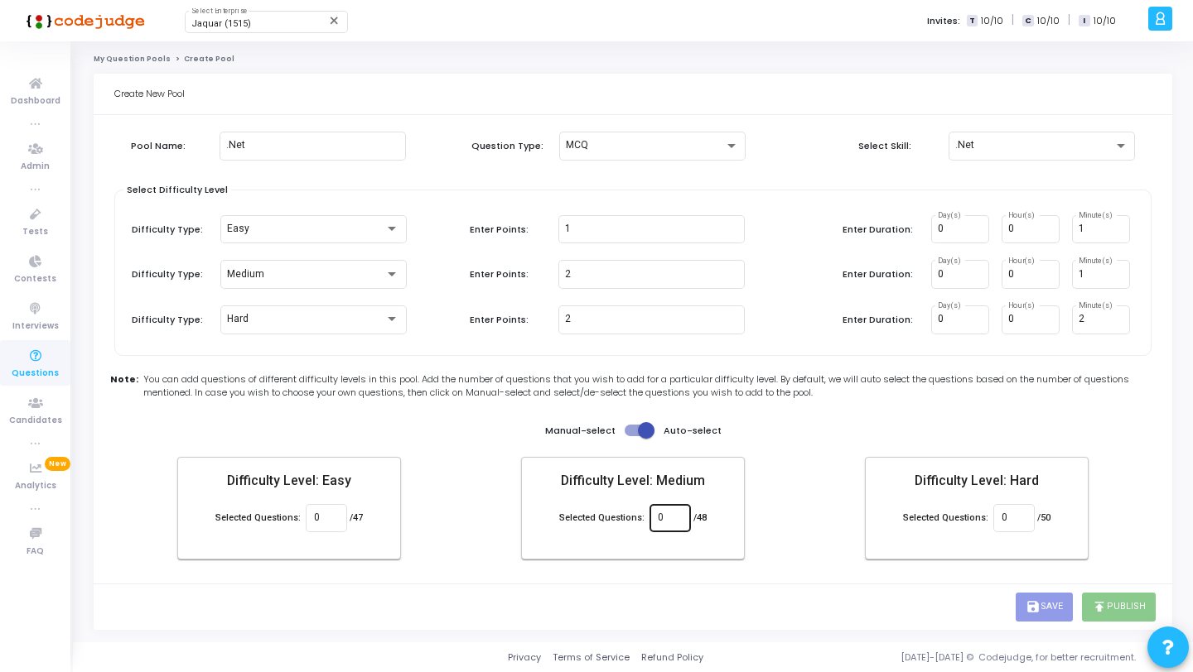
click at [680, 517] on div "0" at bounding box center [669, 517] width 41 height 31
type input "30"
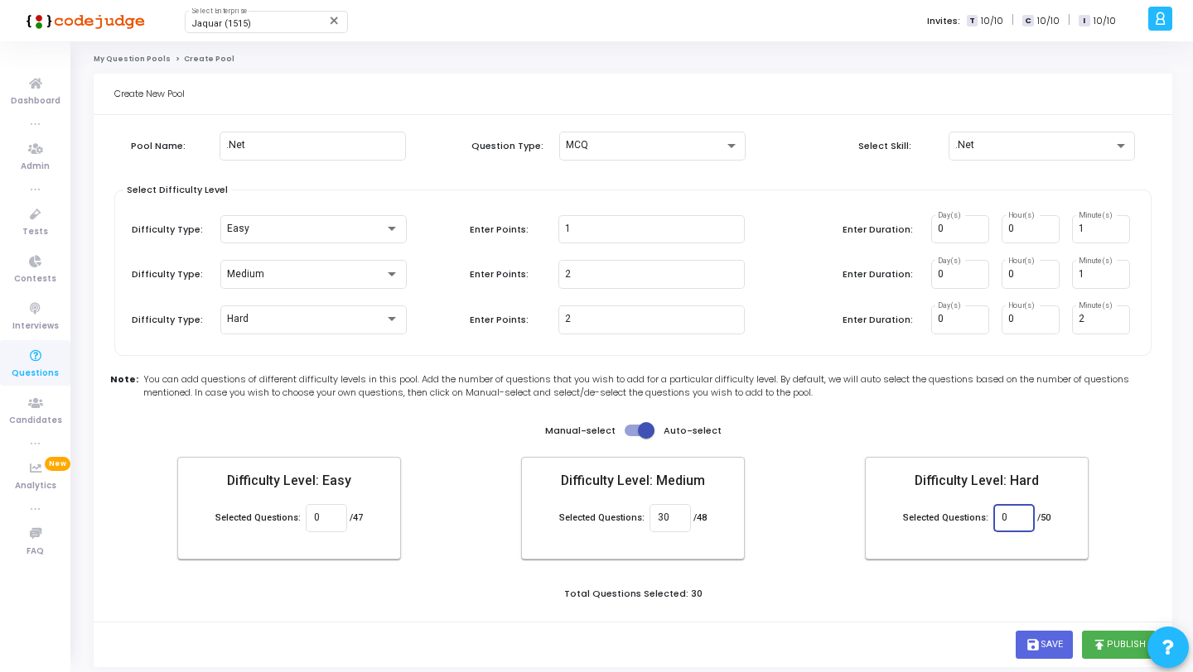
click at [1015, 515] on input "0" at bounding box center [1013, 519] width 24 height 12
type input "20"
click at [1081, 599] on div "Total Questions Selected: 50" at bounding box center [629, 596] width 1038 height 18
click at [1114, 650] on button "publish Publish" at bounding box center [1112, 645] width 74 height 28
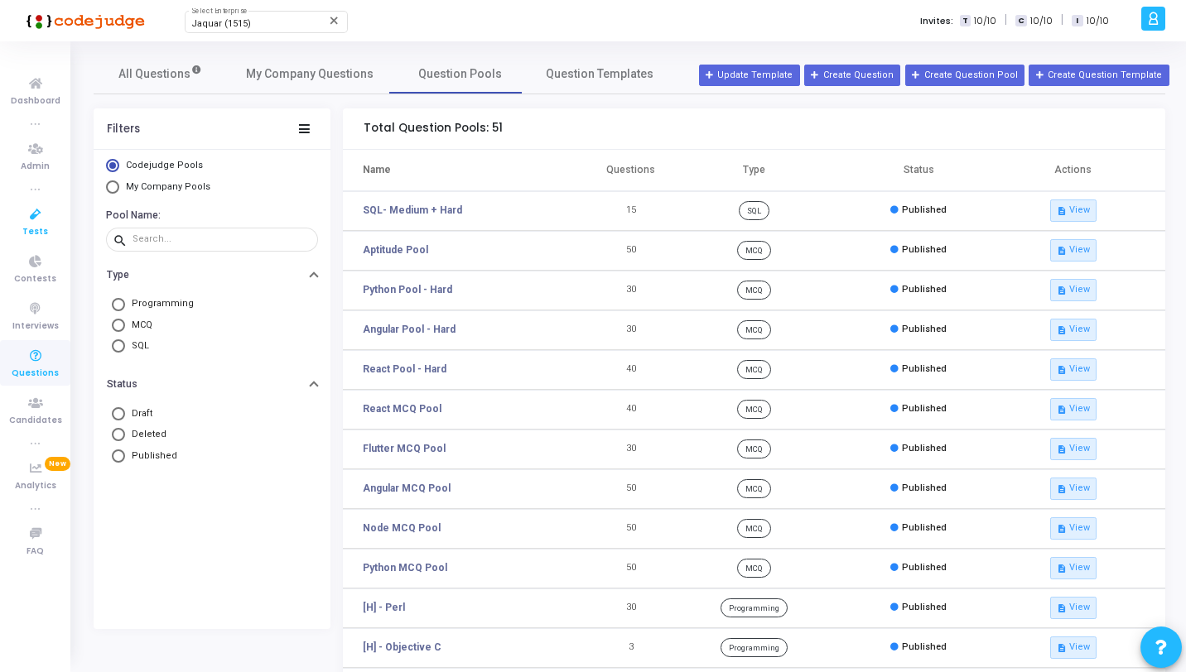
click at [36, 214] on icon at bounding box center [35, 215] width 35 height 21
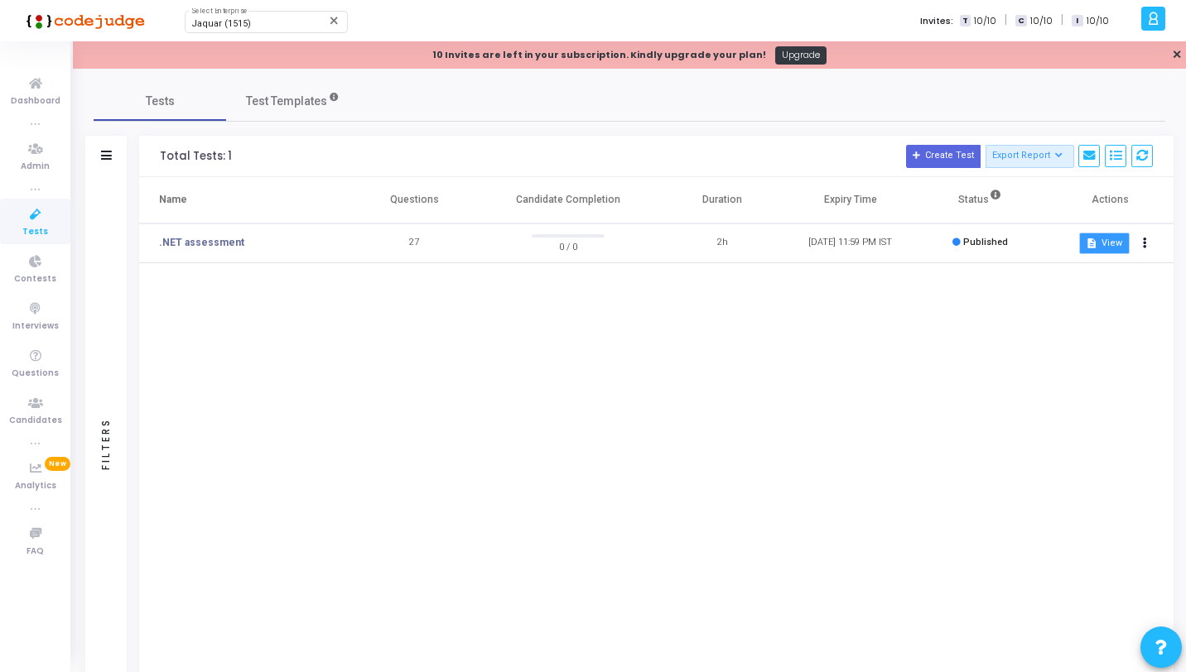
click at [1107, 248] on button "description View" at bounding box center [1104, 244] width 51 height 22
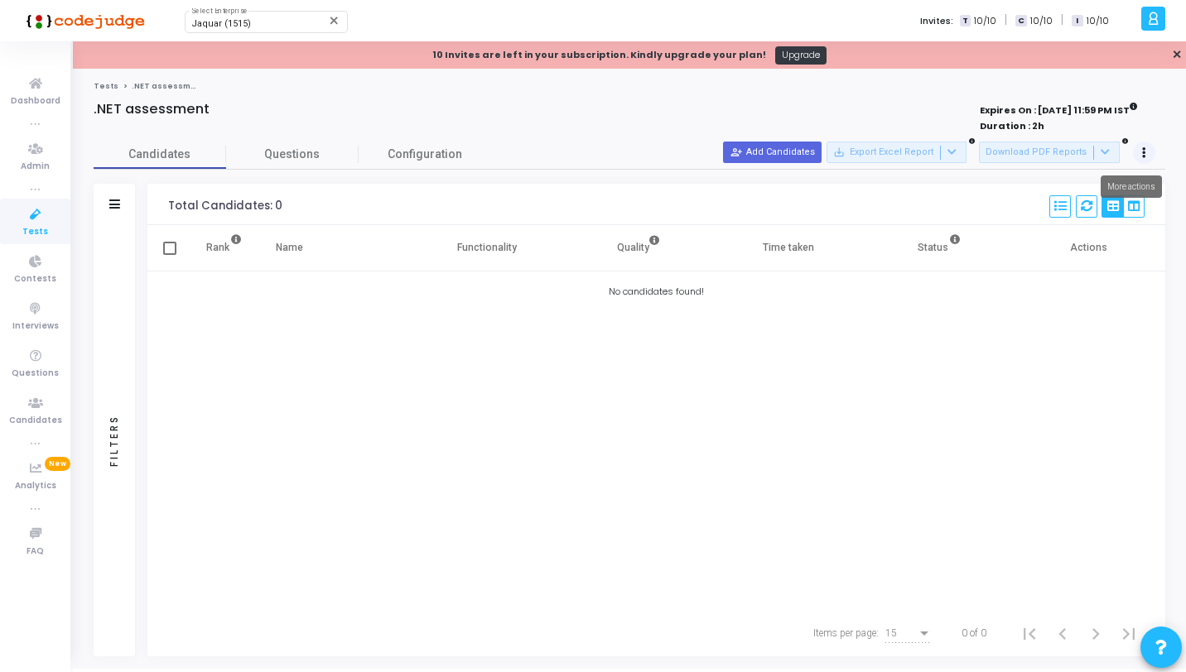
click at [1149, 150] on button at bounding box center [1144, 153] width 23 height 23
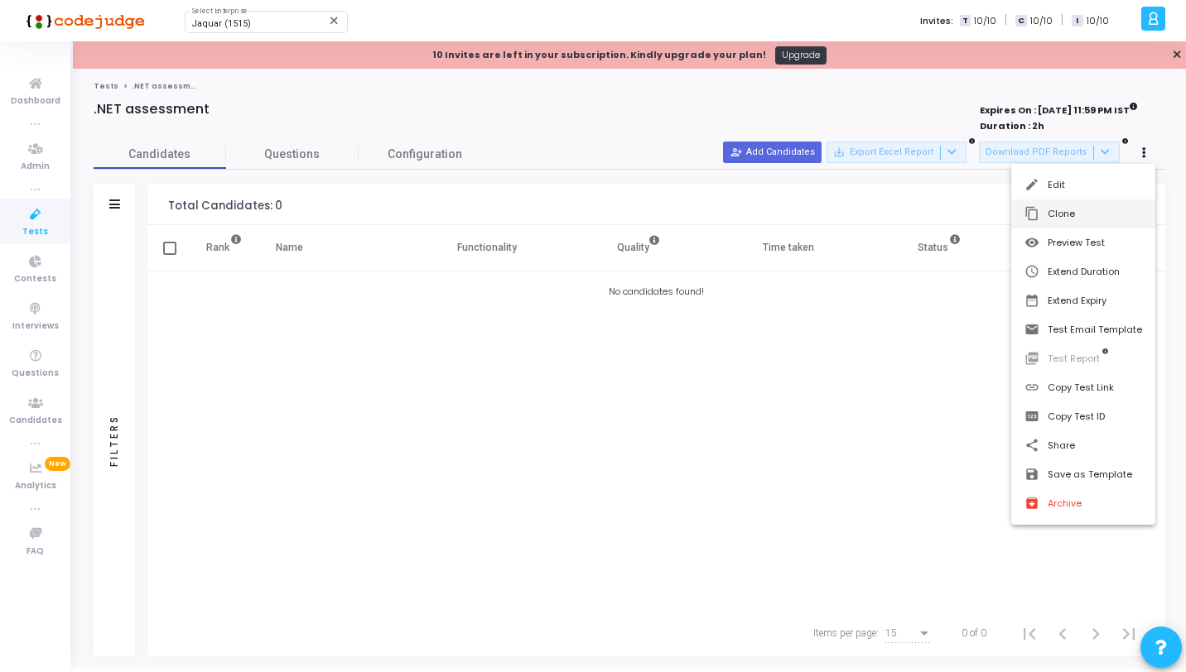
click at [1071, 202] on button "content_copy Clone" at bounding box center [1083, 214] width 144 height 29
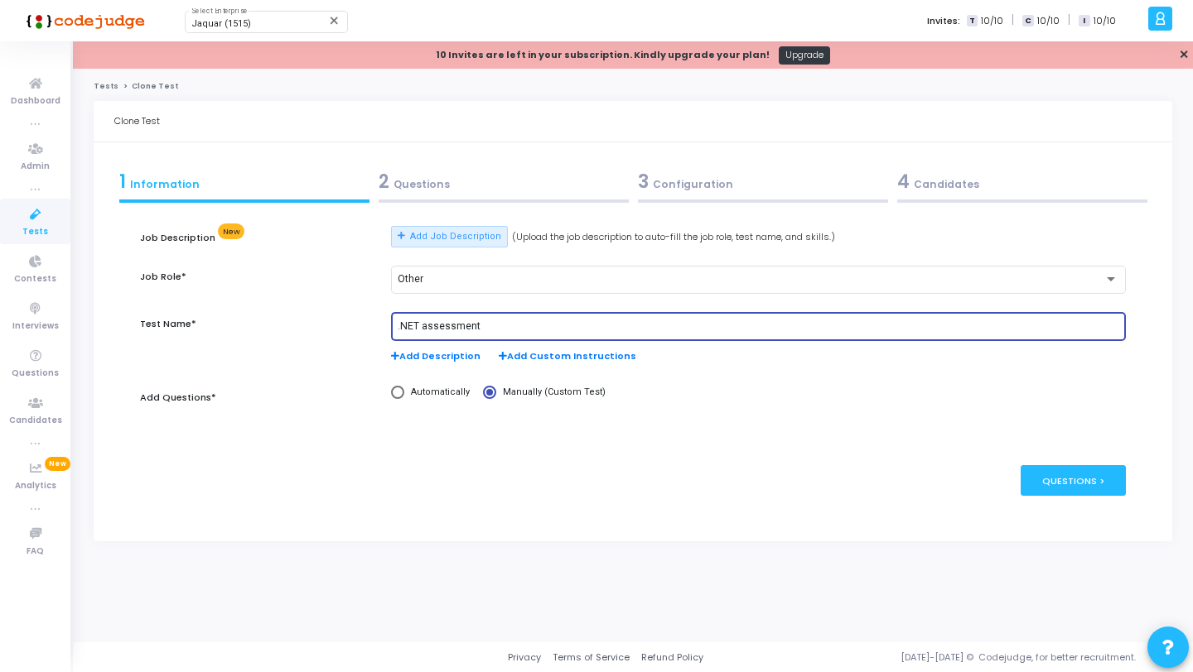
click at [498, 328] on input ".NET assessment" at bounding box center [758, 327] width 721 height 12
type input ".NET assessment (Aug -11)"
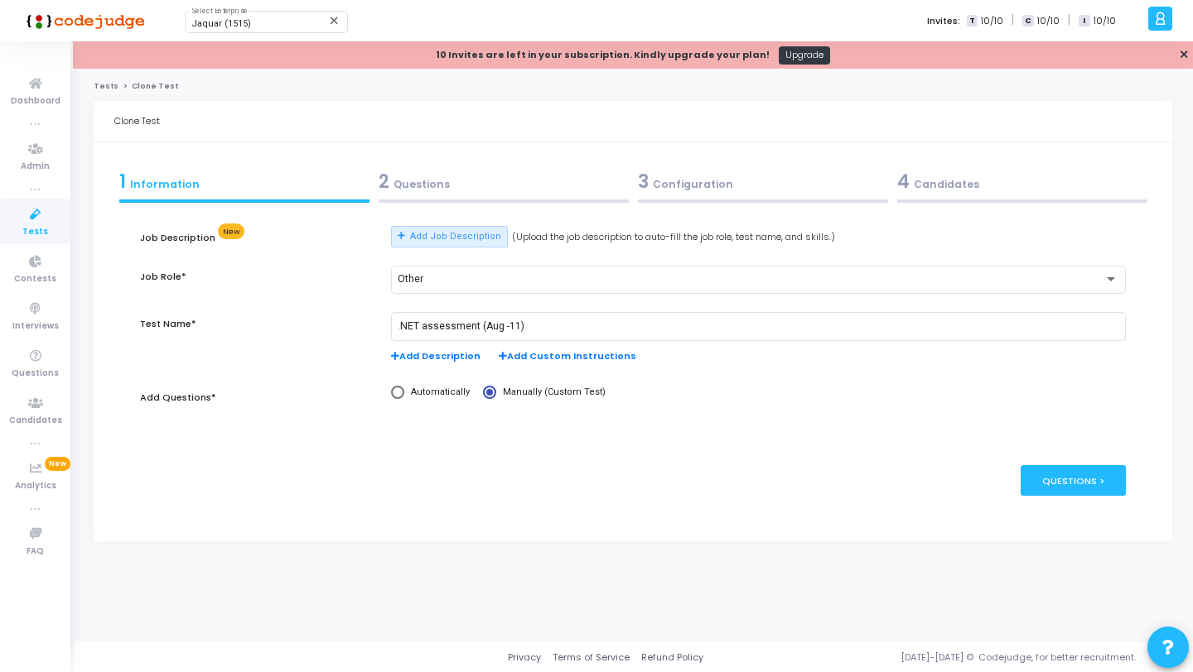
click at [474, 199] on div "2 Questions" at bounding box center [502, 185] width 259 height 45
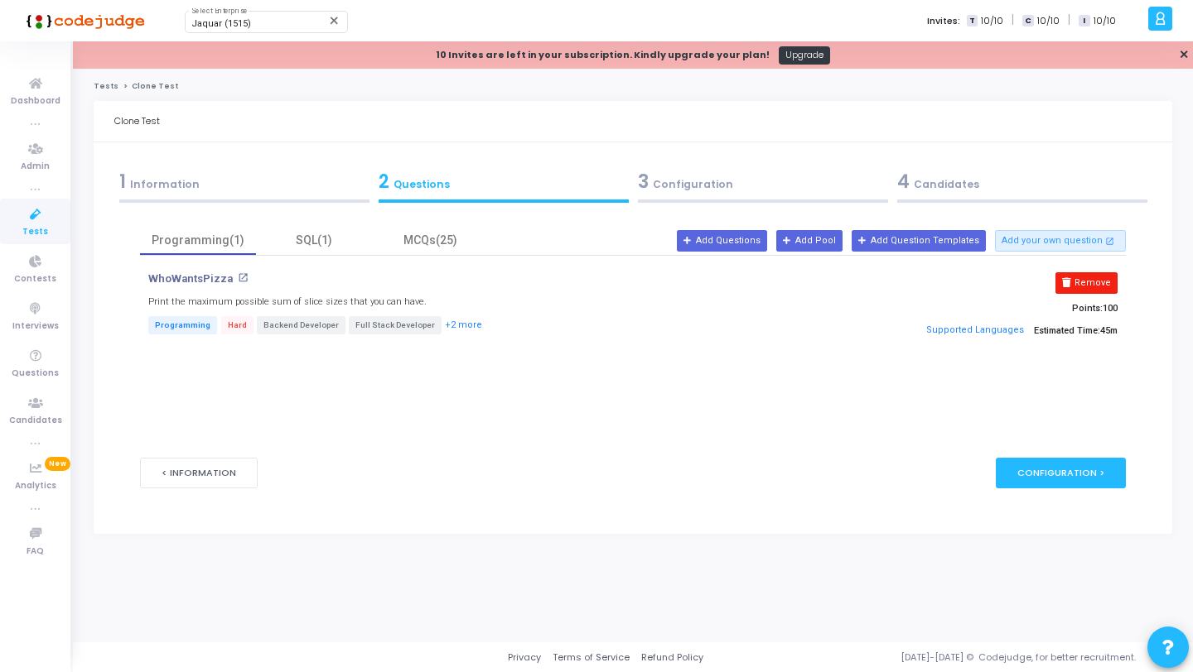
click at [1071, 282] on icon at bounding box center [1066, 282] width 9 height 9
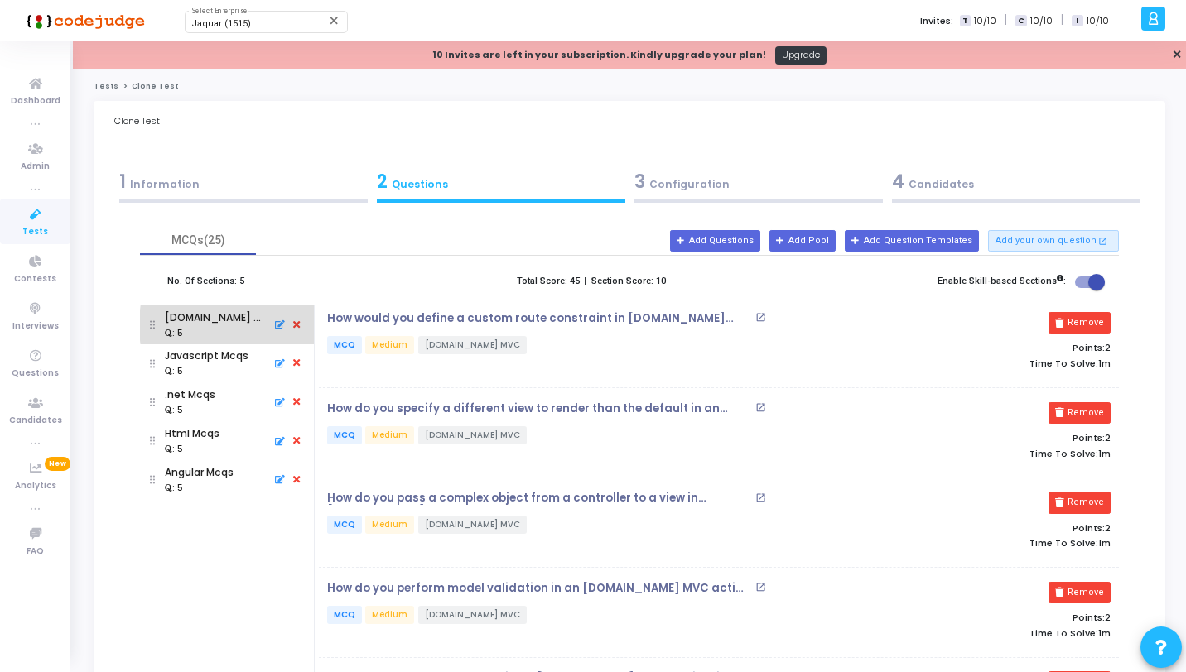
click at [289, 325] on icon at bounding box center [296, 325] width 15 height 18
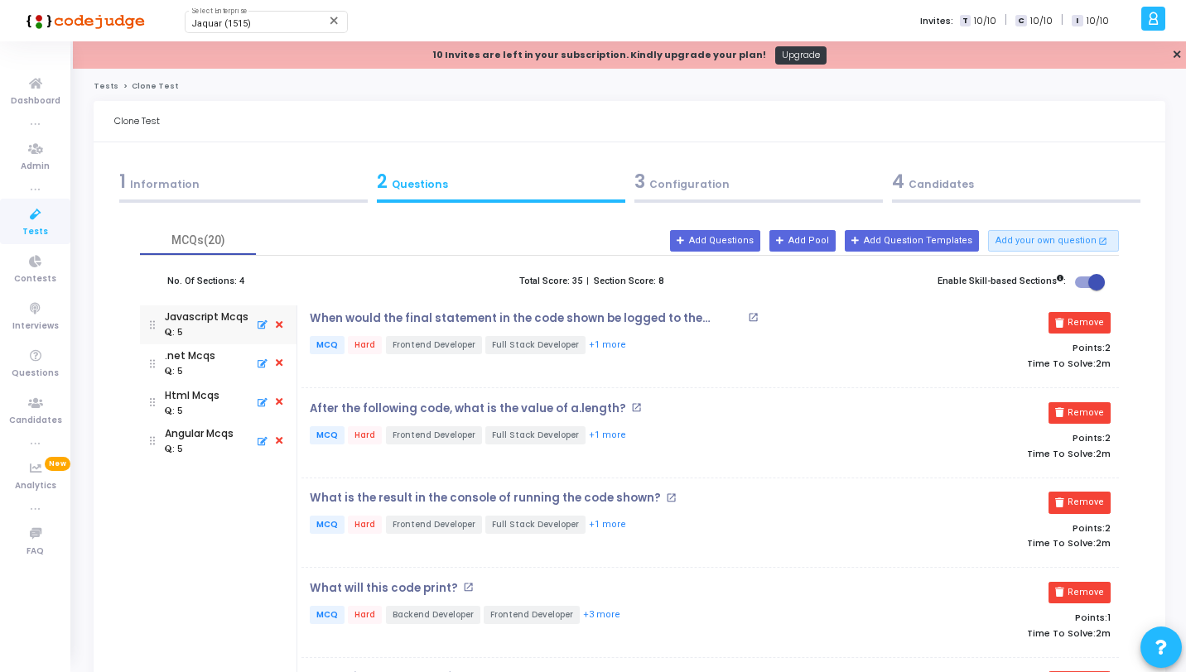
click at [282, 323] on icon at bounding box center [279, 325] width 15 height 18
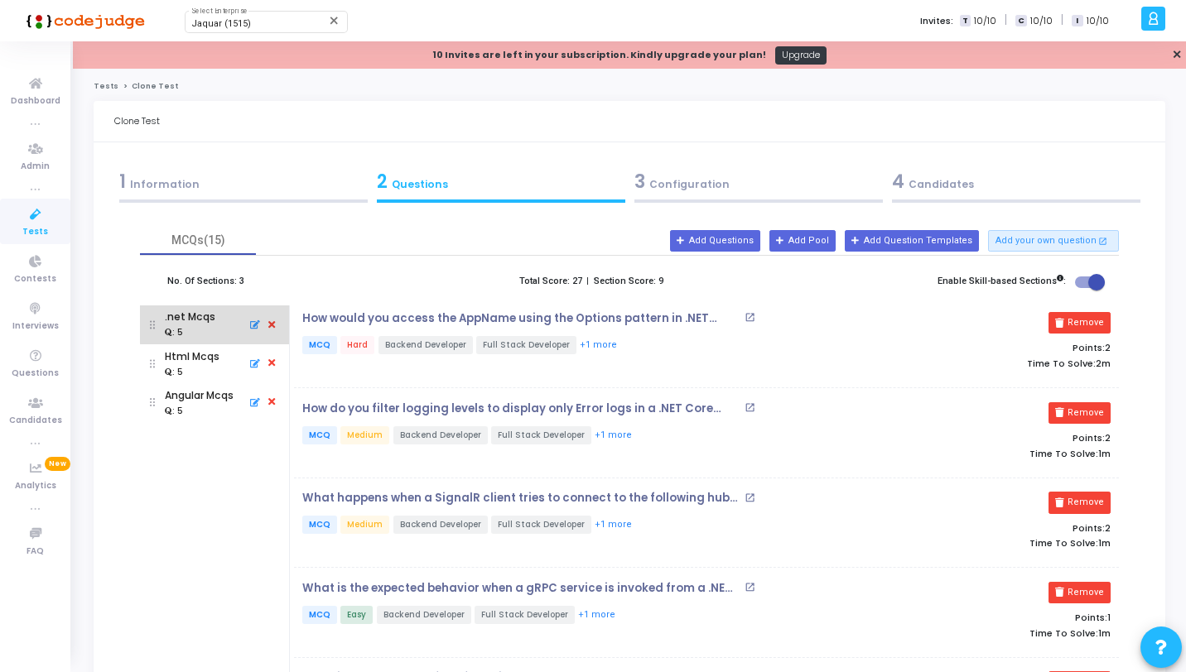
click at [282, 323] on div ".net Mcqs : 5" at bounding box center [214, 325] width 149 height 39
click at [275, 323] on icon at bounding box center [271, 325] width 15 height 18
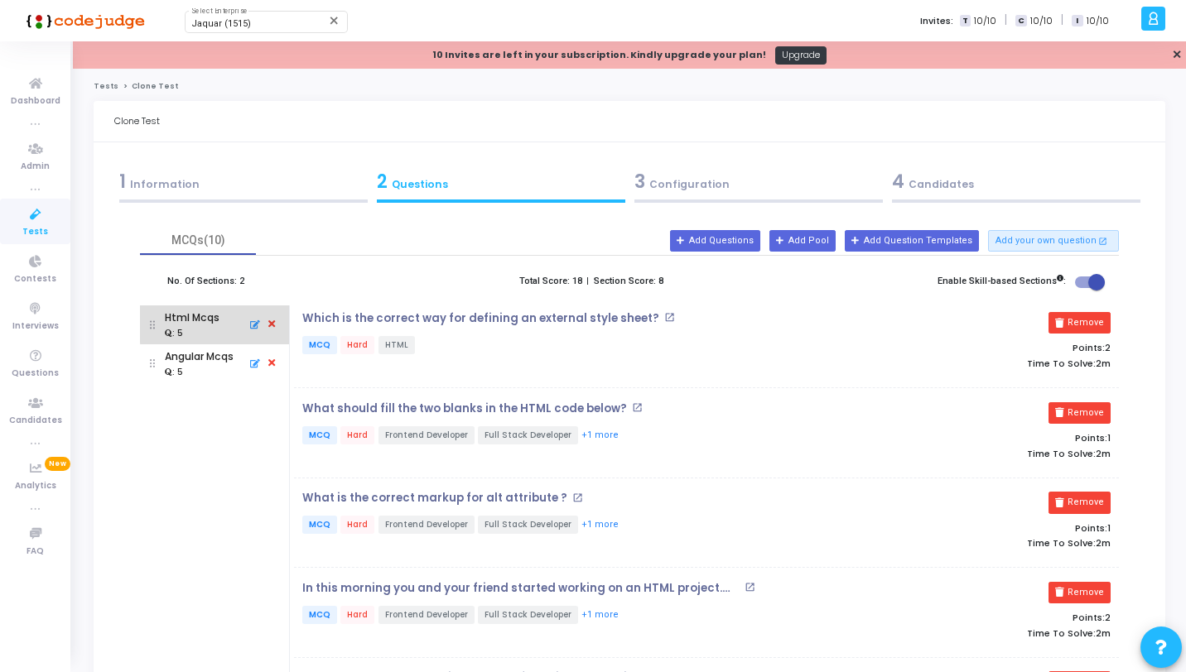
click at [274, 323] on icon at bounding box center [271, 325] width 15 height 18
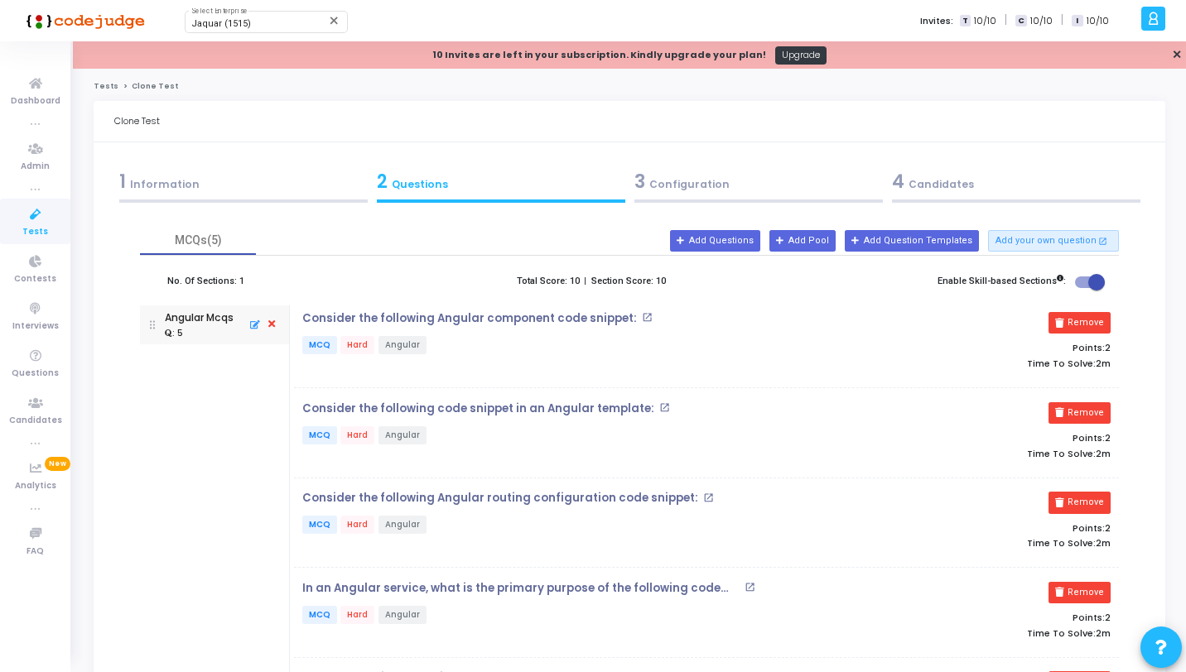
click at [274, 323] on icon at bounding box center [271, 325] width 15 height 18
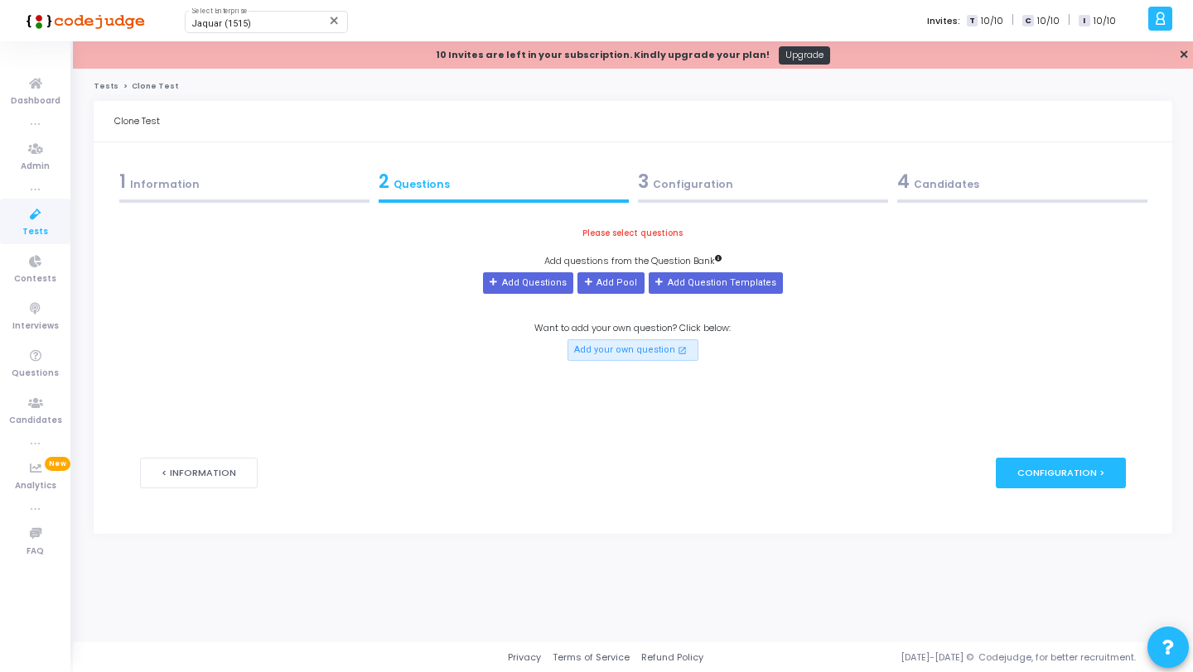
click at [644, 287] on div "Add Questions Add Pool Add Question Templates" at bounding box center [633, 283] width 300 height 22
click at [633, 287] on button "Add Pool" at bounding box center [610, 283] width 66 height 22
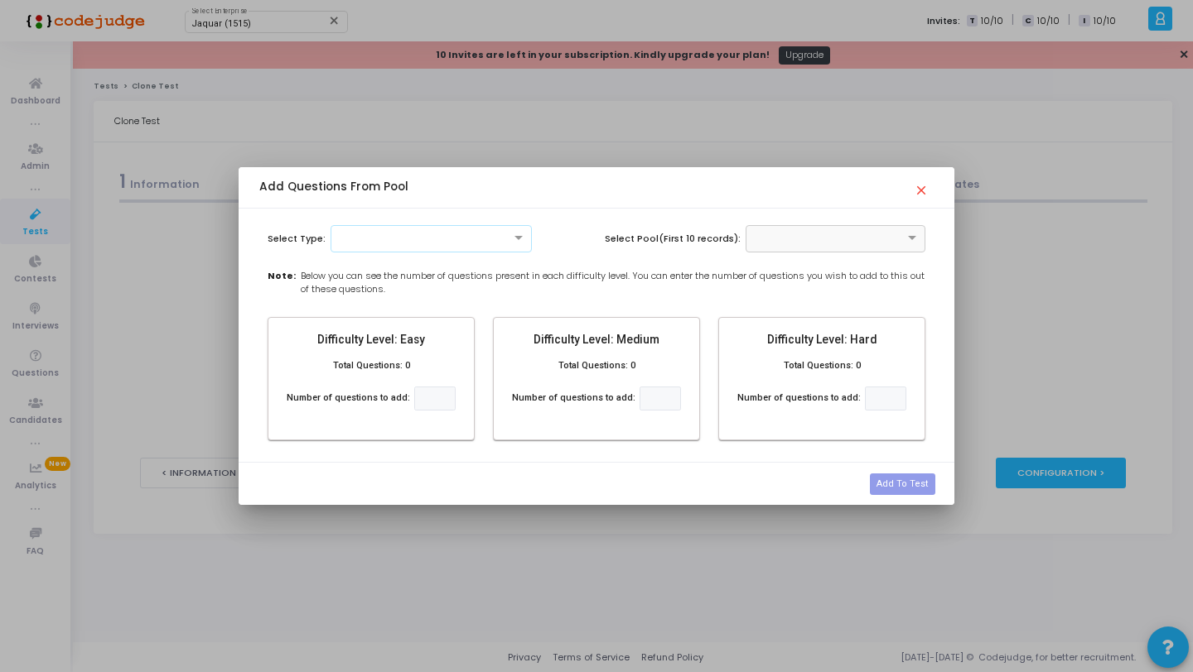
click at [414, 241] on div at bounding box center [431, 237] width 200 height 14
click at [409, 273] on div "MCQ" at bounding box center [431, 266] width 200 height 27
click at [829, 239] on input "text" at bounding box center [818, 237] width 129 height 14
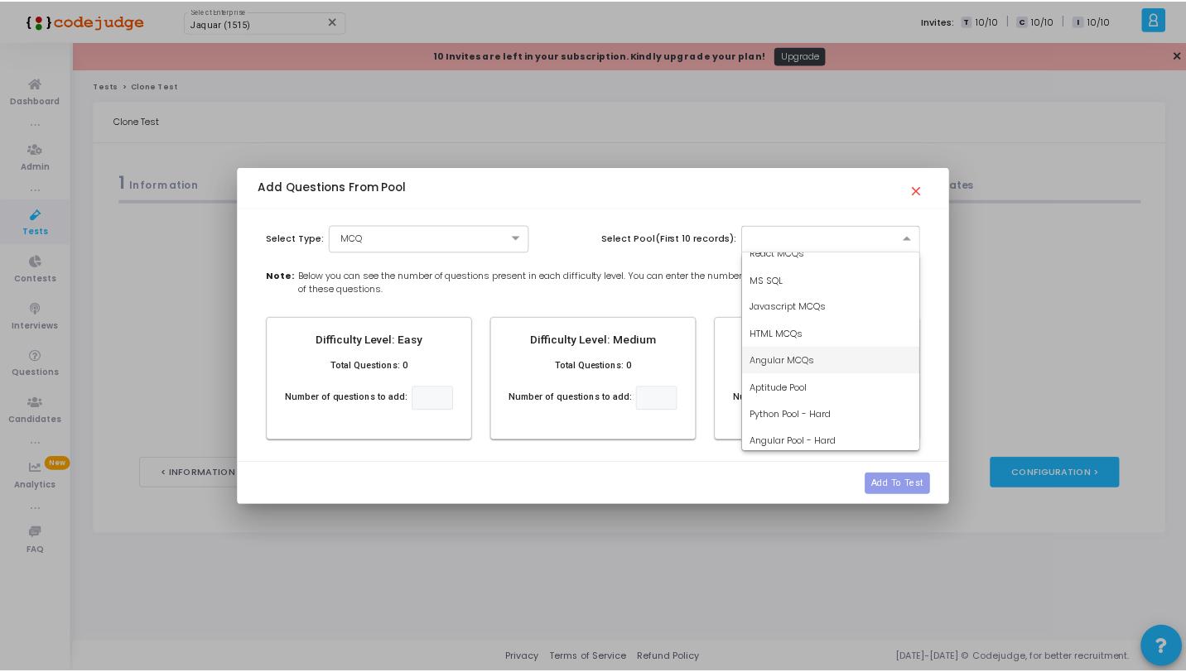
scroll to position [45, 0]
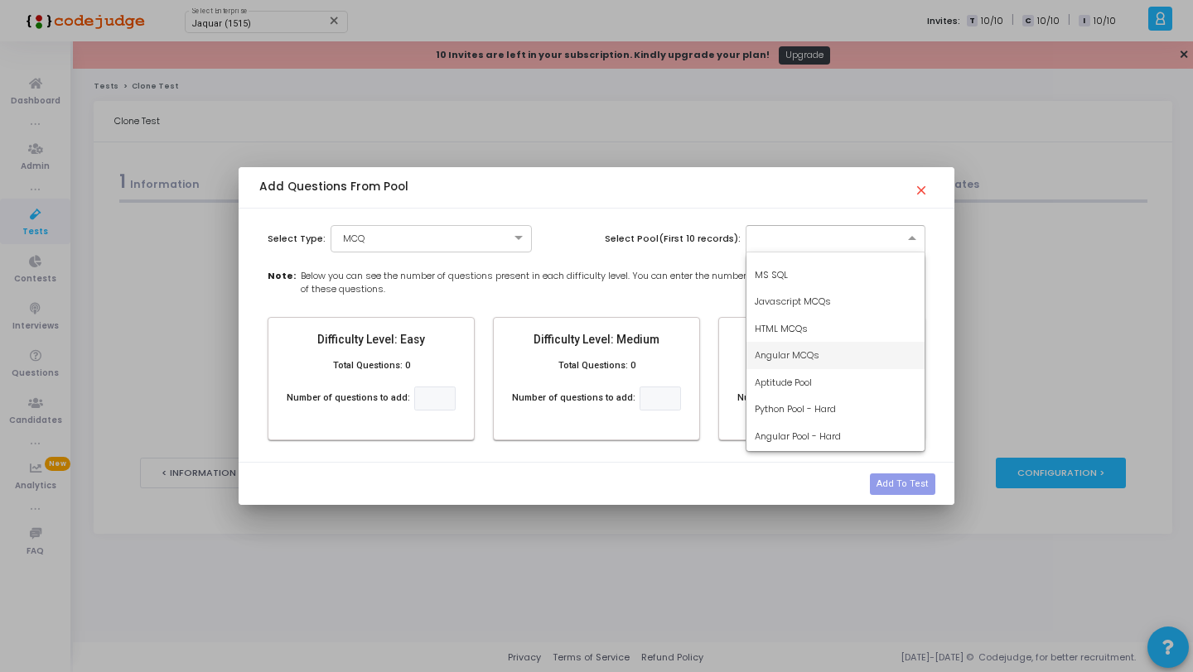
click at [795, 354] on span "Angular MCQs" at bounding box center [786, 355] width 65 height 13
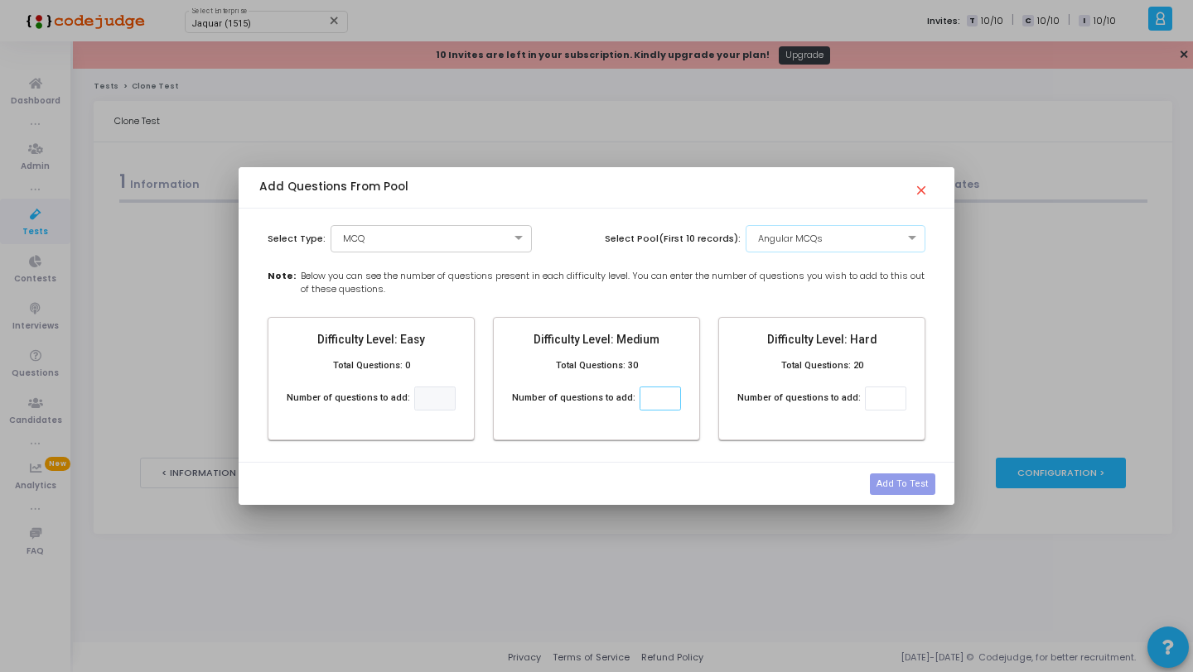
click at [666, 400] on input "number" at bounding box center [659, 399] width 41 height 24
type input "3"
click at [870, 397] on input "number" at bounding box center [885, 399] width 41 height 24
type input "2"
click at [915, 480] on button "Add To Test" at bounding box center [902, 485] width 65 height 22
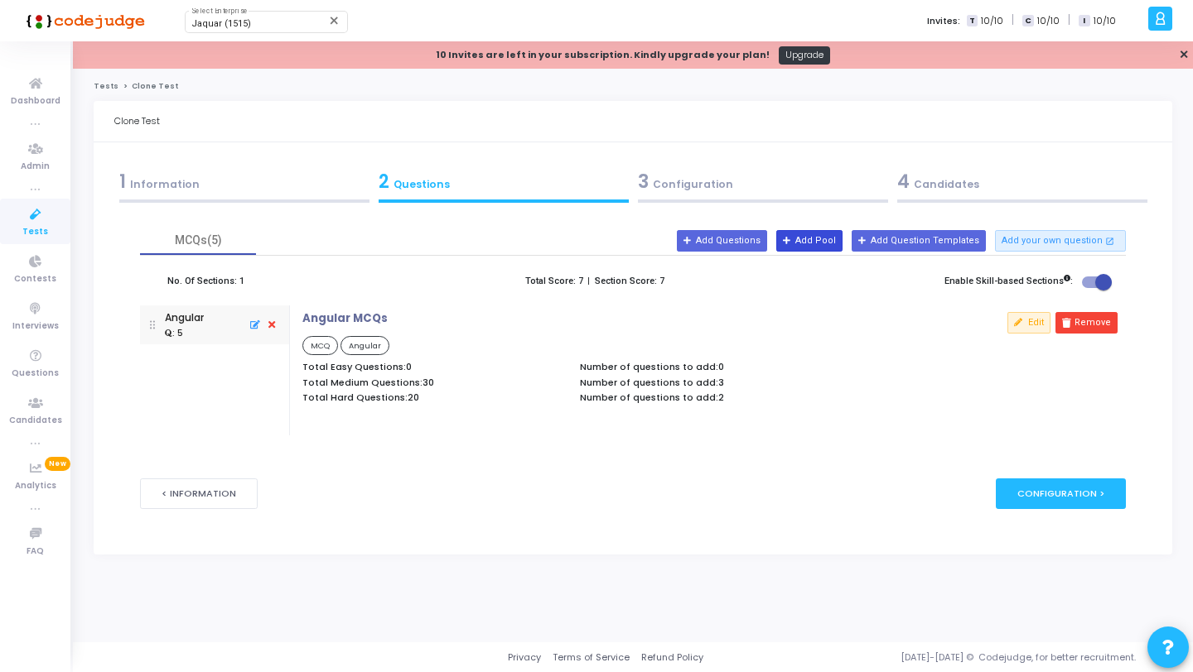
click at [814, 241] on button "Add Pool" at bounding box center [809, 241] width 66 height 22
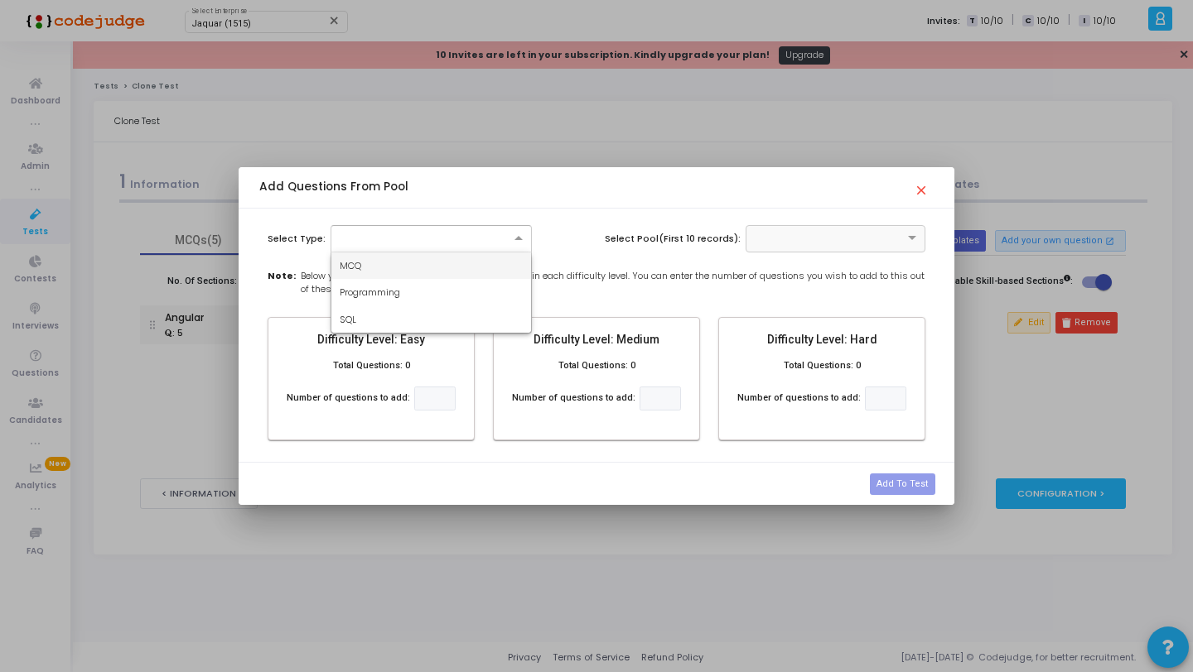
click at [463, 243] on div at bounding box center [431, 237] width 200 height 14
click at [443, 273] on div "MCQ" at bounding box center [431, 266] width 200 height 27
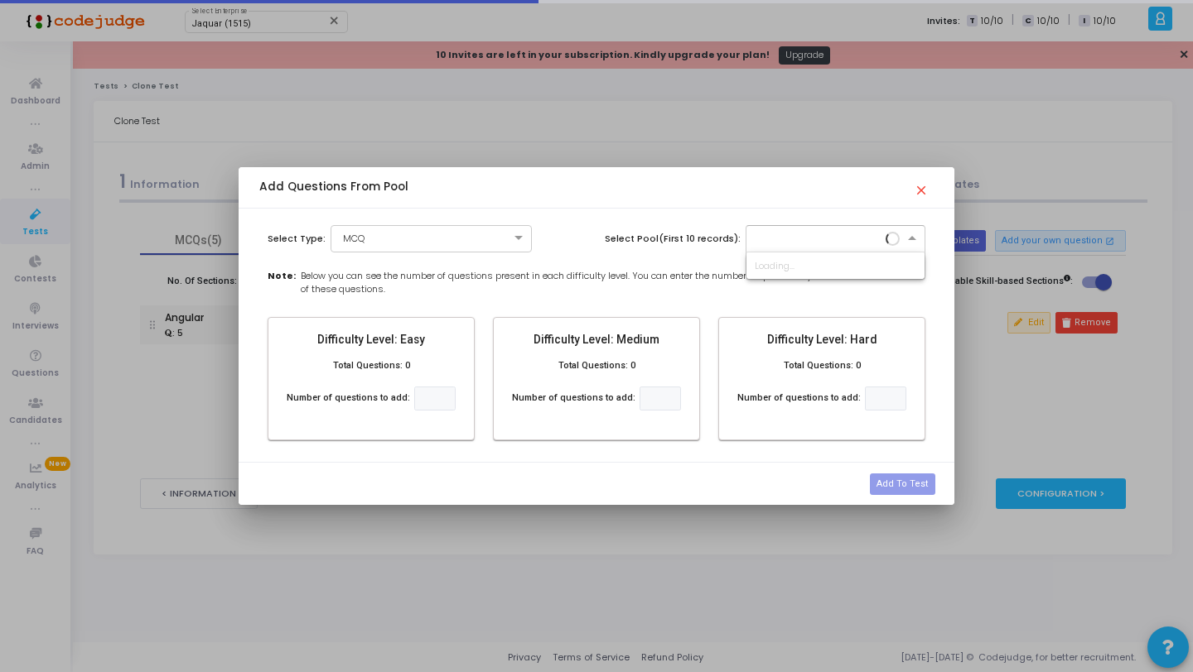
click at [831, 243] on input "text" at bounding box center [818, 237] width 129 height 14
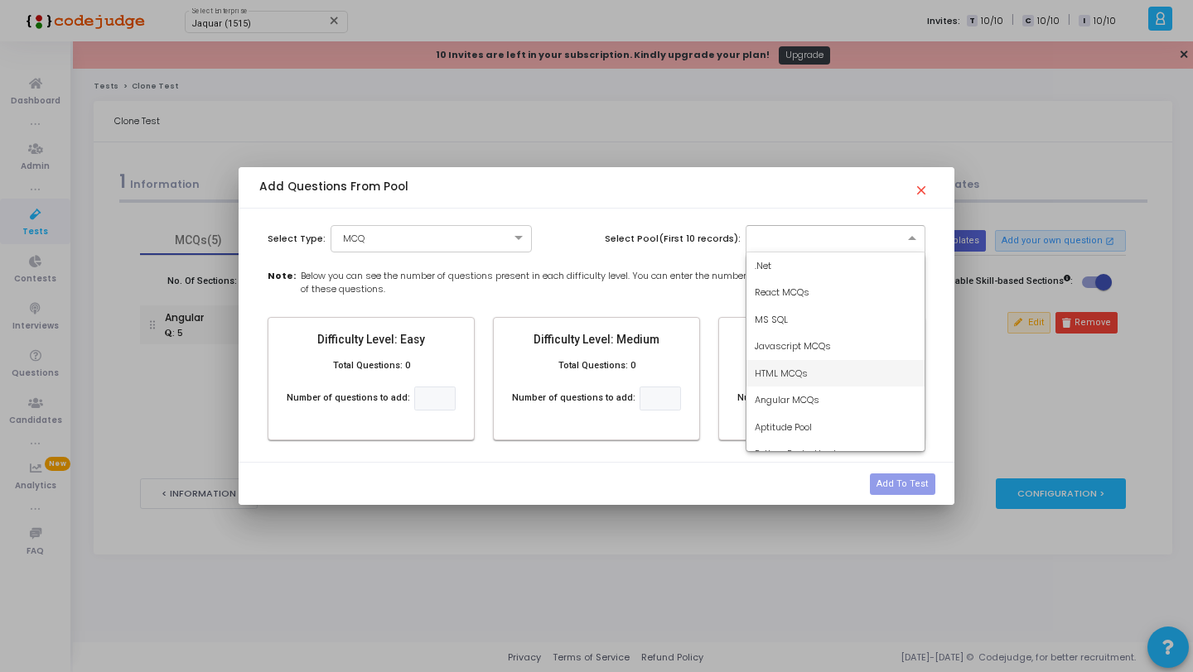
click at [791, 371] on span "HTML MCQs" at bounding box center [780, 373] width 53 height 13
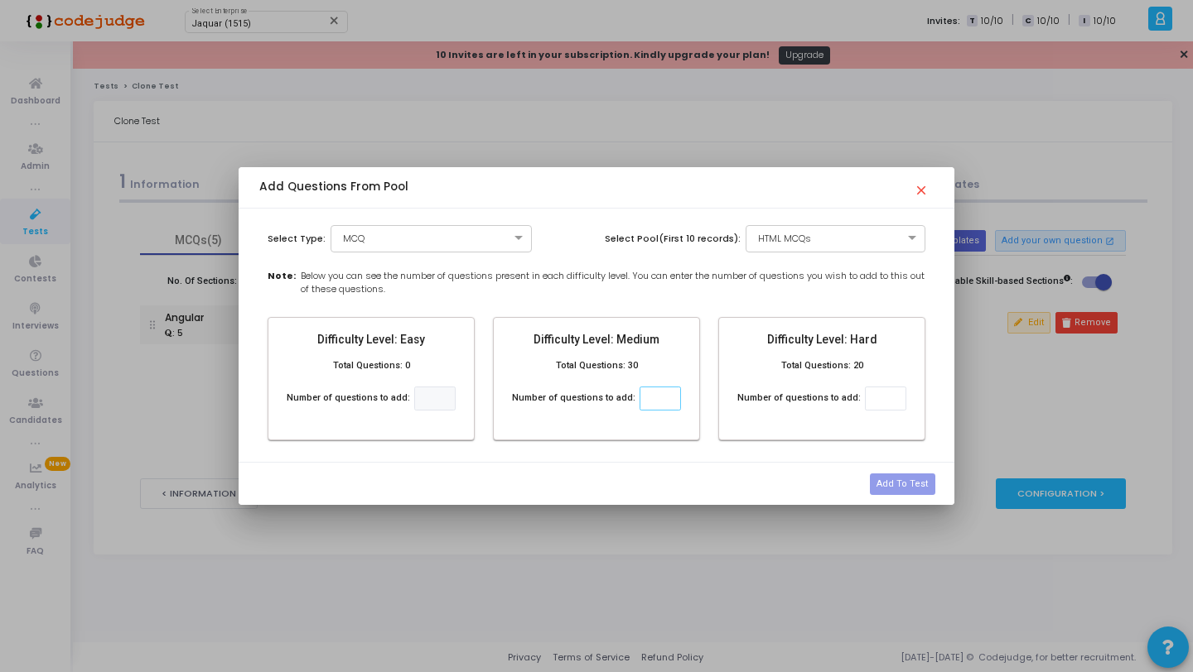
click at [660, 393] on input "number" at bounding box center [659, 399] width 41 height 24
type input "3"
click at [870, 398] on input "number" at bounding box center [885, 399] width 41 height 24
type input "2"
click at [918, 486] on button "Add To Test" at bounding box center [902, 485] width 65 height 22
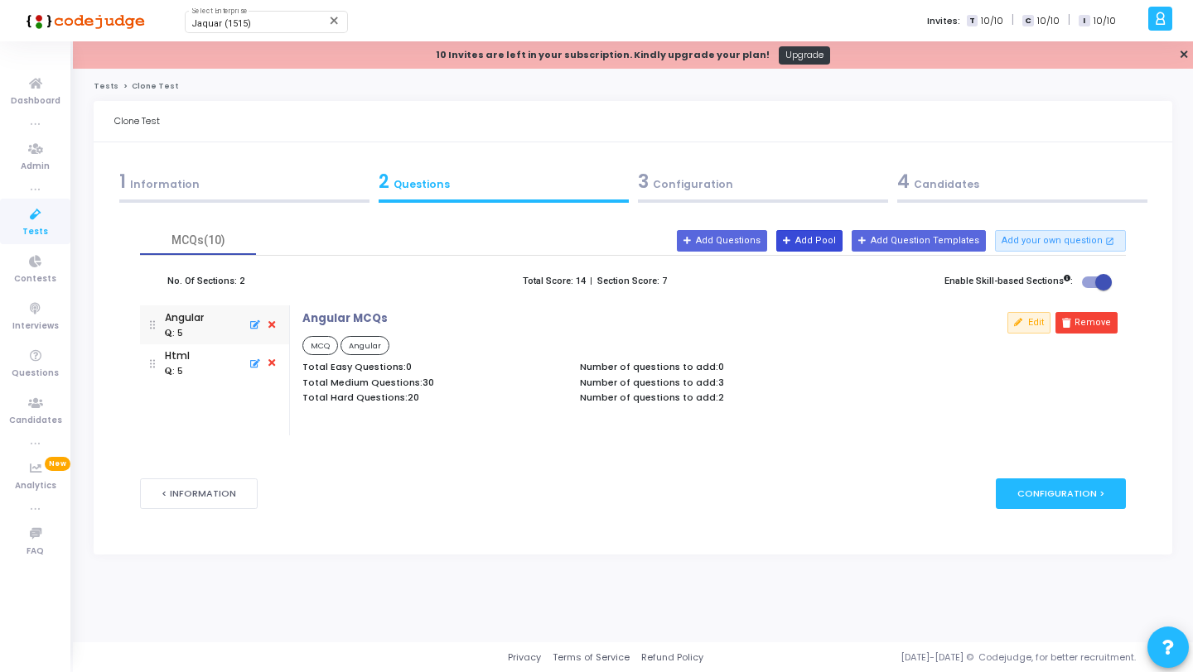
click at [834, 245] on button "Add Pool" at bounding box center [809, 241] width 66 height 22
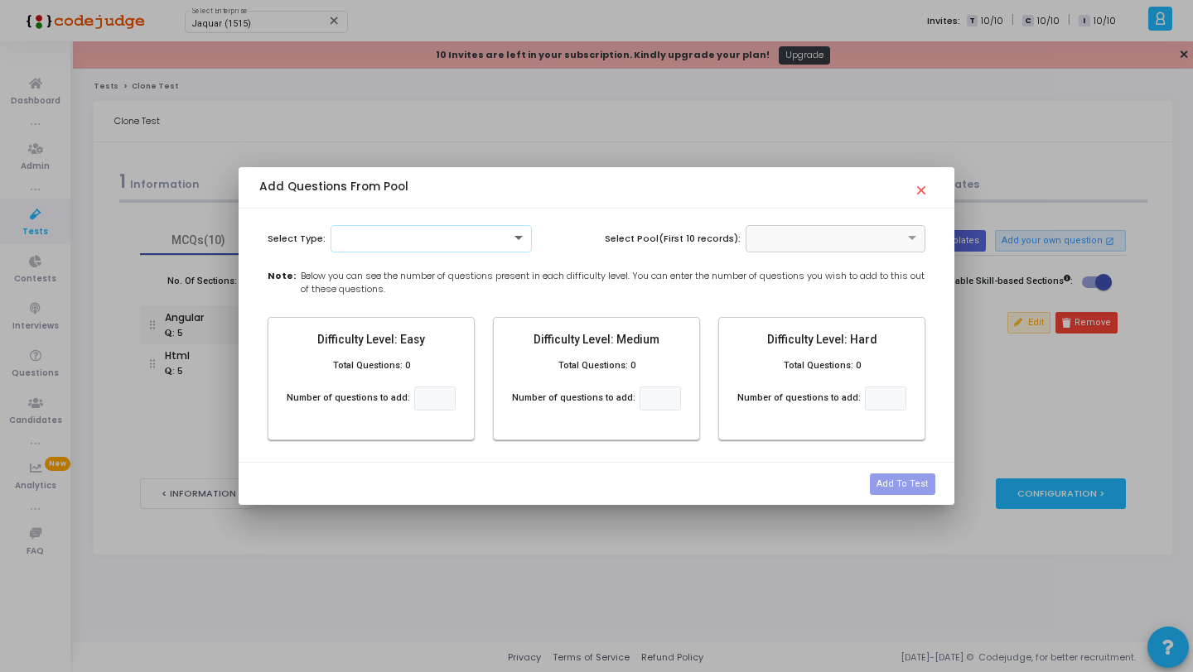
click at [522, 238] on span at bounding box center [520, 239] width 21 height 14
click at [481, 260] on div "MCQ" at bounding box center [431, 266] width 200 height 27
click at [917, 234] on span at bounding box center [913, 239] width 21 height 14
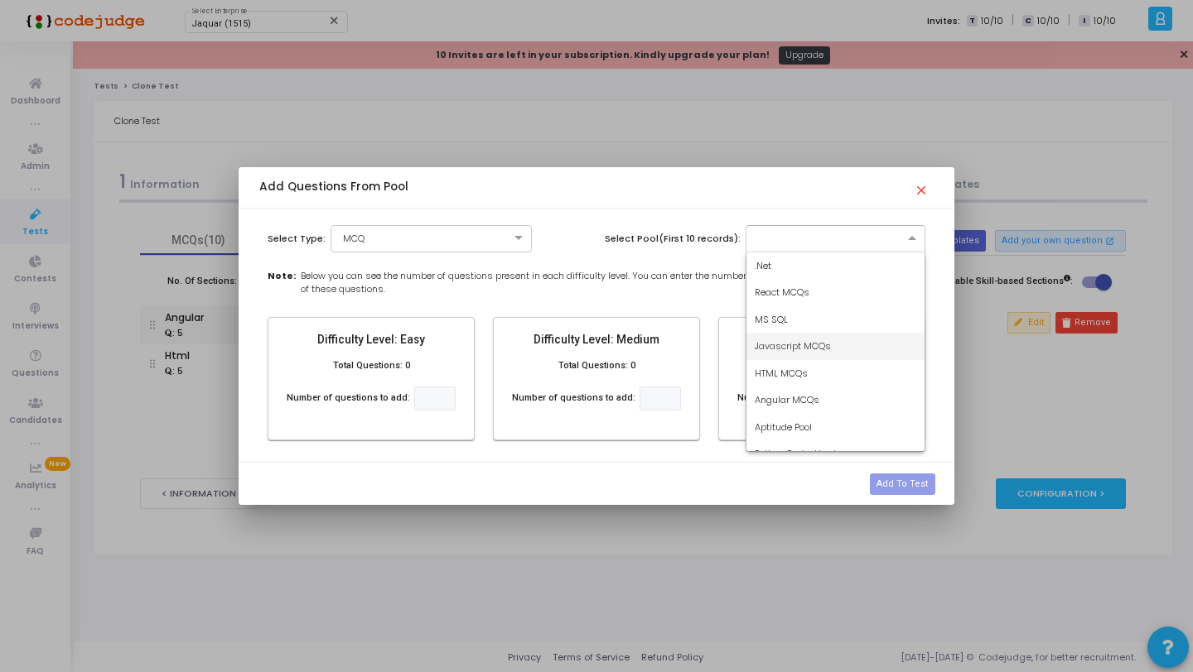
click at [796, 347] on span "Javascript MCQs" at bounding box center [792, 346] width 76 height 13
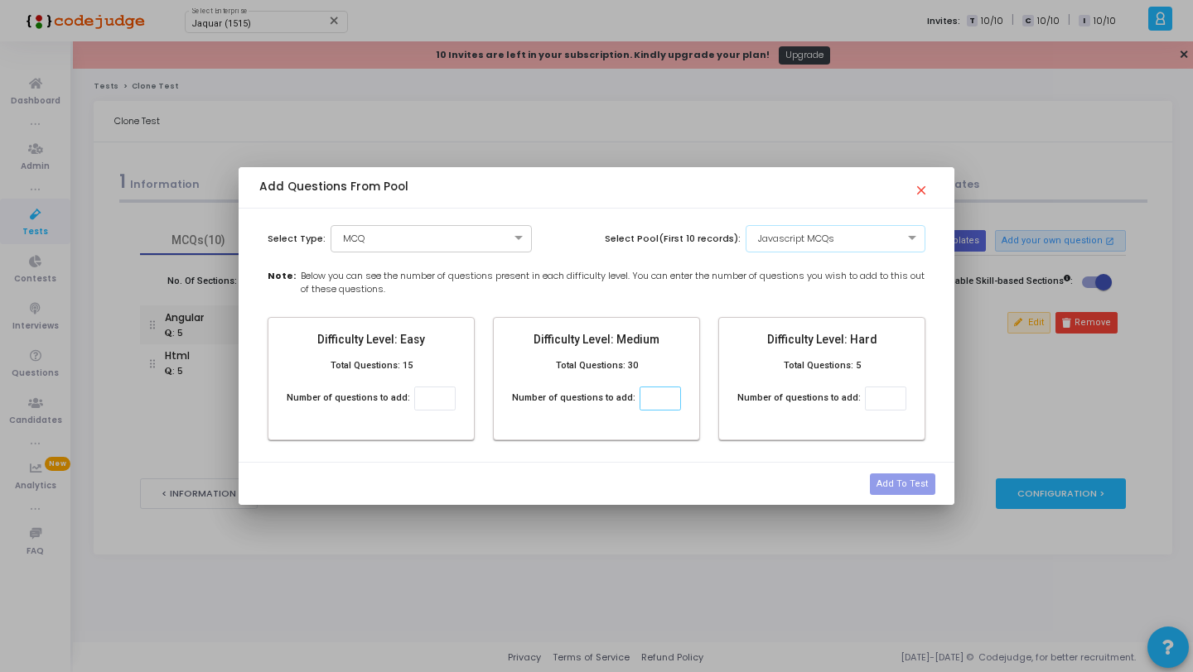
click at [655, 402] on input "number" at bounding box center [659, 399] width 41 height 24
type input "4"
click at [872, 397] on input "number" at bounding box center [885, 399] width 41 height 24
type input "1"
click at [900, 489] on button "Add To Test" at bounding box center [902, 485] width 65 height 22
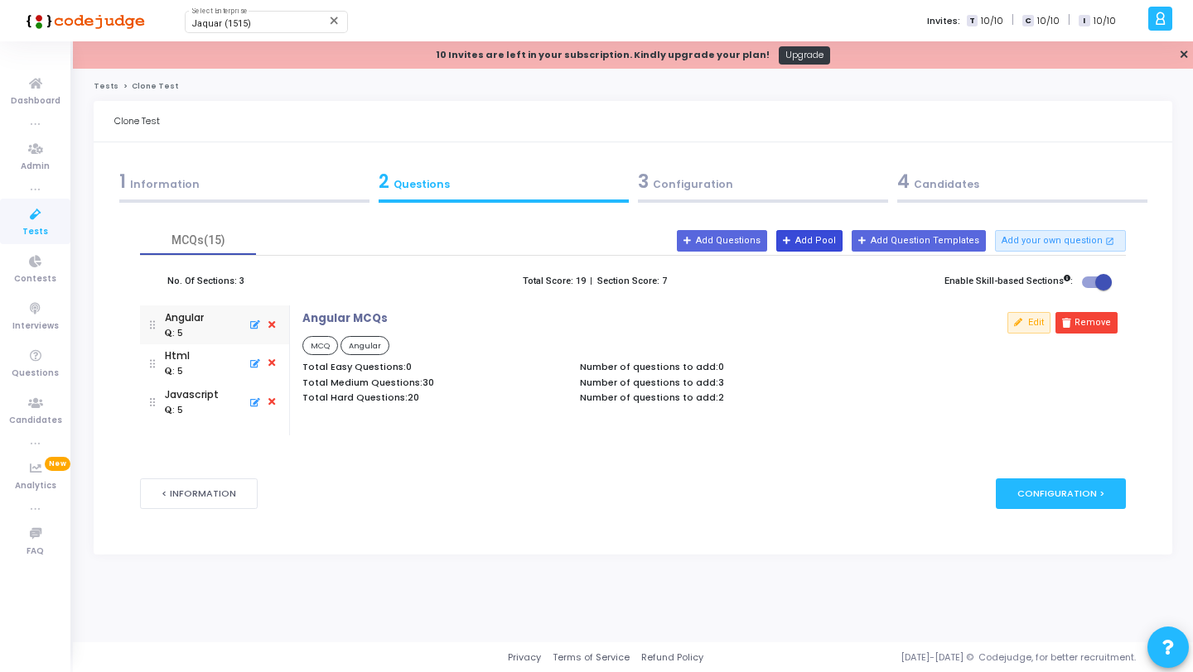
click at [821, 236] on button "Add Pool" at bounding box center [809, 241] width 66 height 22
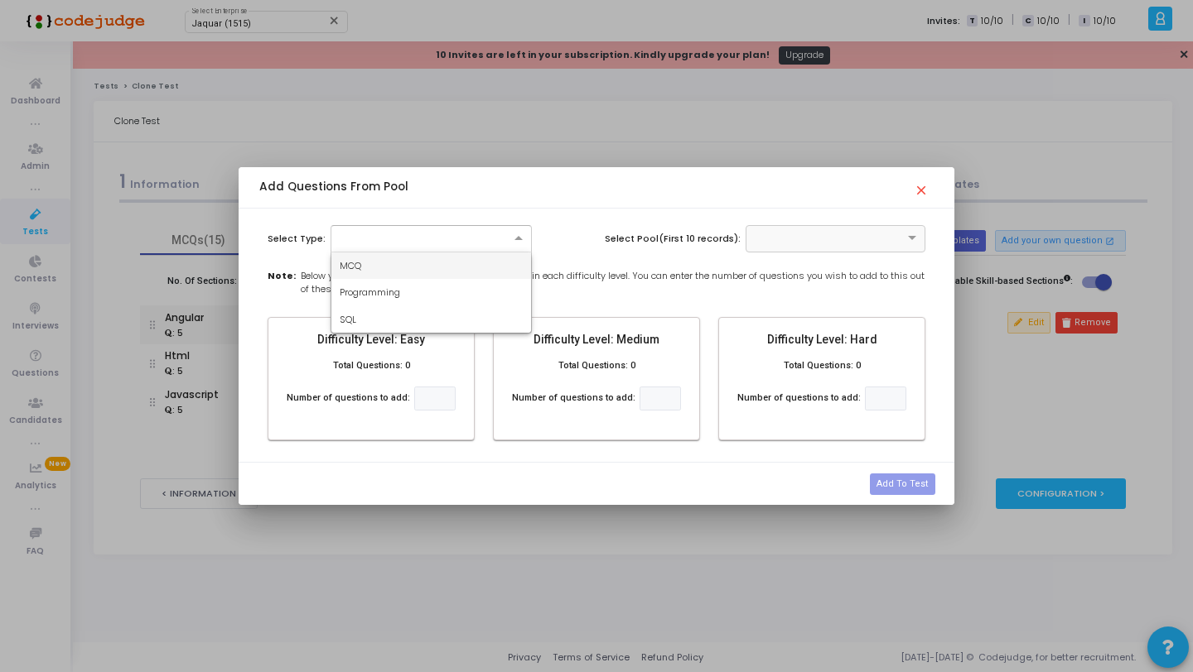
click at [468, 243] on div at bounding box center [431, 237] width 200 height 14
click at [455, 258] on div "MCQ" at bounding box center [431, 266] width 200 height 27
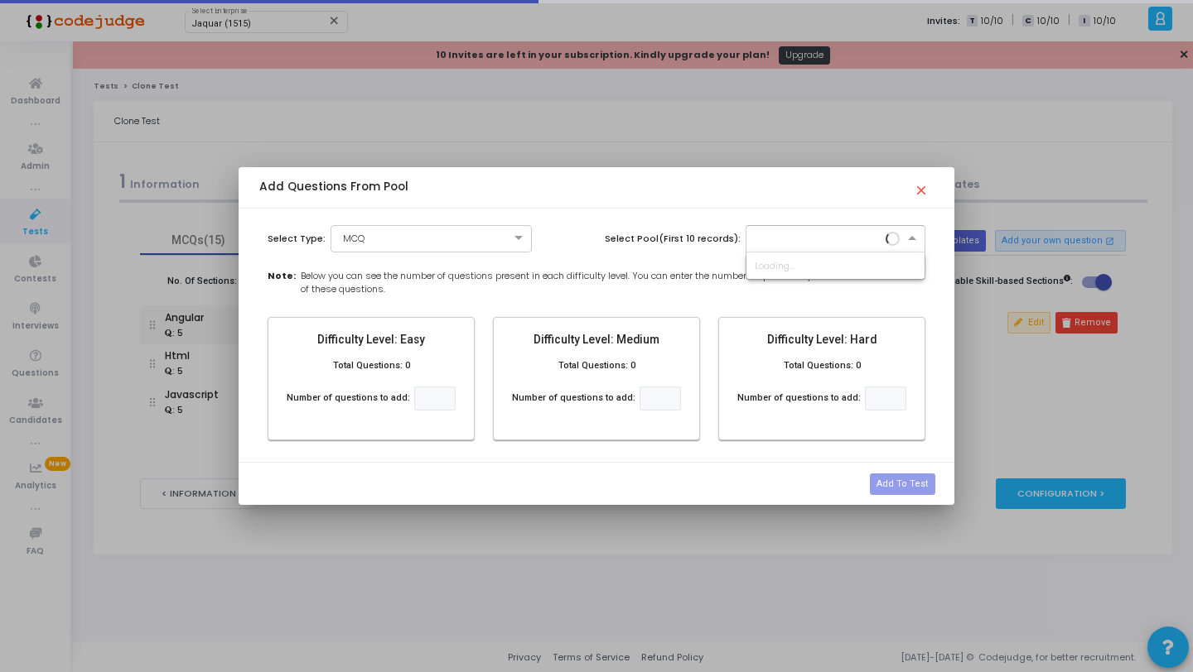
click at [887, 232] on div at bounding box center [835, 237] width 179 height 14
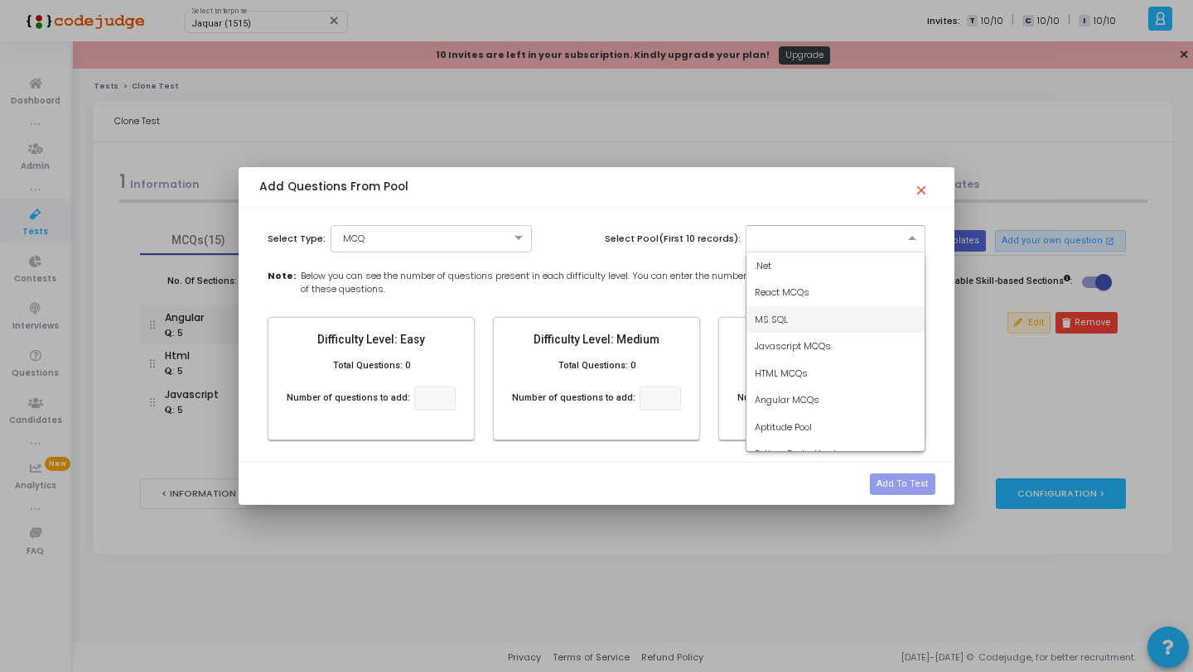
click at [802, 317] on div "MS SQL" at bounding box center [835, 319] width 179 height 27
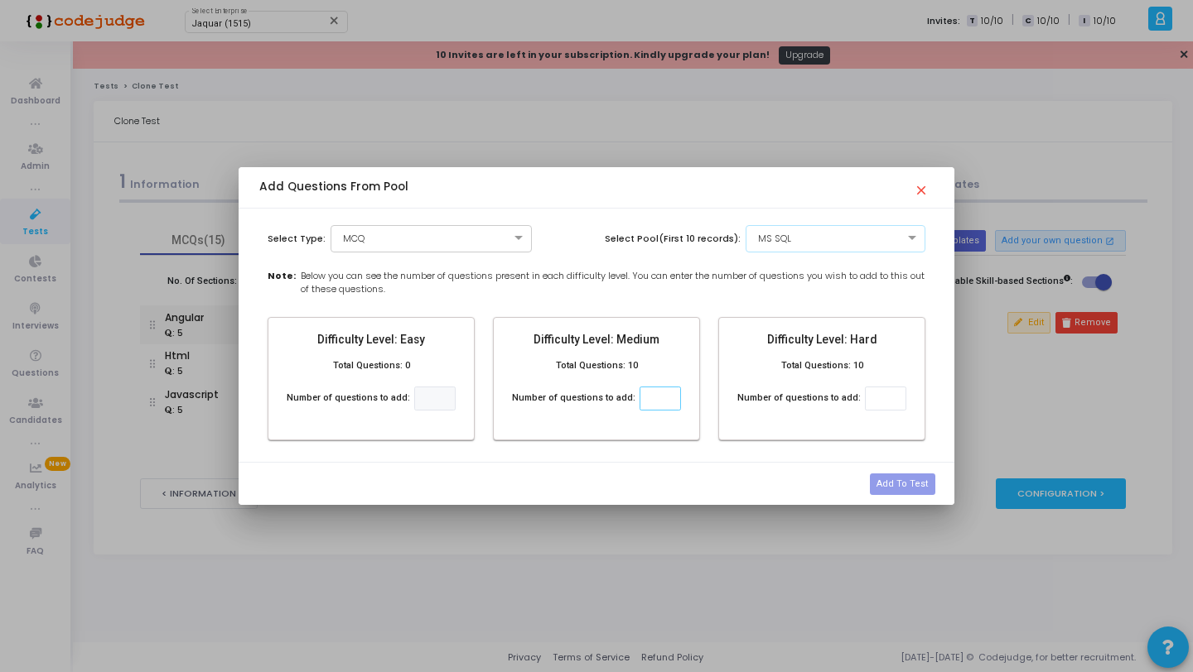
click at [659, 398] on input "number" at bounding box center [659, 399] width 41 height 24
type input "3"
click at [875, 401] on input "number" at bounding box center [885, 399] width 41 height 24
type input "2"
click at [919, 492] on button "Add To Test" at bounding box center [902, 485] width 65 height 22
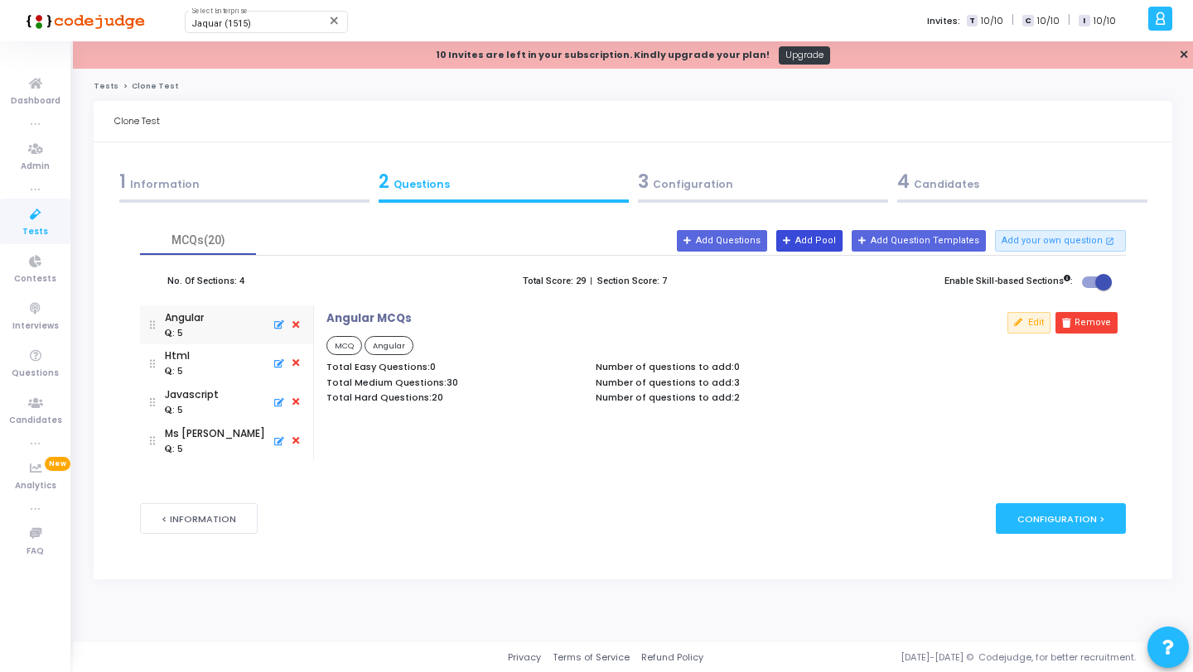
click at [835, 243] on button "Add Pool" at bounding box center [809, 241] width 66 height 22
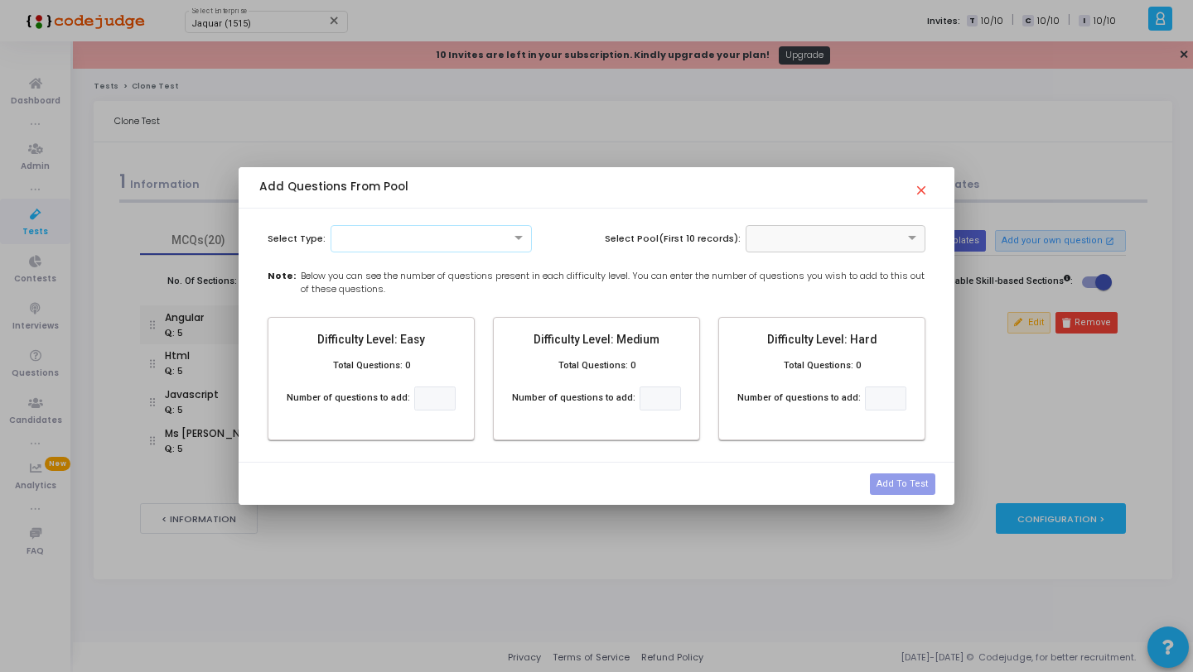
click at [479, 239] on div at bounding box center [431, 237] width 200 height 14
click at [461, 260] on div "MCQ" at bounding box center [431, 266] width 200 height 27
click at [789, 253] on div "Select Type: × MCQ Select Pool(First 10 records): Note: Below you can see the n…" at bounding box center [597, 336] width 716 height 254
click at [791, 248] on div at bounding box center [835, 238] width 181 height 27
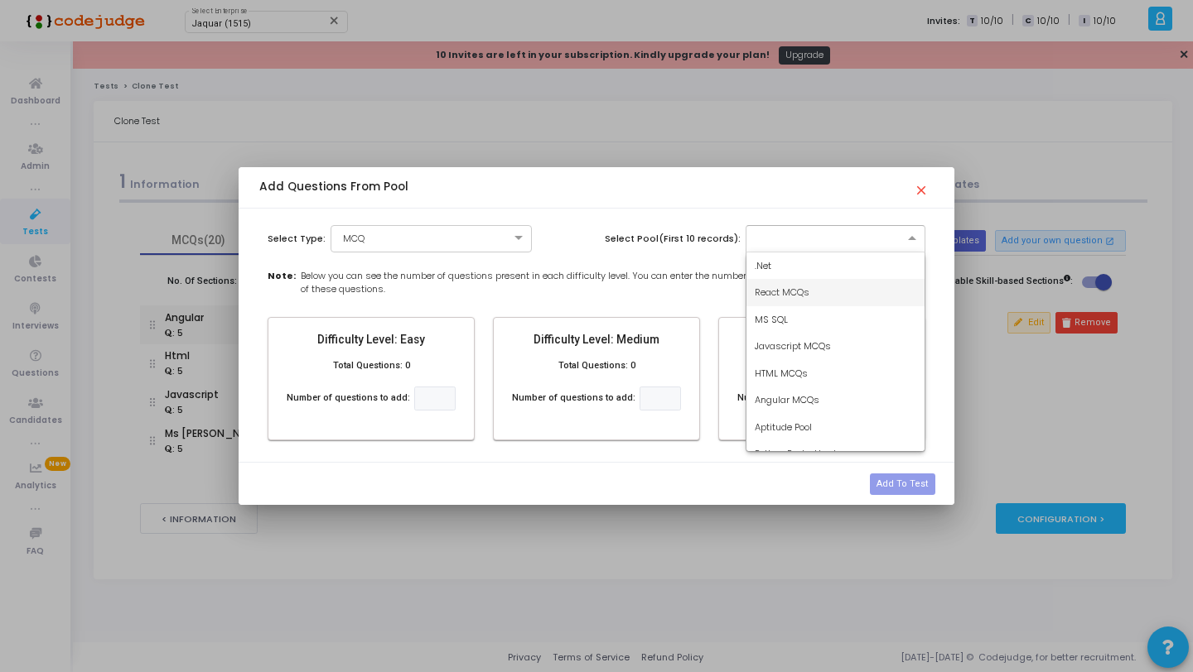
click at [791, 298] on span "React MCQs" at bounding box center [781, 292] width 55 height 13
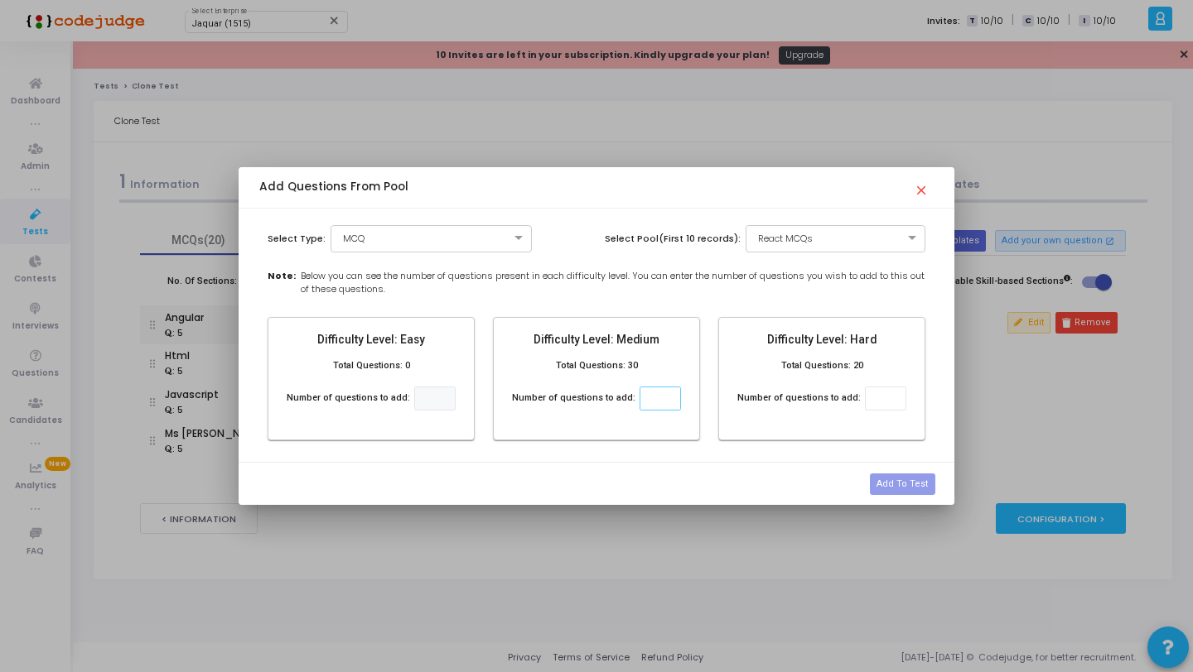
click at [660, 398] on input "number" at bounding box center [659, 399] width 41 height 24
type input "3"
click at [876, 394] on input "number" at bounding box center [885, 399] width 41 height 24
type input "2"
click at [917, 481] on button "Add To Test" at bounding box center [902, 485] width 65 height 22
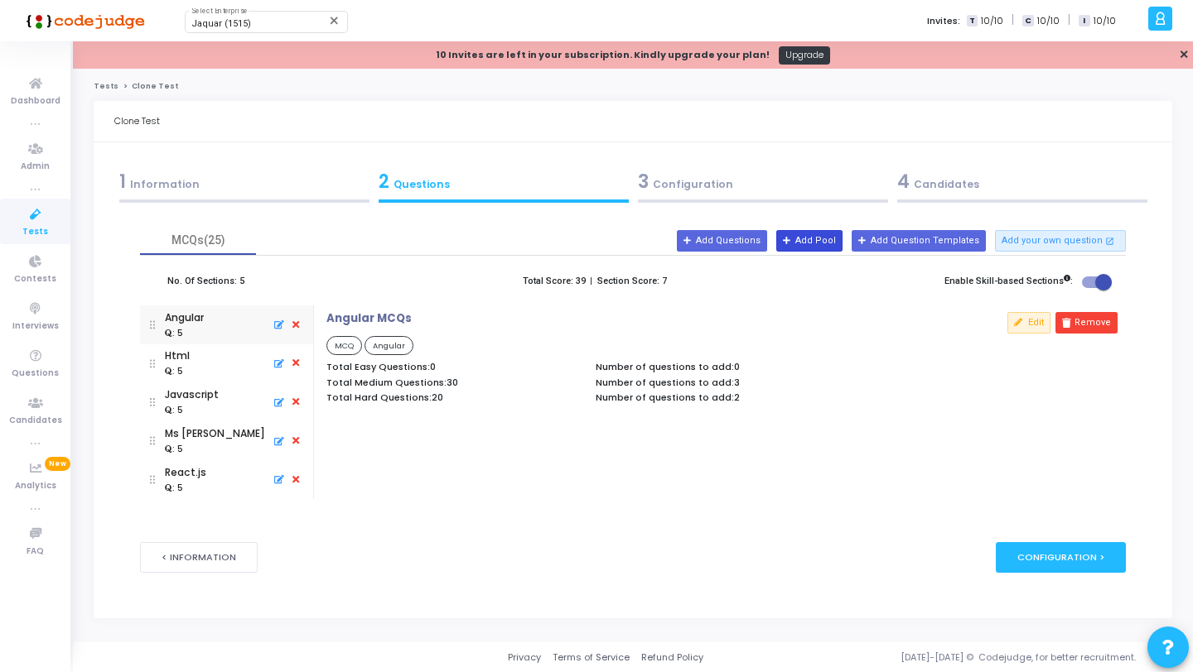
click at [817, 244] on button "Add Pool" at bounding box center [809, 241] width 66 height 22
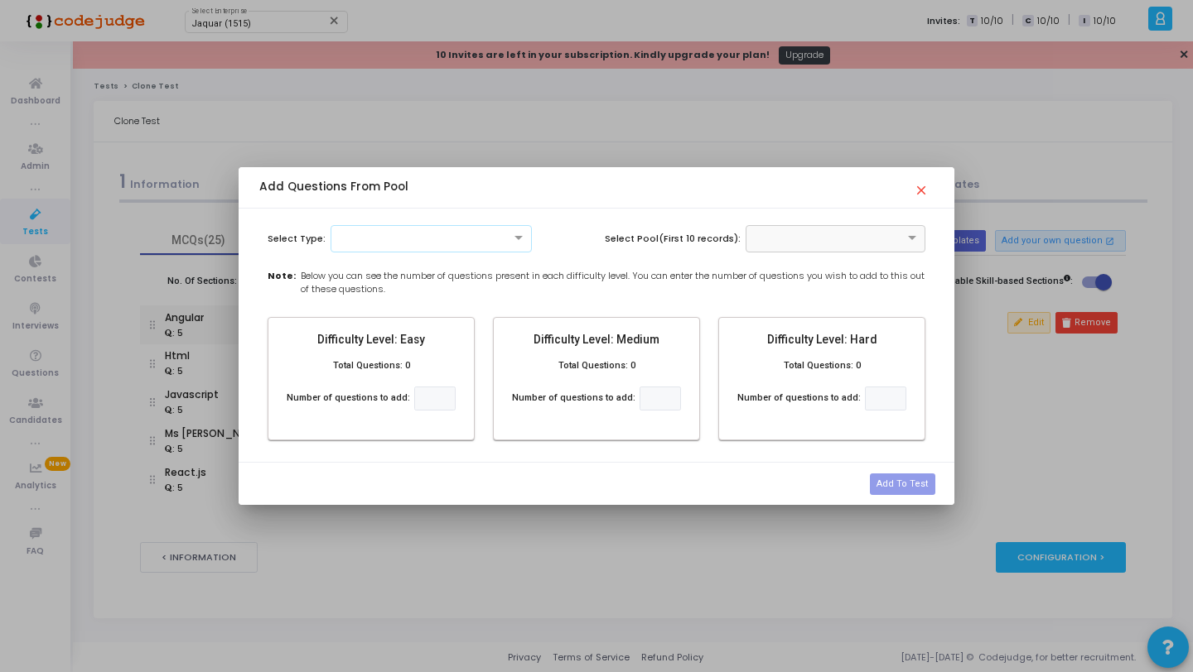
click at [522, 245] on div at bounding box center [431, 238] width 202 height 27
click at [499, 263] on div "MCQ" at bounding box center [431, 266] width 200 height 27
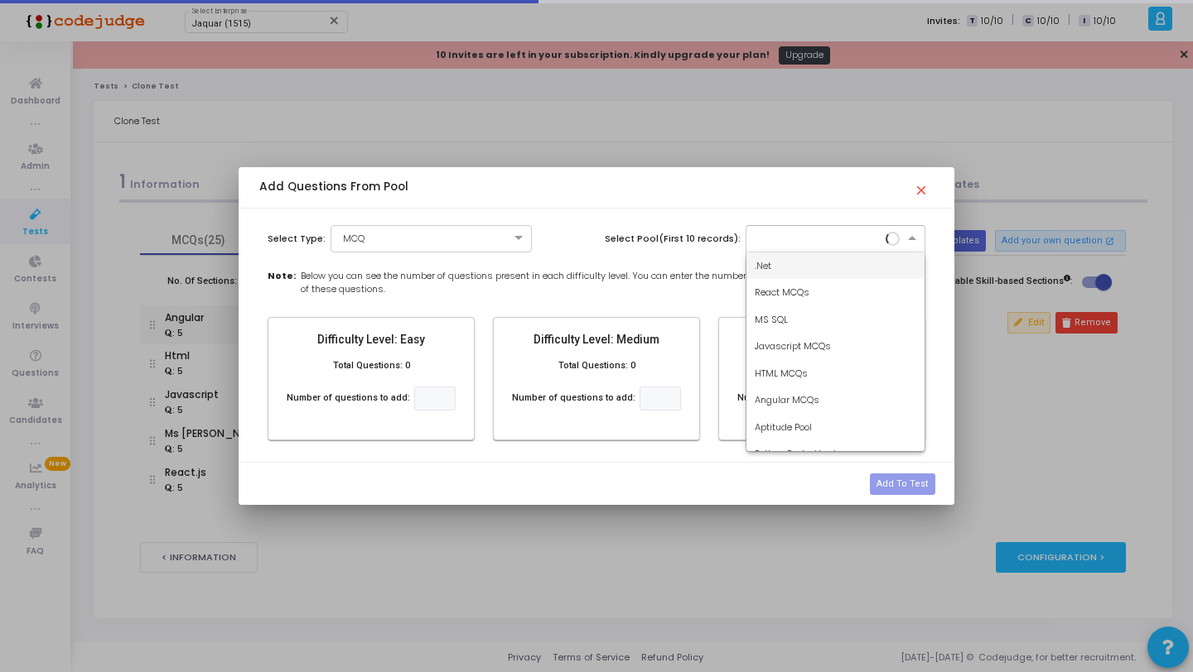
click at [811, 239] on input "text" at bounding box center [818, 237] width 129 height 14
click at [768, 267] on div ".Net" at bounding box center [835, 266] width 179 height 27
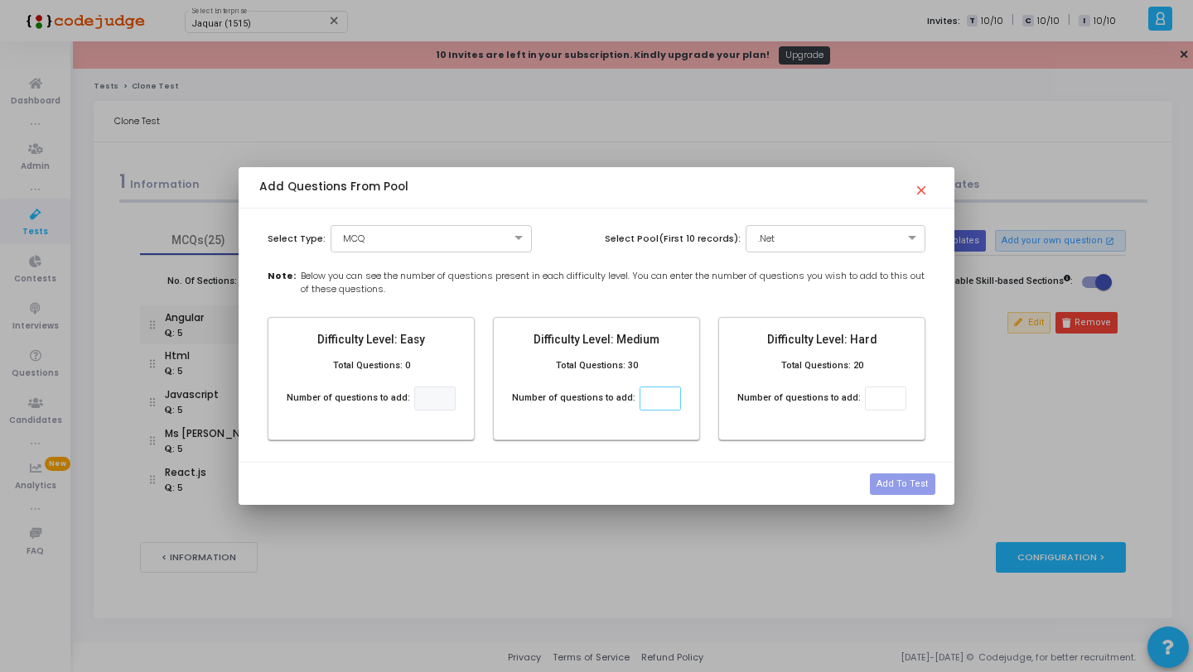
click at [652, 398] on input "number" at bounding box center [659, 399] width 41 height 24
type input "2"
type input "3"
click at [882, 405] on input "number" at bounding box center [885, 399] width 41 height 24
type input "2"
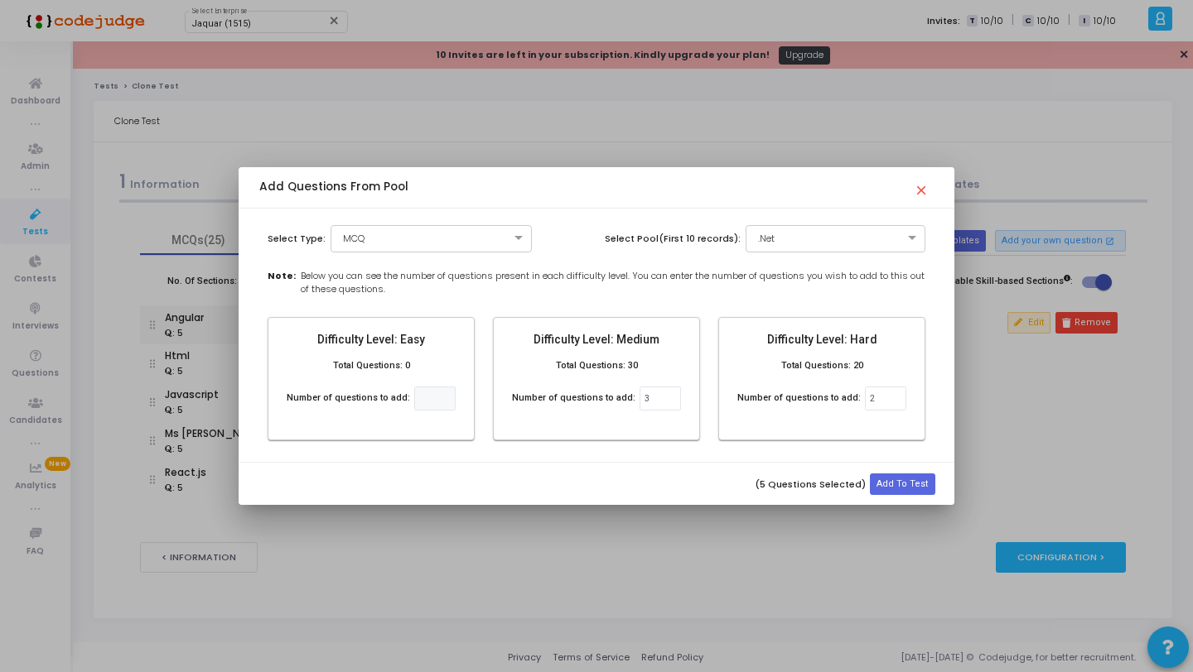
click at [908, 473] on div "(5 Questions Selected) Add To Test" at bounding box center [596, 484] width 704 height 31
click at [906, 486] on button "Add To Test" at bounding box center [902, 485] width 65 height 22
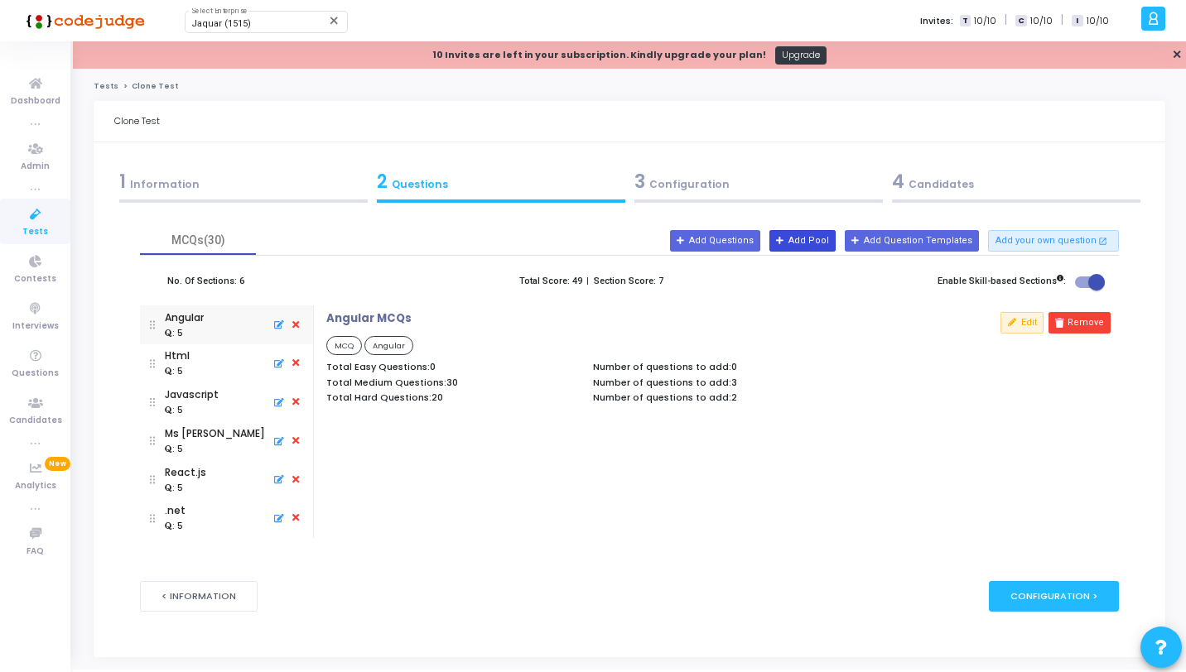
click at [785, 239] on icon at bounding box center [780, 241] width 9 height 9
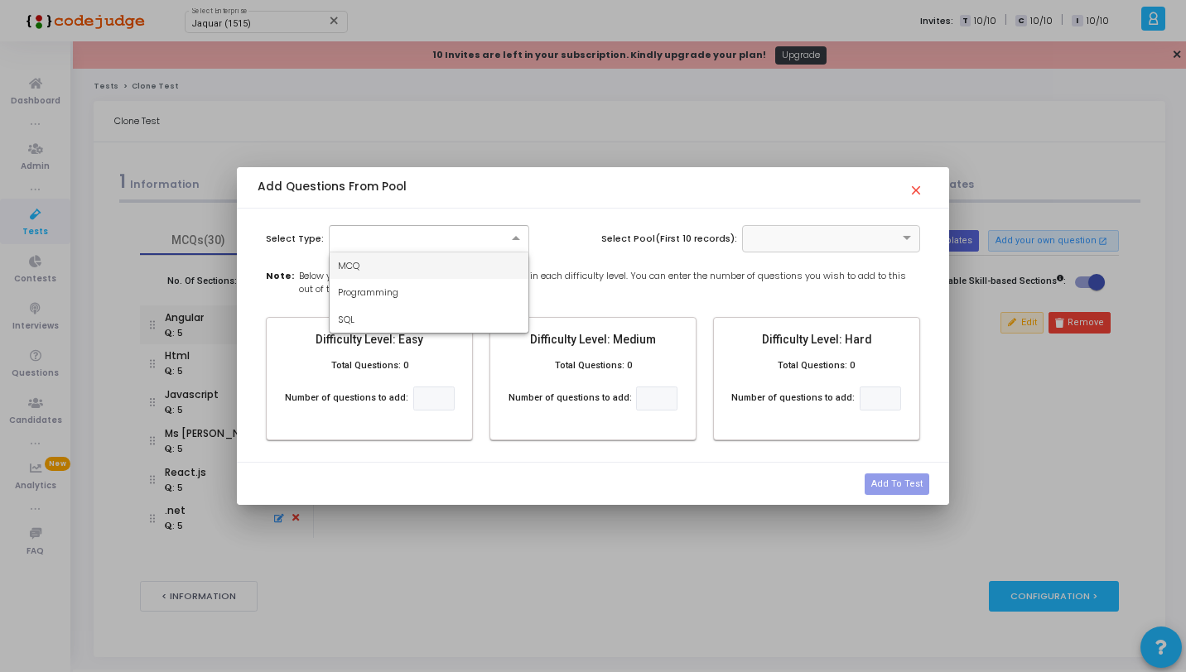
click at [382, 225] on div at bounding box center [429, 238] width 200 height 27
click at [357, 295] on span "Programming" at bounding box center [368, 292] width 60 height 13
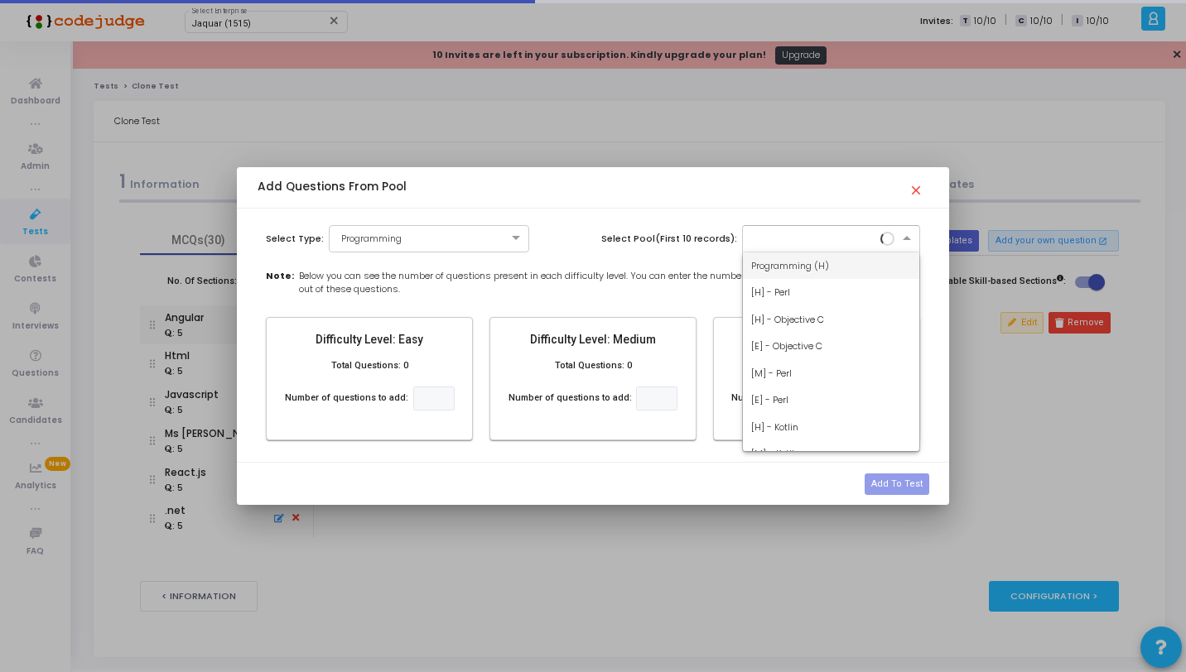
click at [842, 234] on input "text" at bounding box center [814, 237] width 127 height 14
click at [817, 264] on span "Programming (H)" at bounding box center [790, 265] width 78 height 13
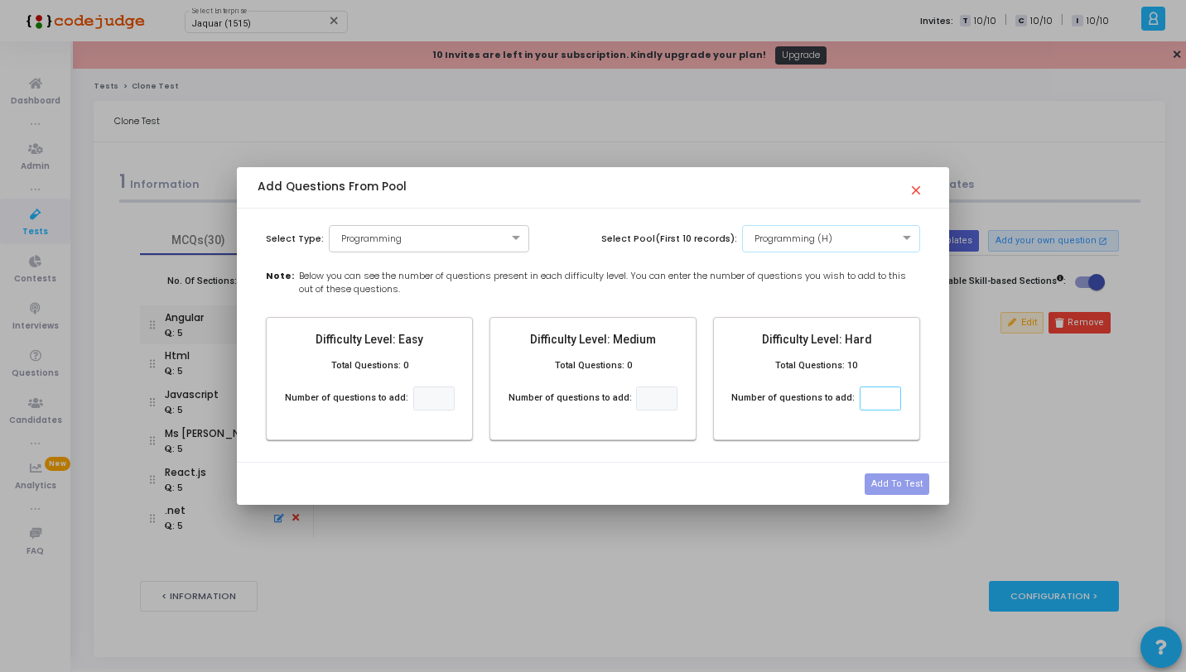
click at [877, 392] on input "number" at bounding box center [880, 399] width 41 height 24
type input "1"
click at [897, 483] on button "Add To Test" at bounding box center [897, 485] width 65 height 22
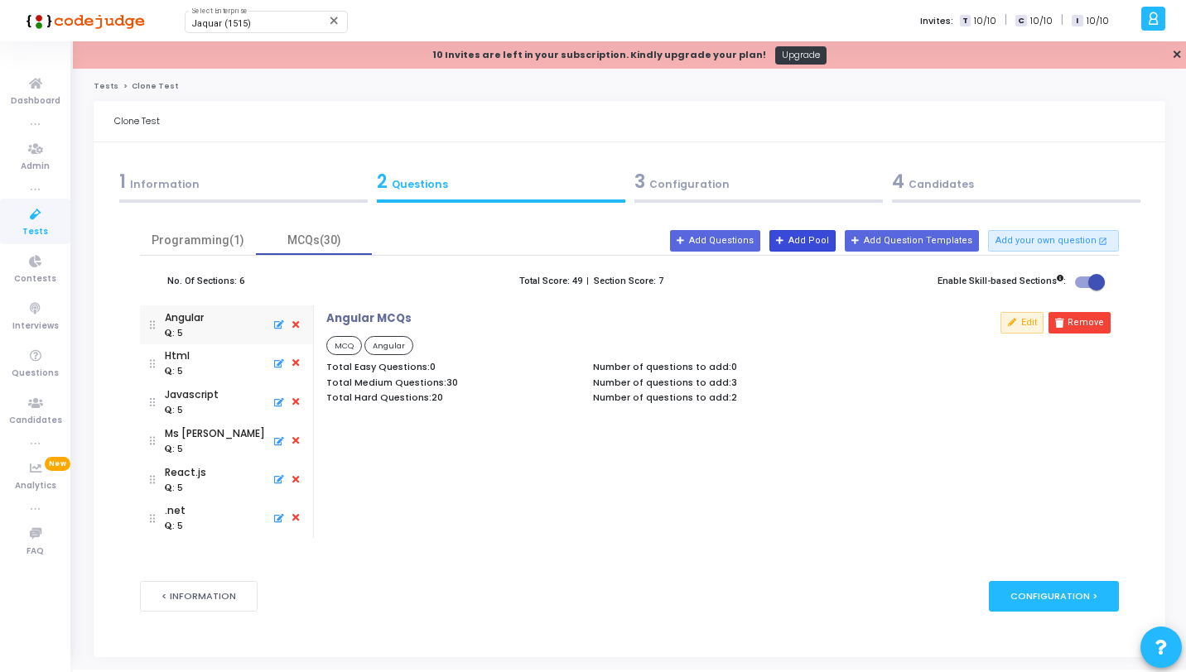
click at [817, 239] on button "Add Pool" at bounding box center [802, 241] width 66 height 22
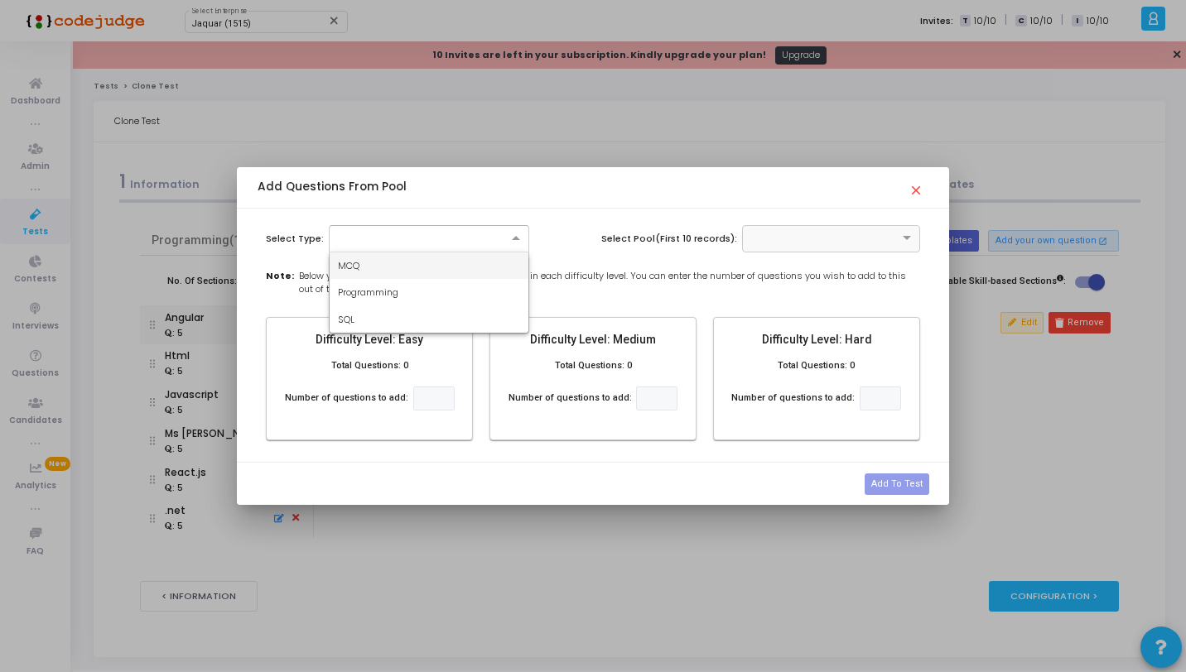
click at [492, 226] on div at bounding box center [429, 238] width 200 height 27
click at [398, 325] on div "SQL" at bounding box center [429, 319] width 199 height 27
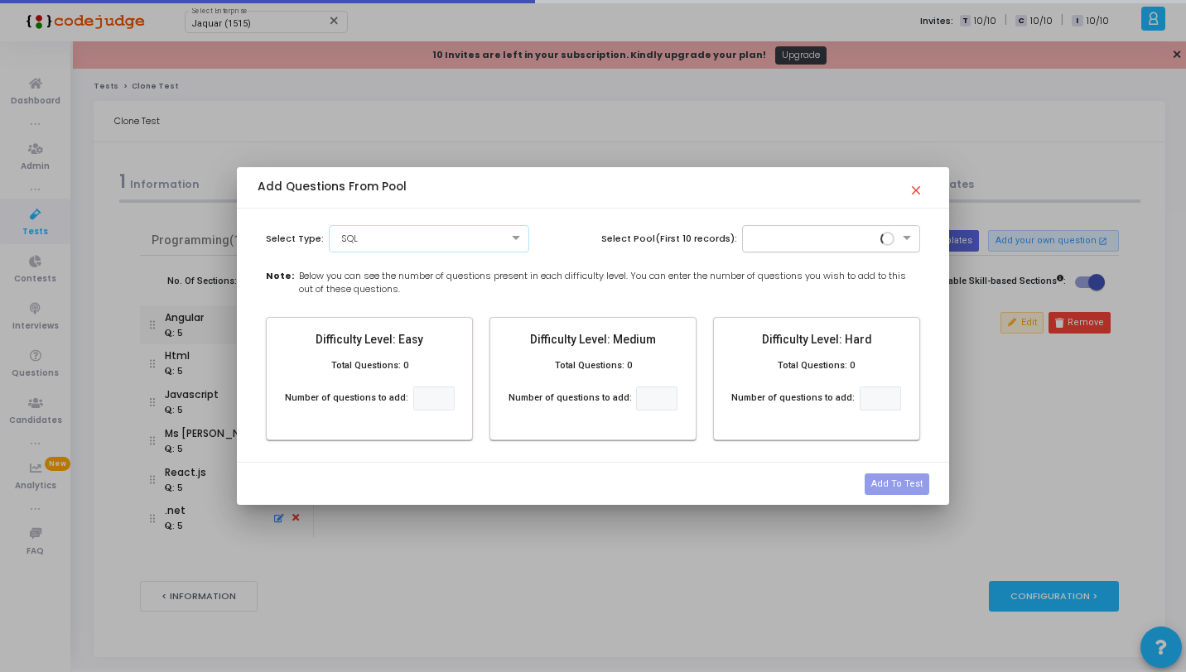
click at [803, 243] on div at bounding box center [831, 238] width 178 height 27
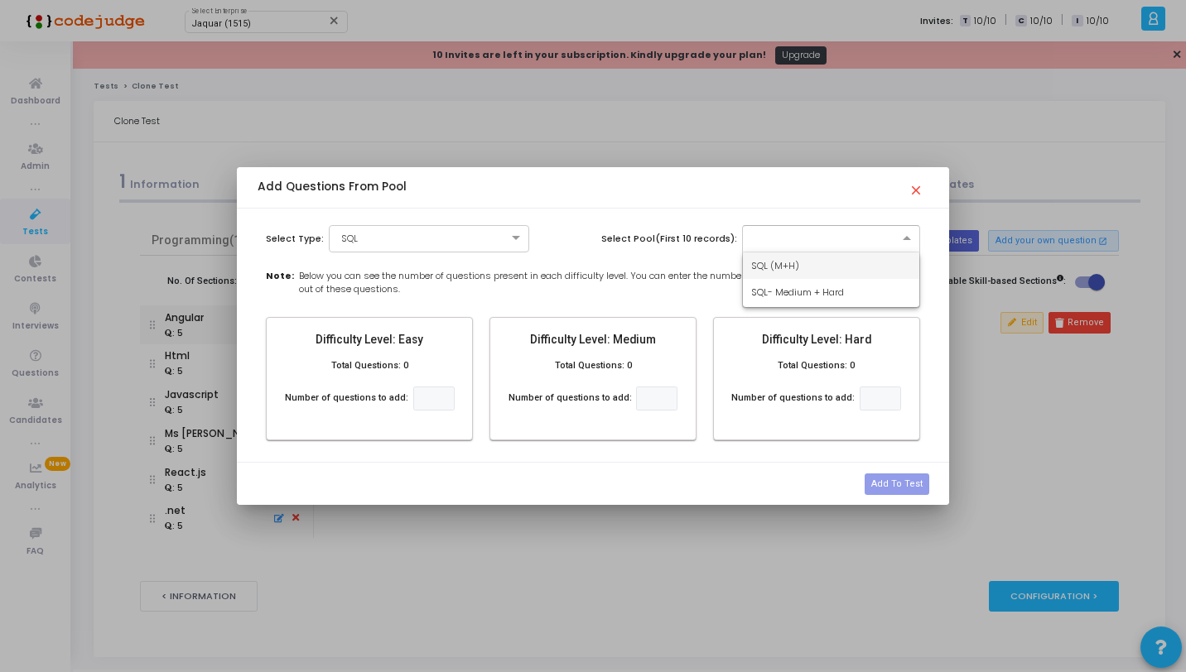
click at [797, 267] on div "SQL (M+H)" at bounding box center [831, 266] width 176 height 27
click at [653, 389] on input "number" at bounding box center [656, 399] width 41 height 24
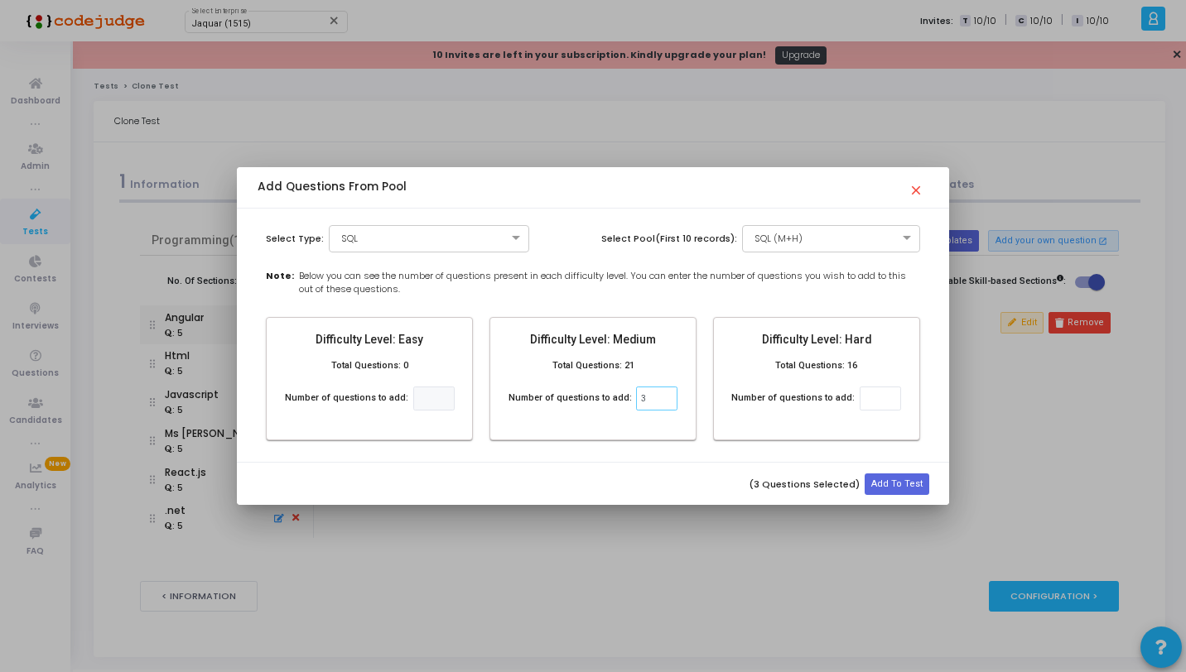
type input "3"
click at [865, 400] on input "number" at bounding box center [880, 399] width 41 height 24
type input "2"
click at [911, 490] on button "Add To Test" at bounding box center [897, 485] width 65 height 22
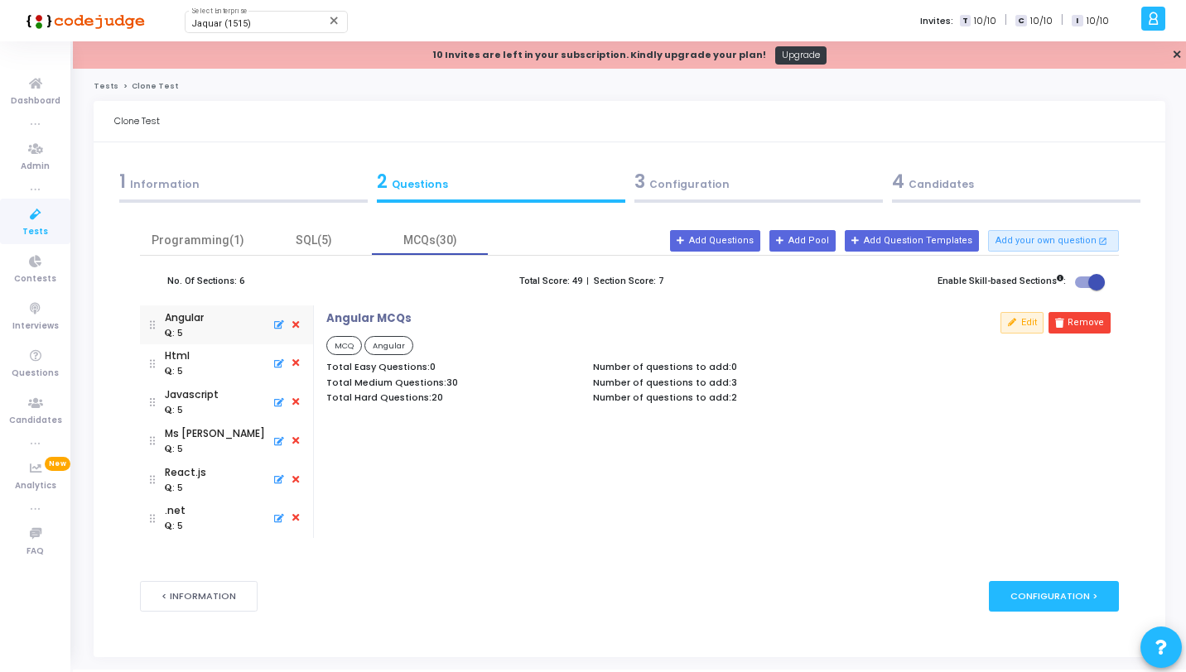
click at [715, 186] on div "3 Configuration" at bounding box center [758, 181] width 248 height 27
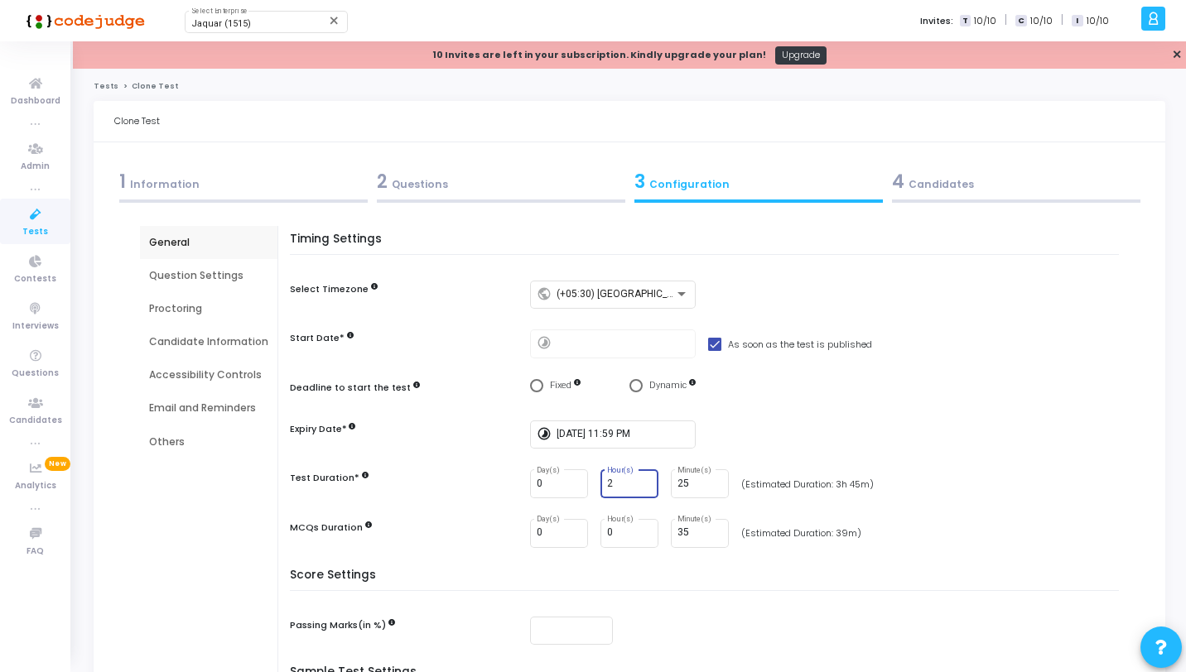
type input "2"
click at [643, 479] on input "2" at bounding box center [629, 485] width 45 height 12
click at [701, 581] on h5 "Score Settings" at bounding box center [708, 580] width 837 height 23
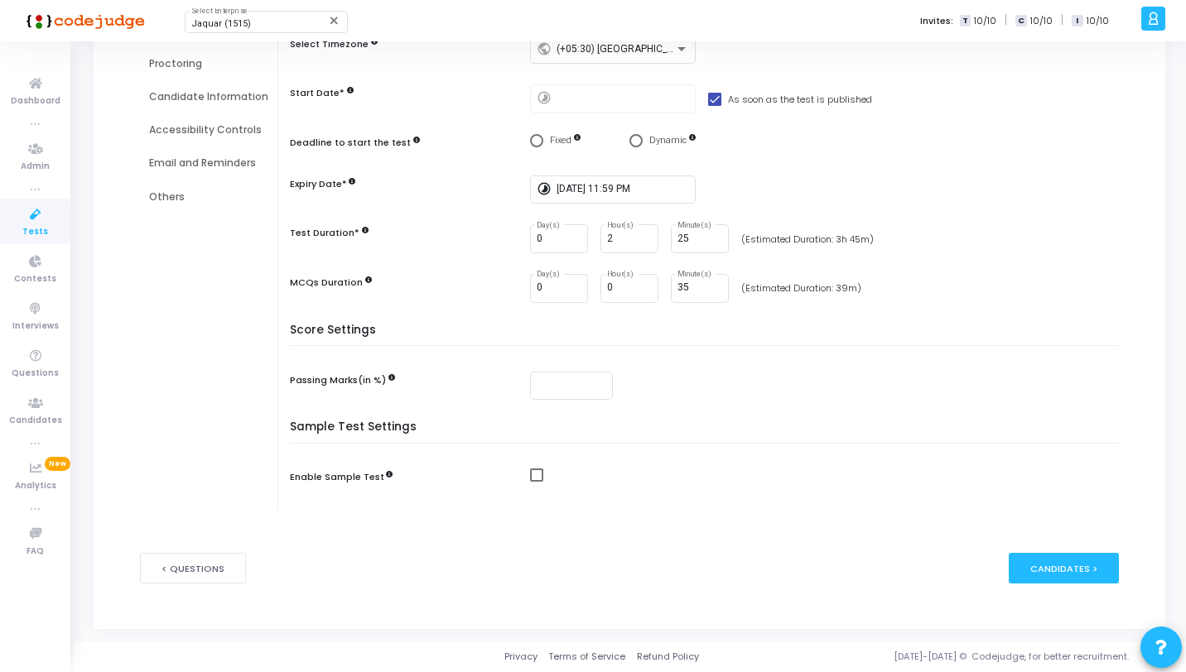
scroll to position [0, 0]
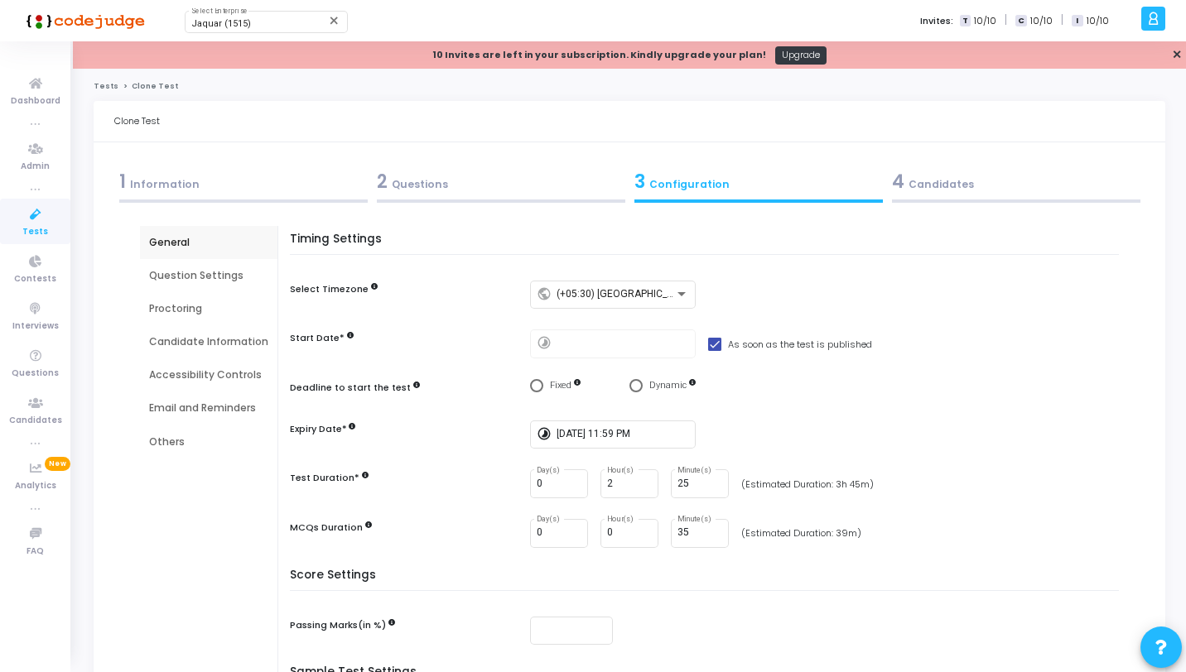
click at [942, 196] on div "4 Candidates" at bounding box center [1016, 185] width 258 height 45
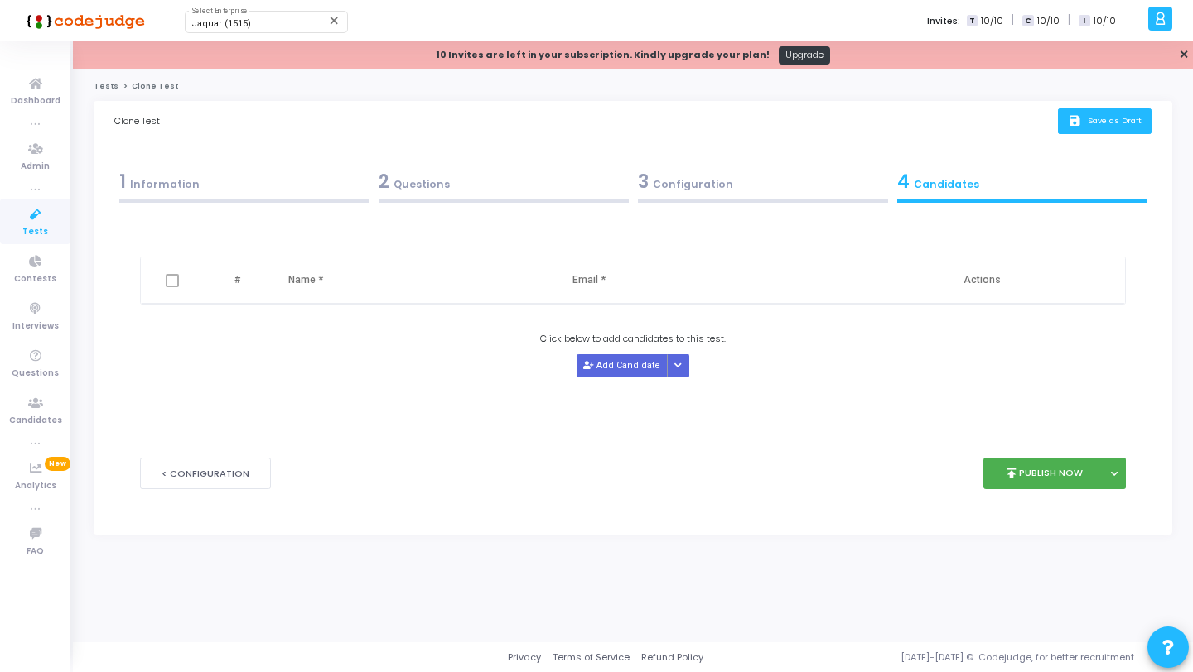
click at [1123, 119] on span "Save as Draft" at bounding box center [1114, 120] width 54 height 11
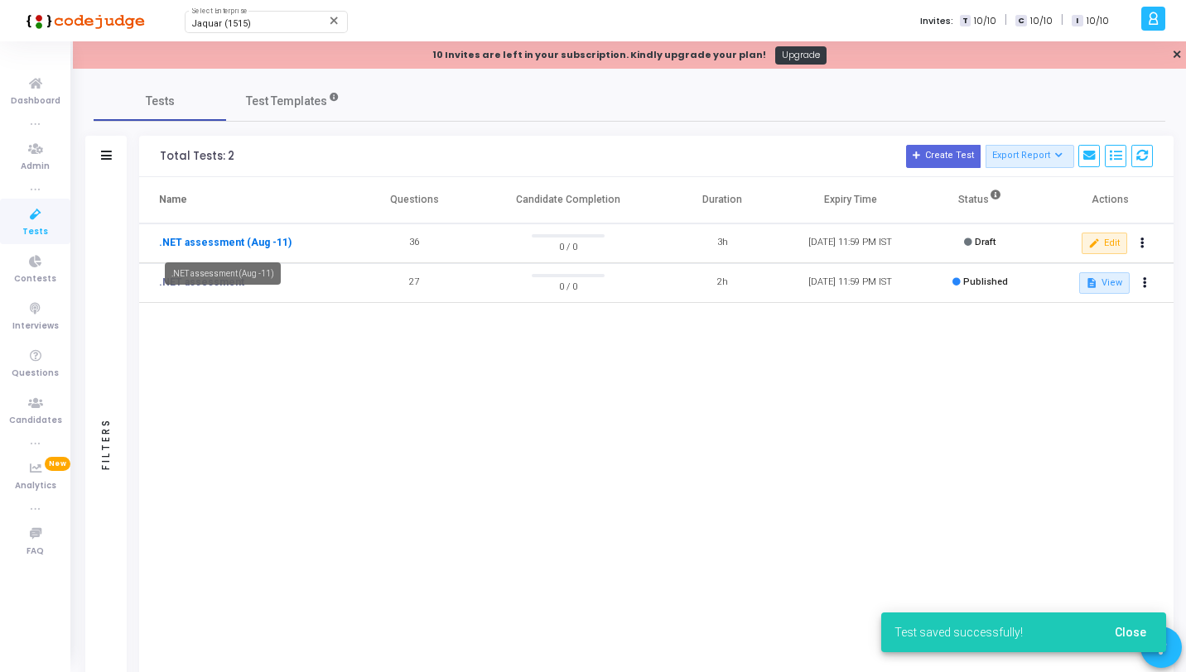
click at [241, 243] on link ".NET assessment (Aug -11)" at bounding box center [225, 242] width 133 height 15
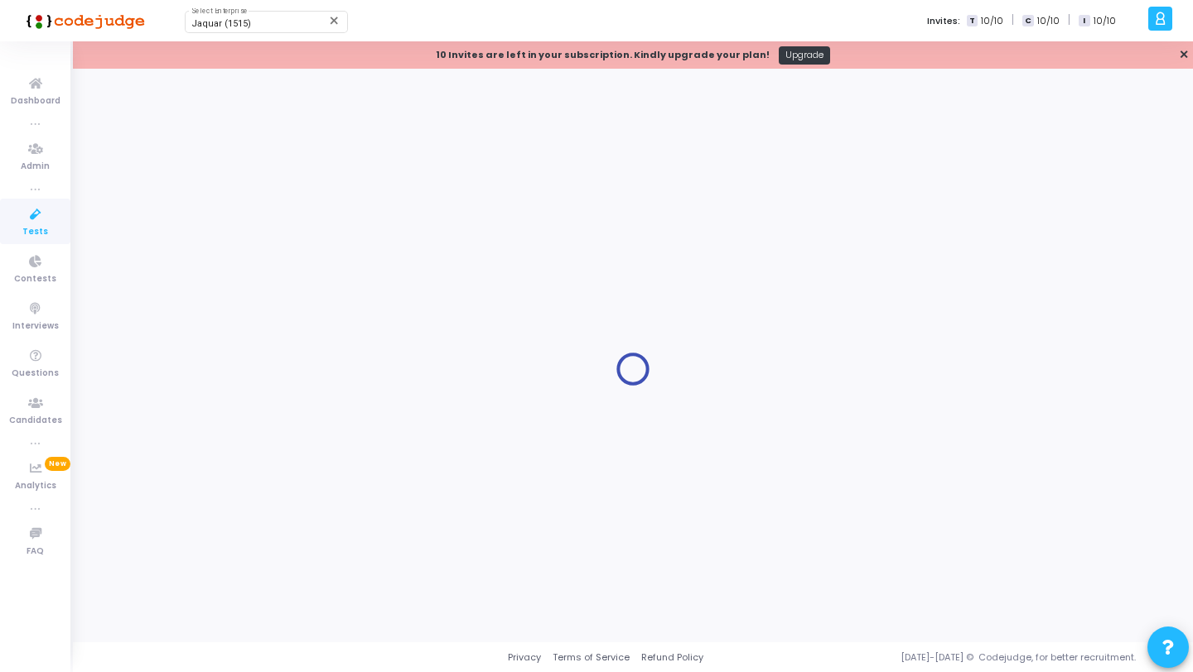
type input ".NET assessment (Aug -11)"
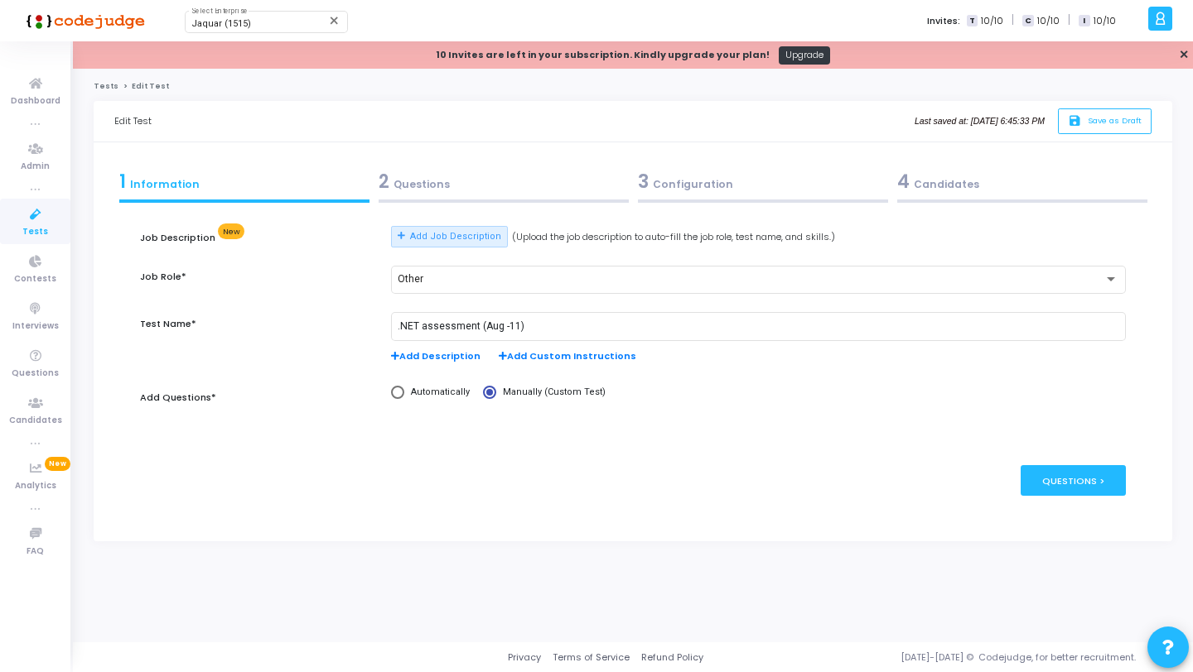
click at [282, 431] on div "Job Description New Add Job Description (Upload the job description to auto-fil…" at bounding box center [632, 333] width 985 height 215
click at [41, 232] on span "Tests" at bounding box center [35, 232] width 26 height 14
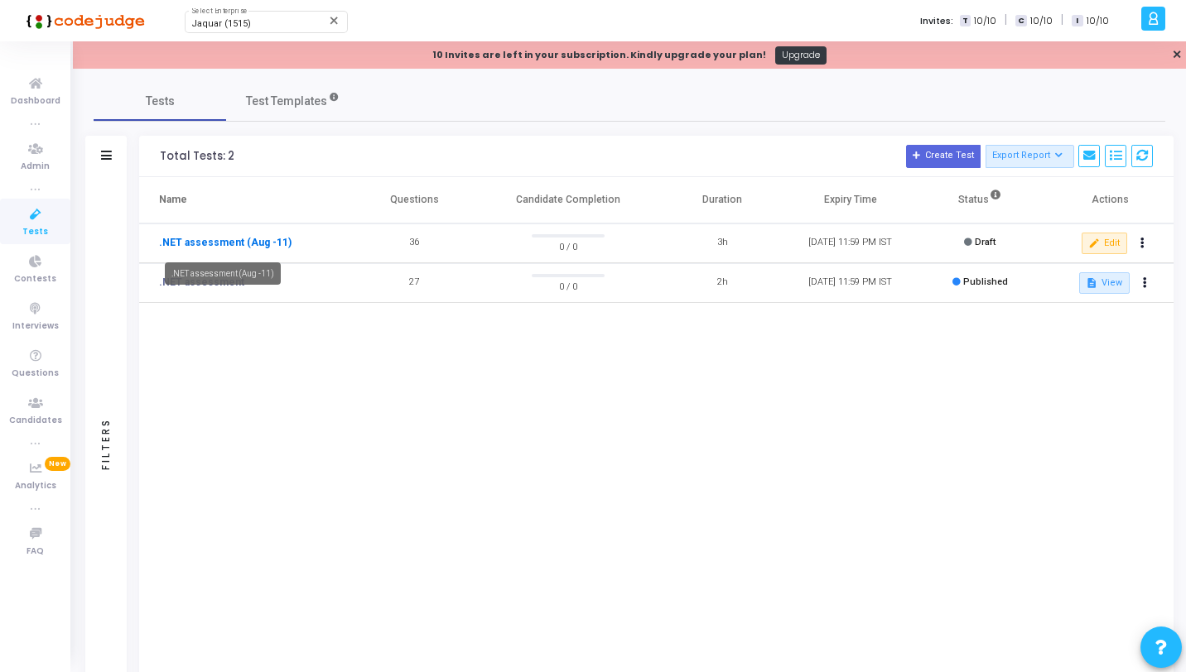
click at [239, 240] on link ".NET assessment (Aug -11)" at bounding box center [225, 242] width 133 height 15
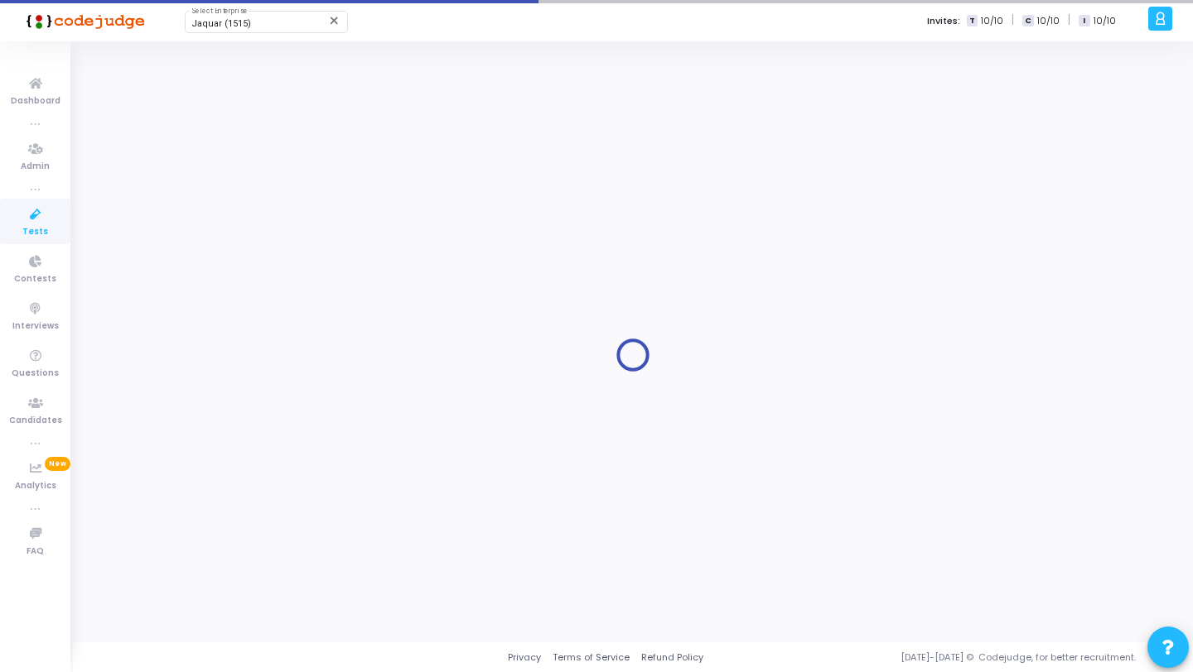
type input ".NET assessment (Aug -11)"
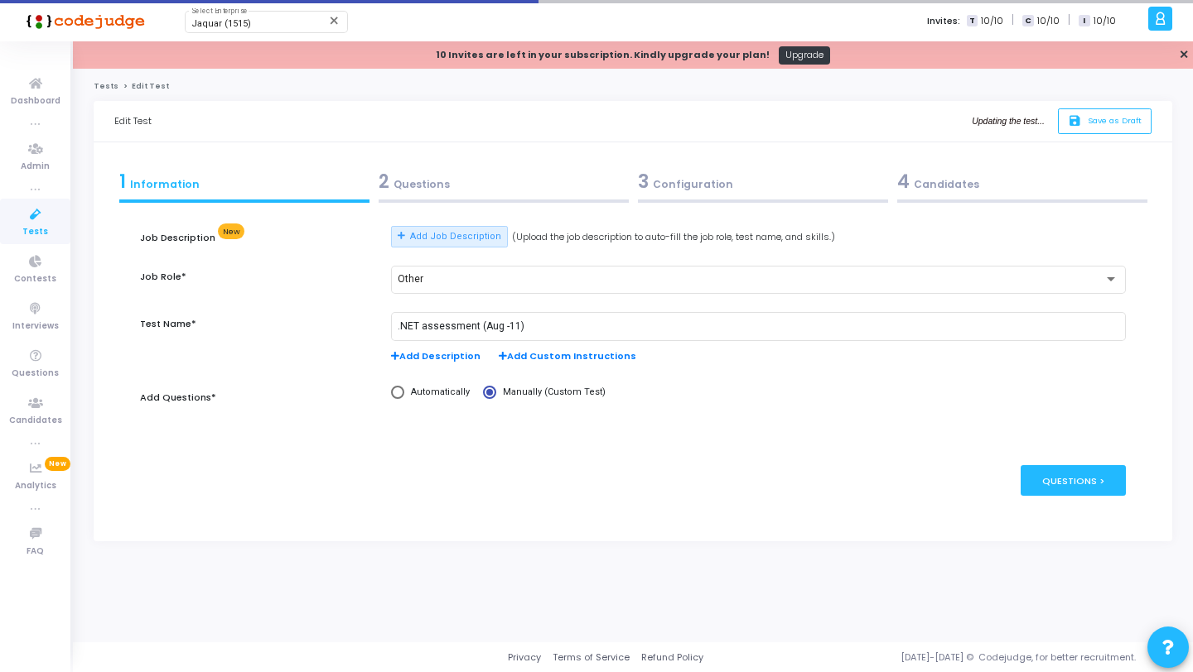
click at [36, 213] on icon at bounding box center [35, 215] width 35 height 21
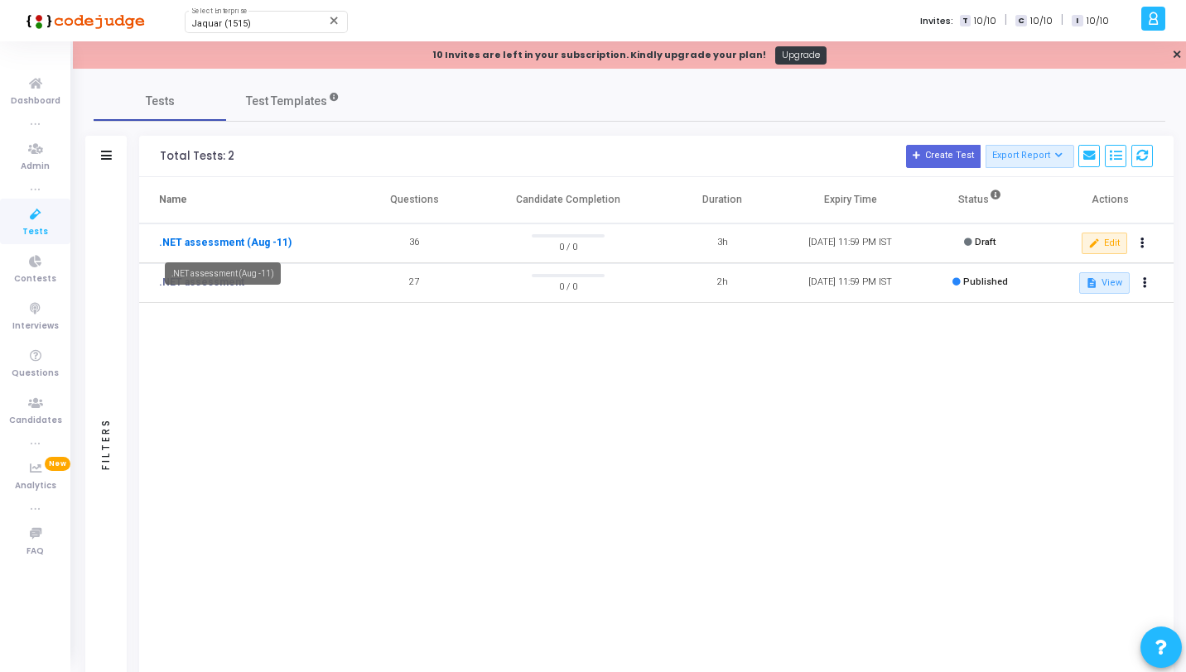
click at [215, 246] on link ".NET assessment (Aug -11)" at bounding box center [225, 242] width 133 height 15
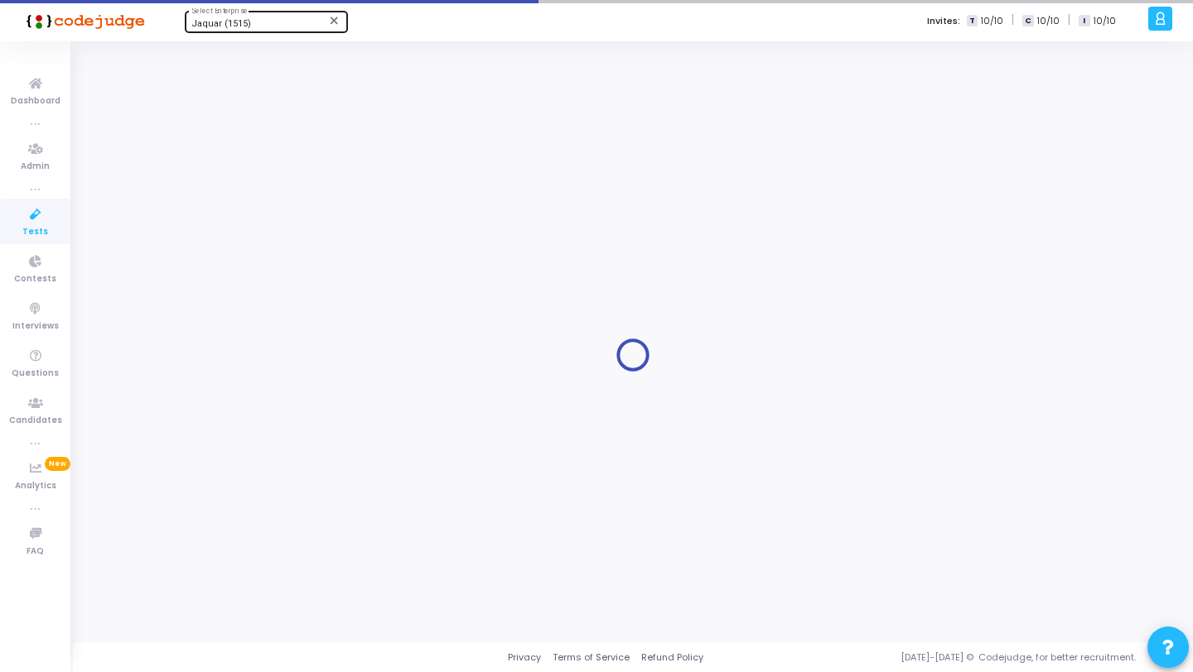
type input ".NET assessment (Aug -11)"
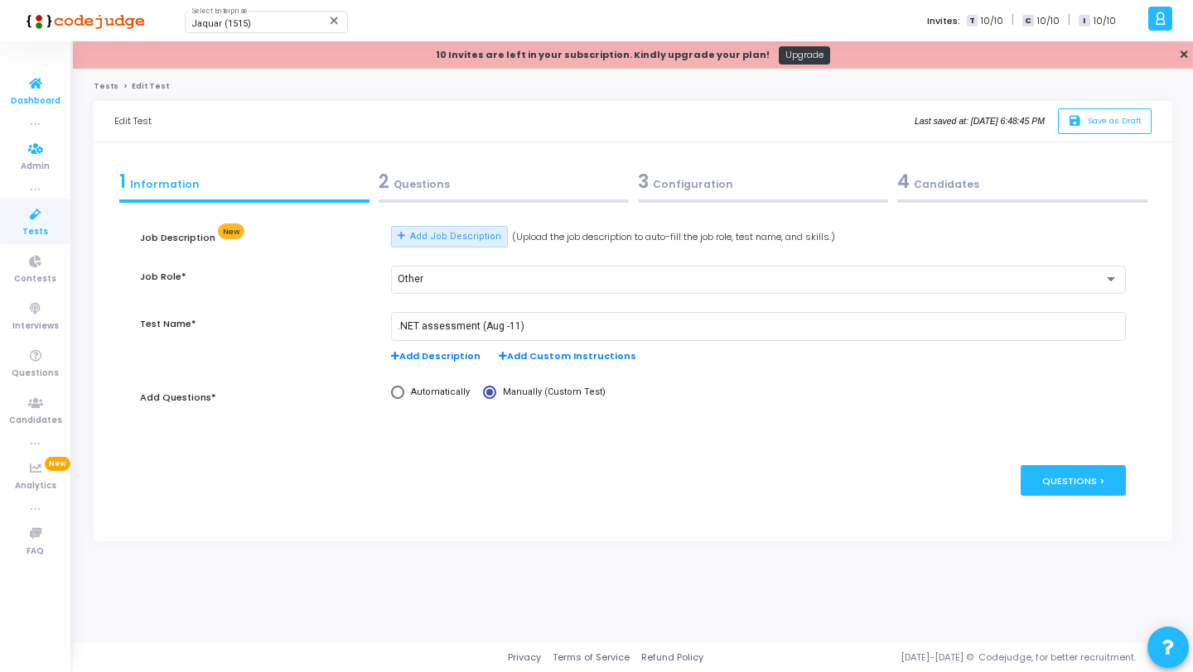
click at [46, 91] on icon at bounding box center [35, 84] width 35 height 21
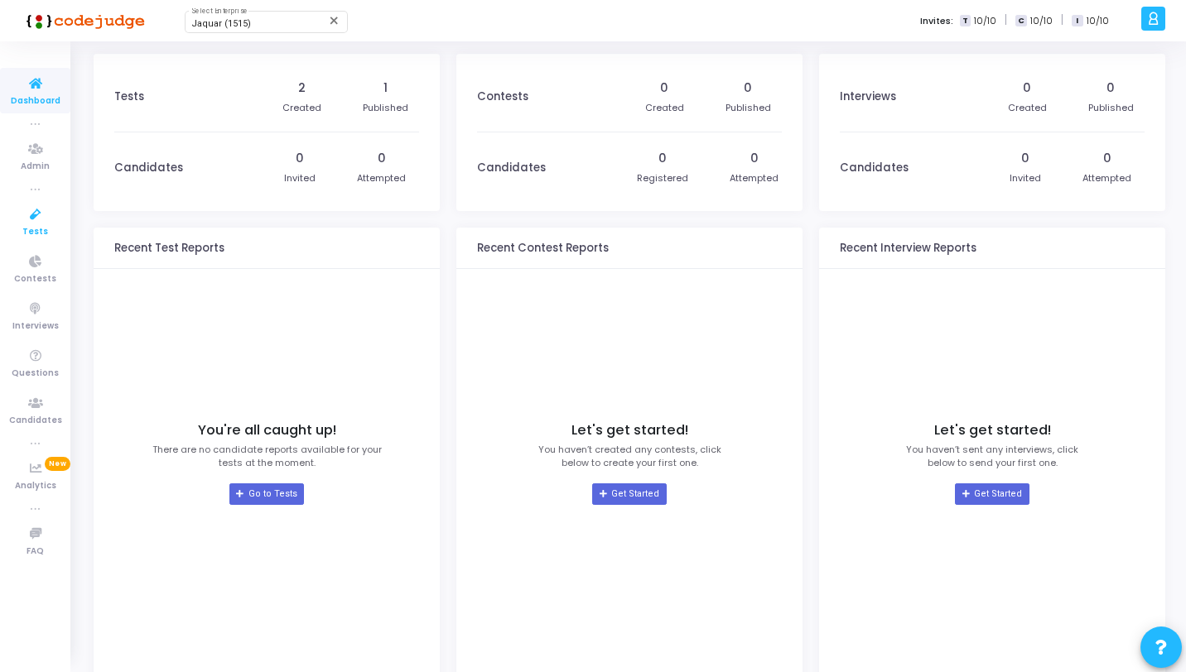
click at [56, 213] on link "Tests" at bounding box center [35, 222] width 70 height 46
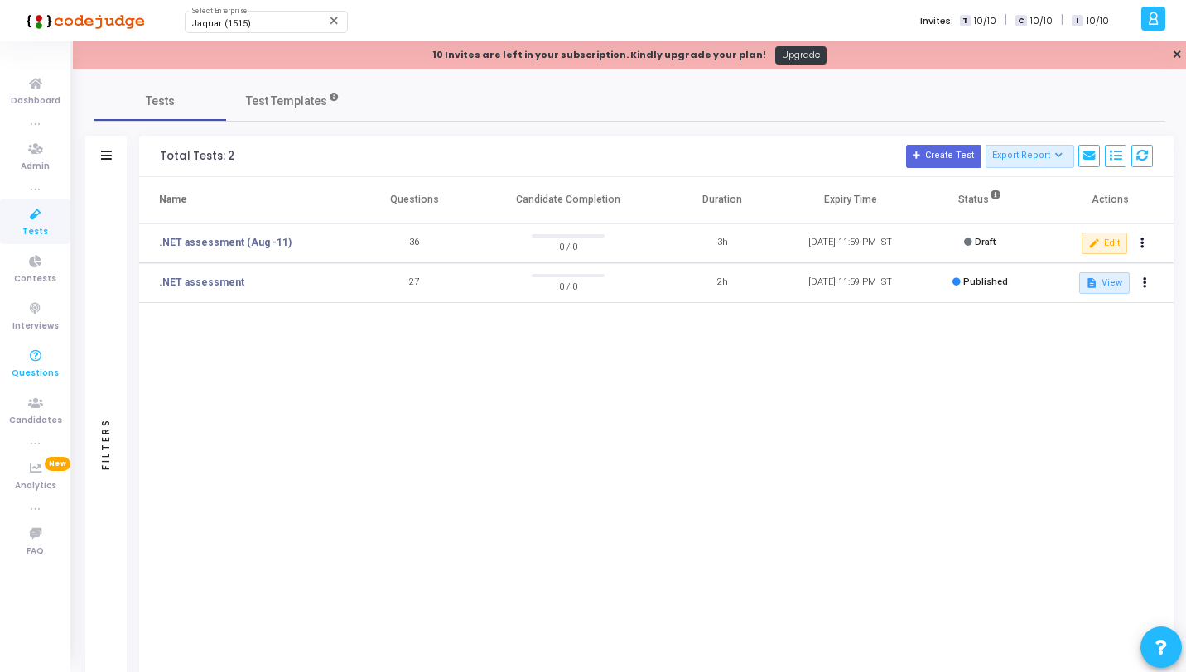
click at [51, 369] on span "Questions" at bounding box center [35, 374] width 47 height 14
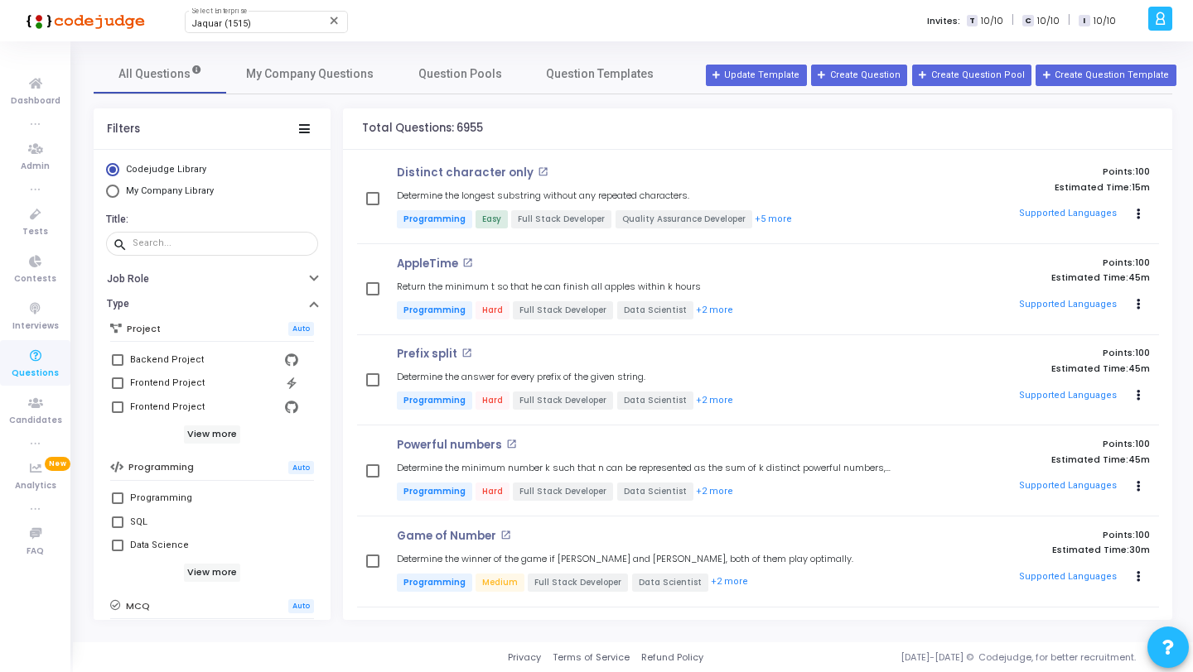
click at [24, 363] on icon at bounding box center [35, 356] width 35 height 21
